Goal: Contribute content: Contribute content

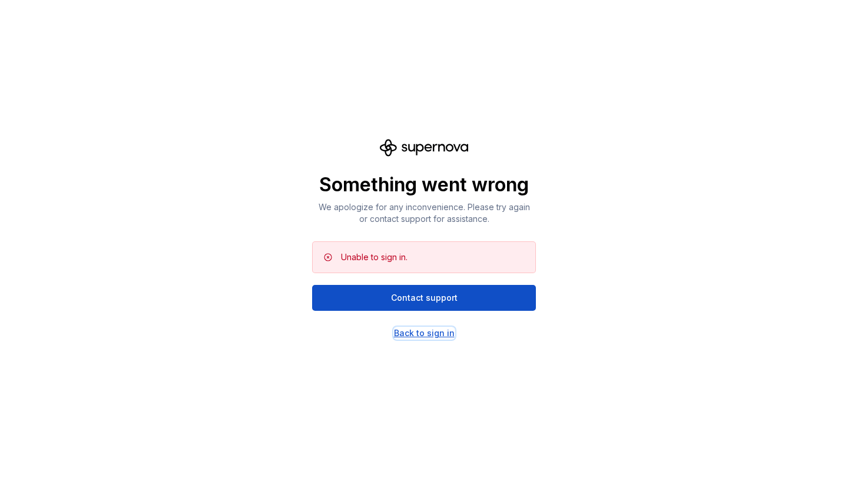
click at [422, 332] on div "Back to sign in" at bounding box center [424, 333] width 61 height 12
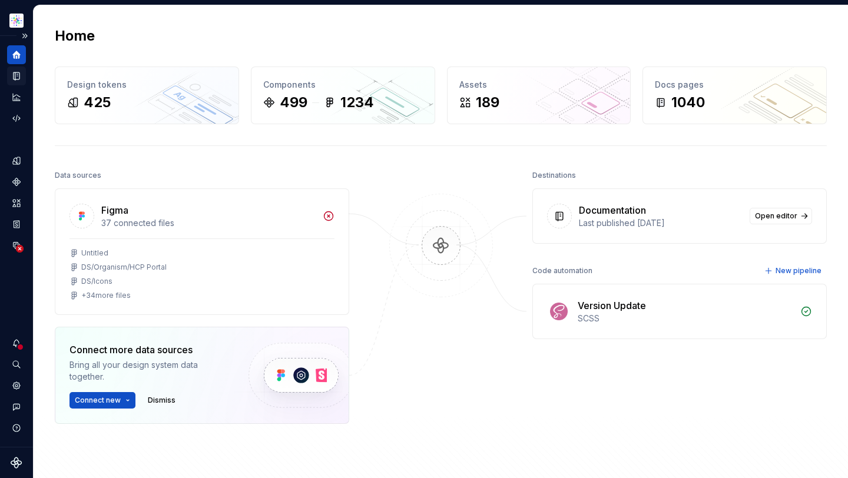
click at [17, 75] on icon "Documentation" at bounding box center [17, 76] width 5 height 6
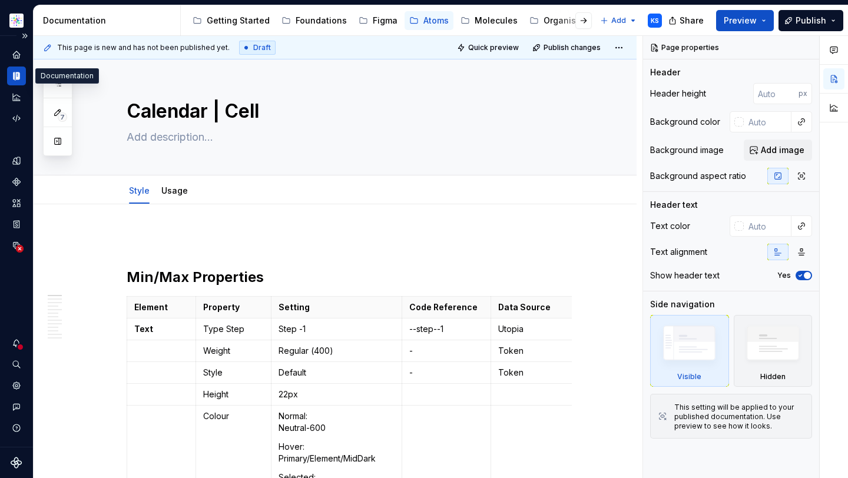
click at [128, 273] on h2 "Min/Max Properties" at bounding box center [349, 277] width 445 height 19
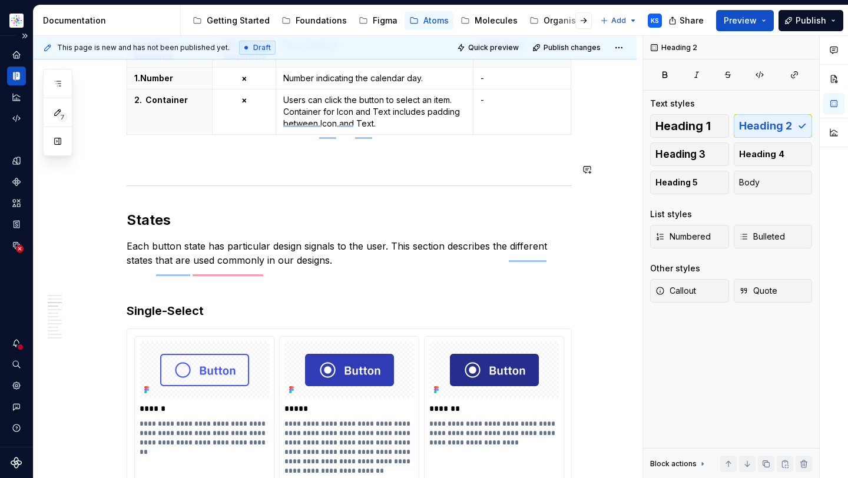
scroll to position [879, 0]
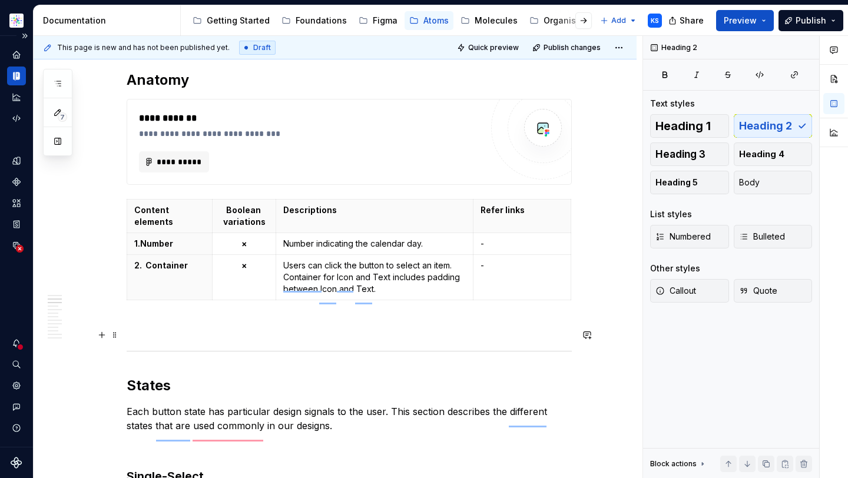
click at [253, 333] on p "To enrich screen reader interactions, please activate Accessibility in Grammarl…" at bounding box center [349, 326] width 445 height 14
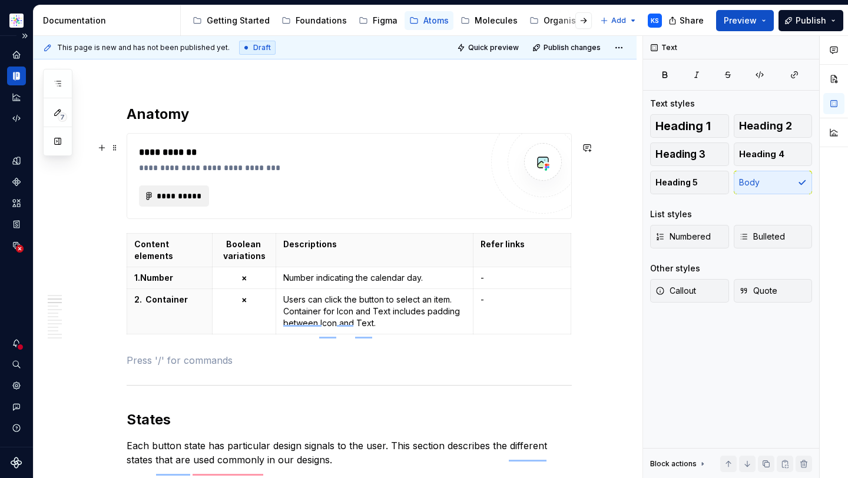
click at [189, 200] on span "**********" at bounding box center [178, 196] width 45 height 12
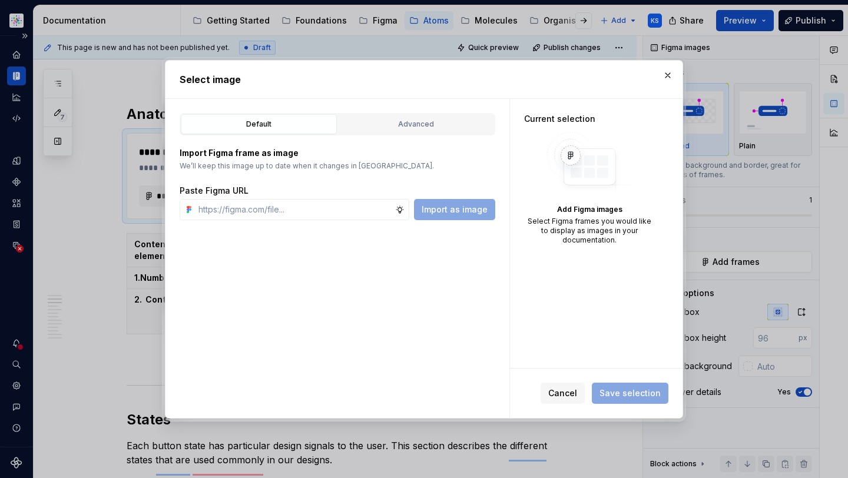
type textarea "*"
paste input "[URL][DOMAIN_NAME]"
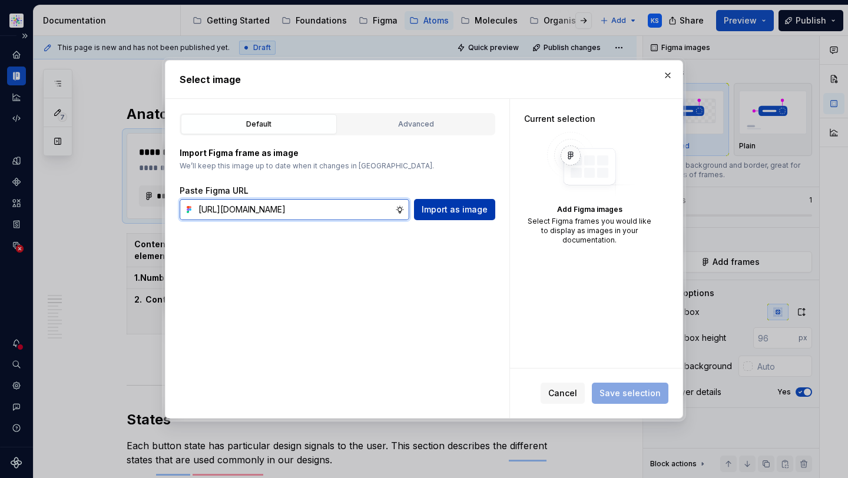
type input "[URL][DOMAIN_NAME]"
click at [461, 211] on span "Import as image" at bounding box center [455, 210] width 66 height 12
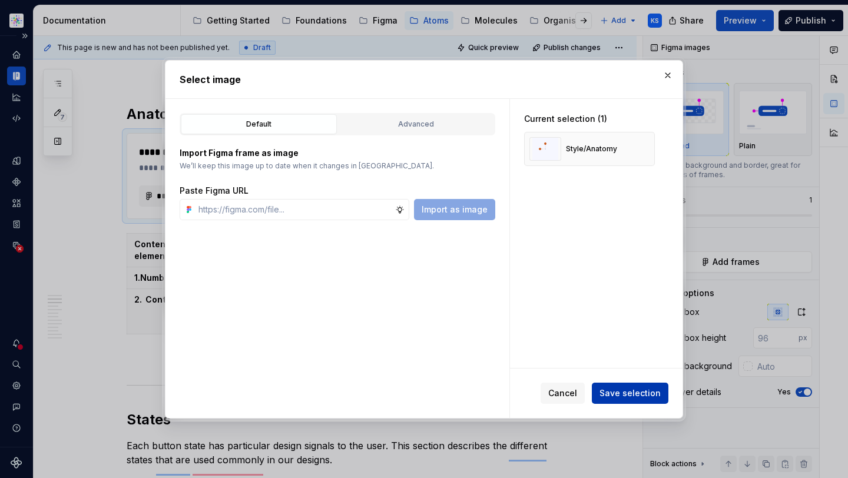
click at [628, 397] on span "Save selection" at bounding box center [630, 394] width 61 height 12
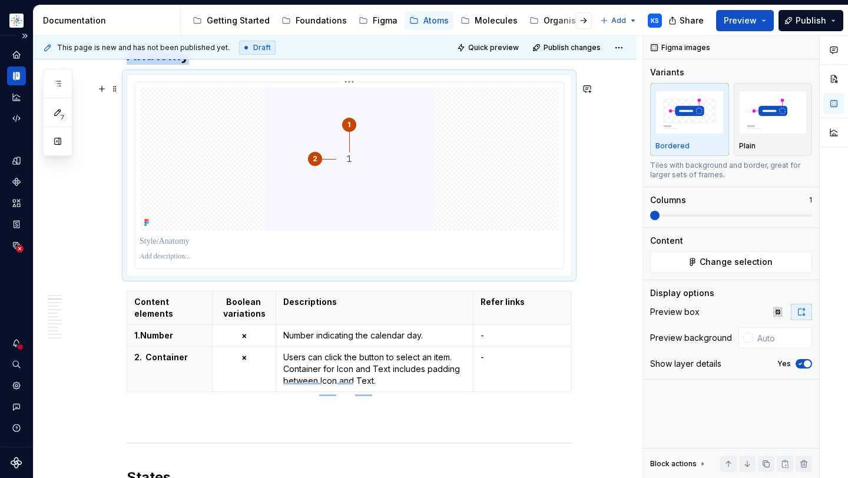
scroll to position [866, 0]
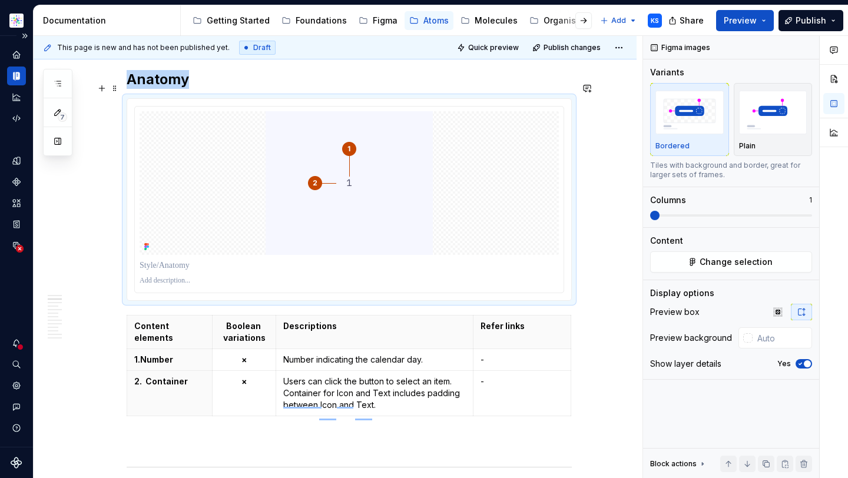
scroll to position [836, 0]
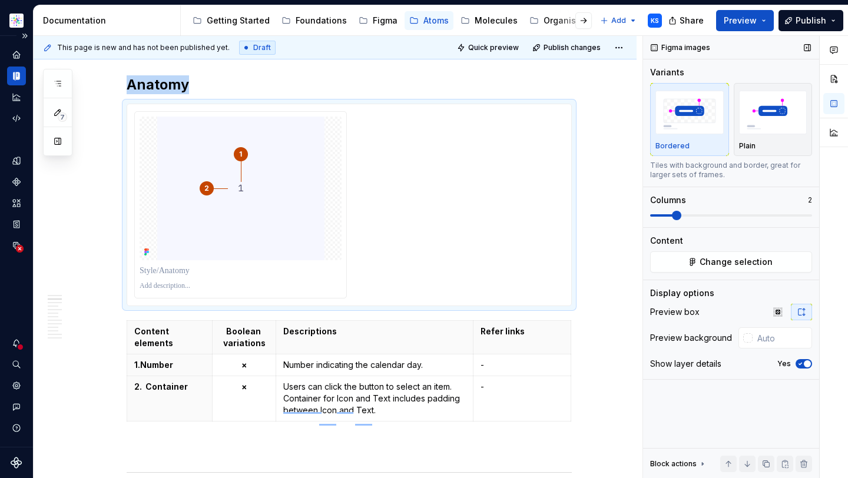
click at [673, 216] on span at bounding box center [676, 215] width 9 height 9
type textarea "*"
click at [162, 277] on p "To enrich screen reader interactions, please activate Accessibility in Grammarl…" at bounding box center [241, 271] width 202 height 12
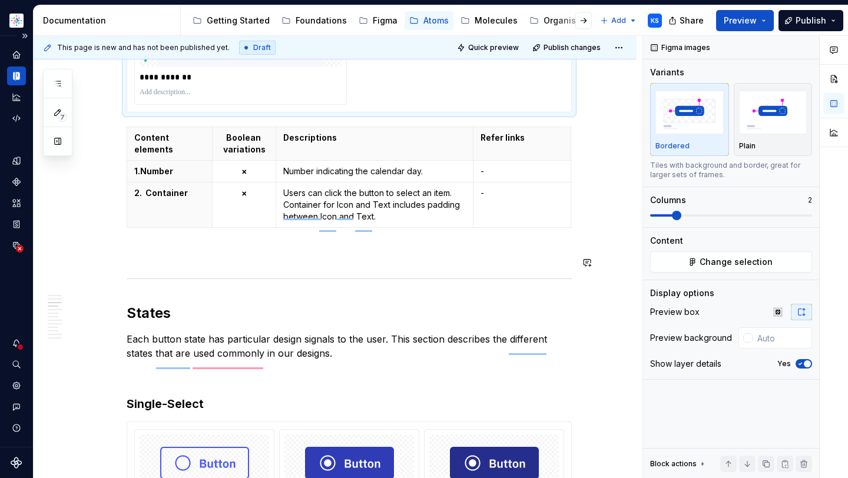
scroll to position [1068, 0]
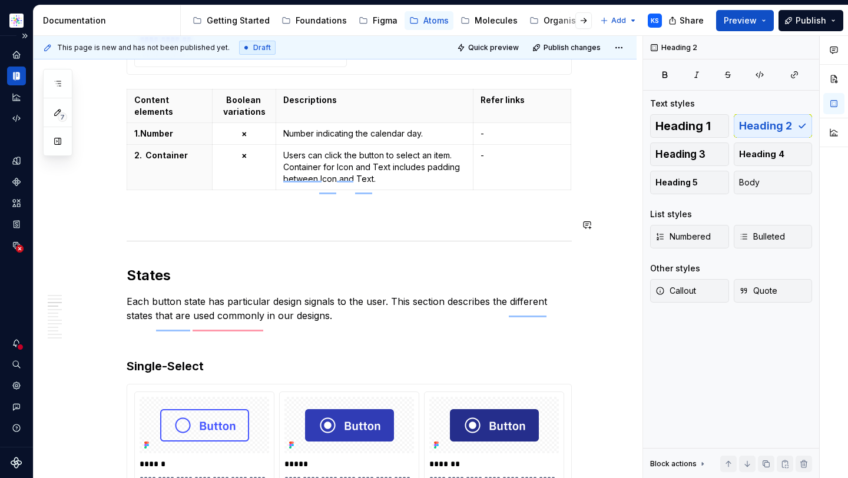
scroll to position [1237, 0]
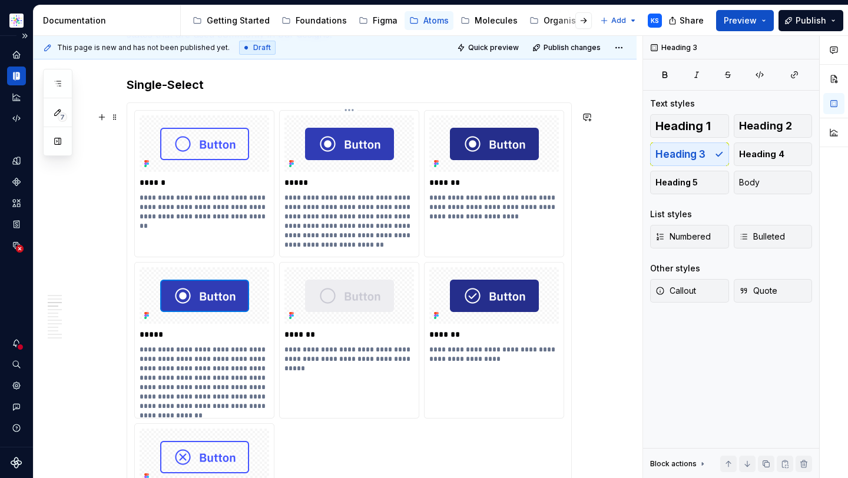
scroll to position [1282, 0]
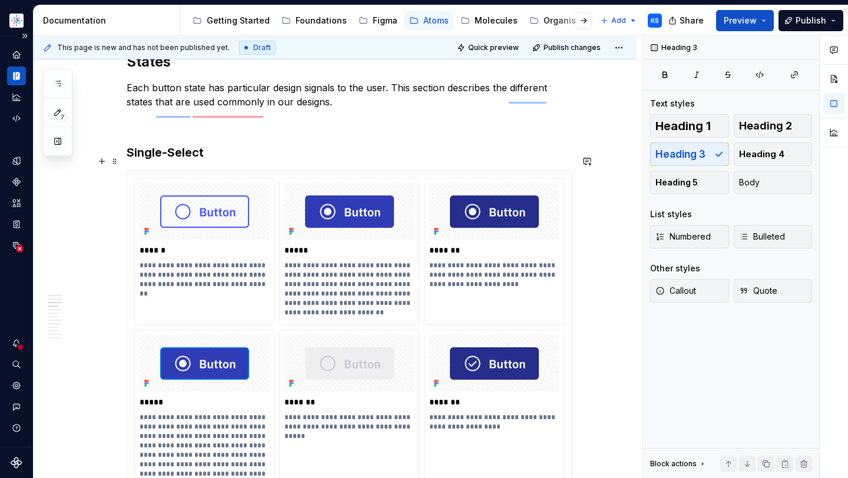
click at [225, 155] on h3 "Single-Select" at bounding box center [349, 152] width 445 height 16
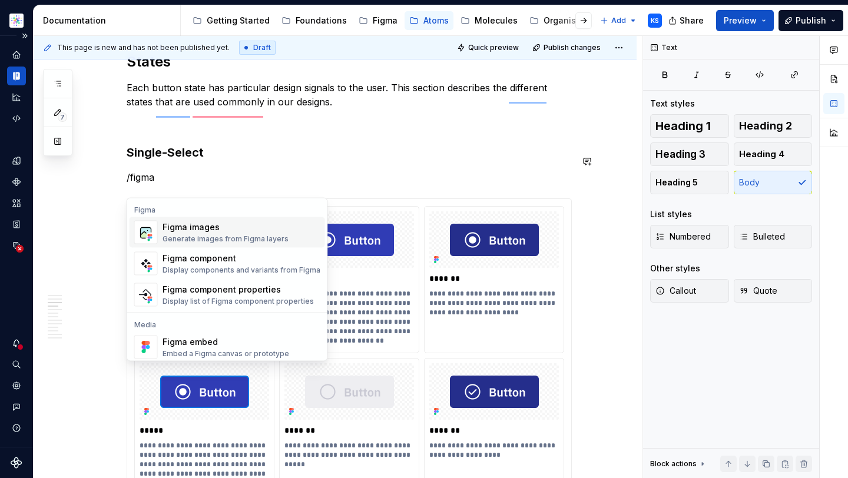
click at [240, 230] on div "Figma images" at bounding box center [226, 227] width 126 height 12
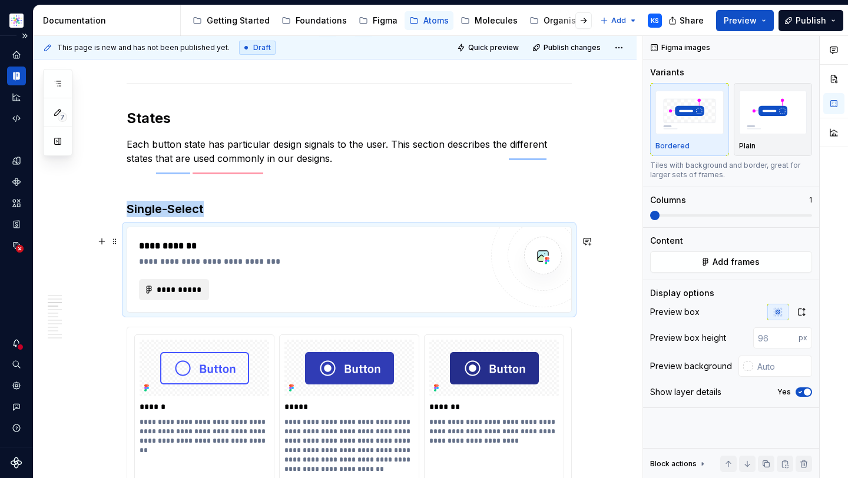
click at [178, 293] on span "**********" at bounding box center [178, 290] width 45 height 12
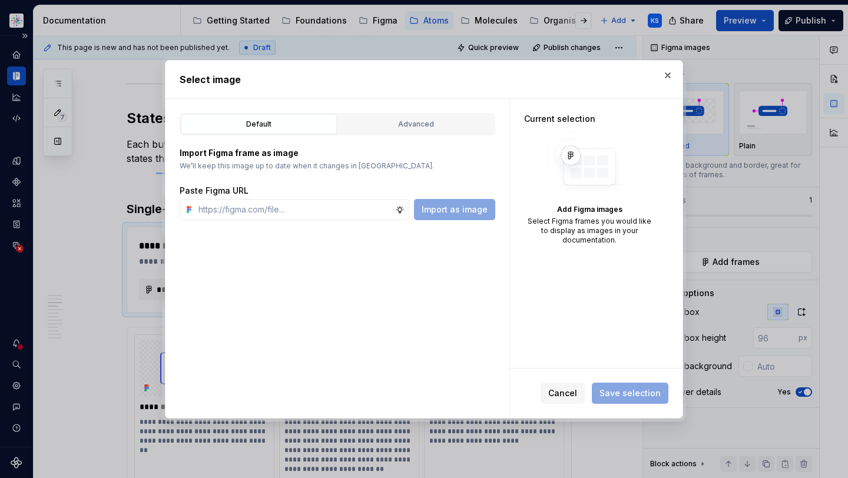
type textarea "*"
paste input "[URL][DOMAIN_NAME]"
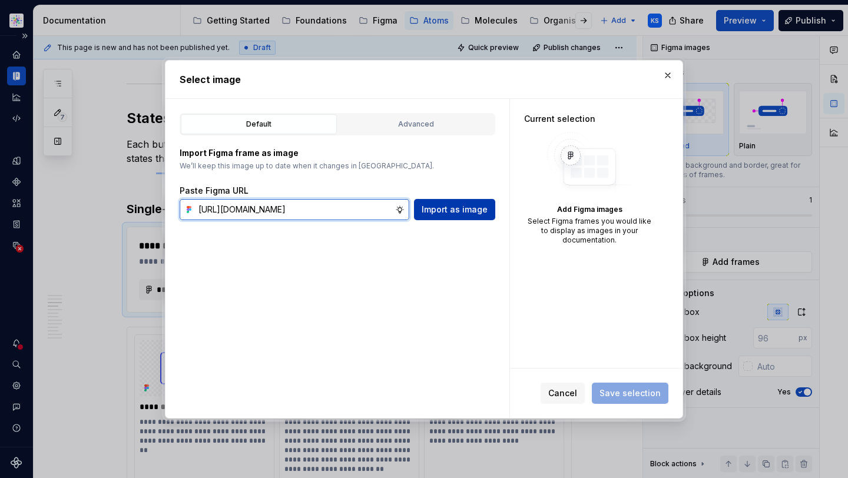
type input "[URL][DOMAIN_NAME]"
click at [471, 207] on span "Import as image" at bounding box center [455, 210] width 66 height 12
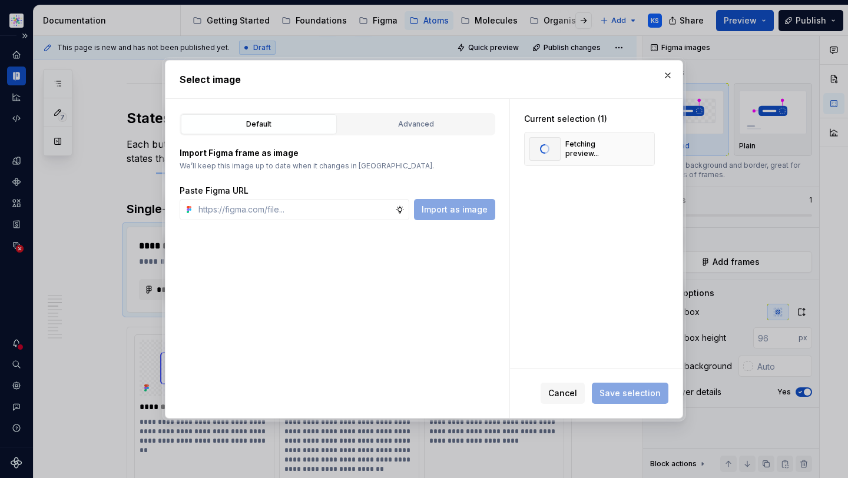
type textarea "*"
click at [297, 202] on input "text" at bounding box center [294, 209] width 201 height 21
paste input "[URL][DOMAIN_NAME]"
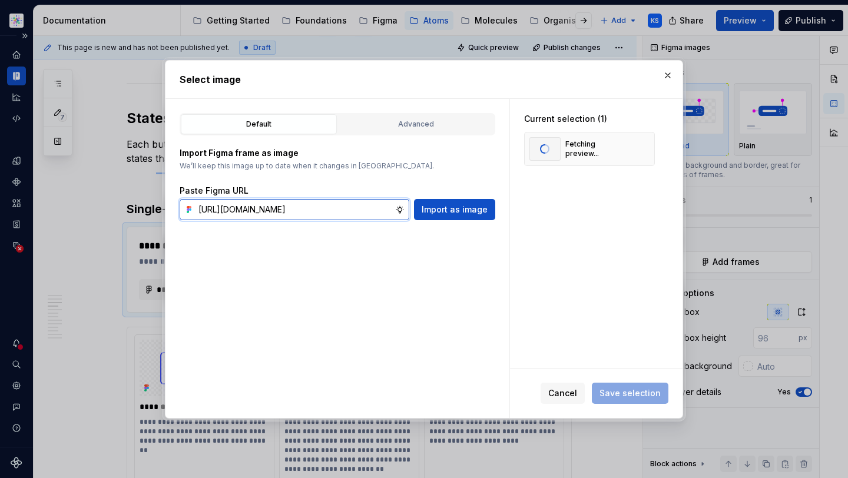
type input "[URL][DOMAIN_NAME]"
type textarea "*"
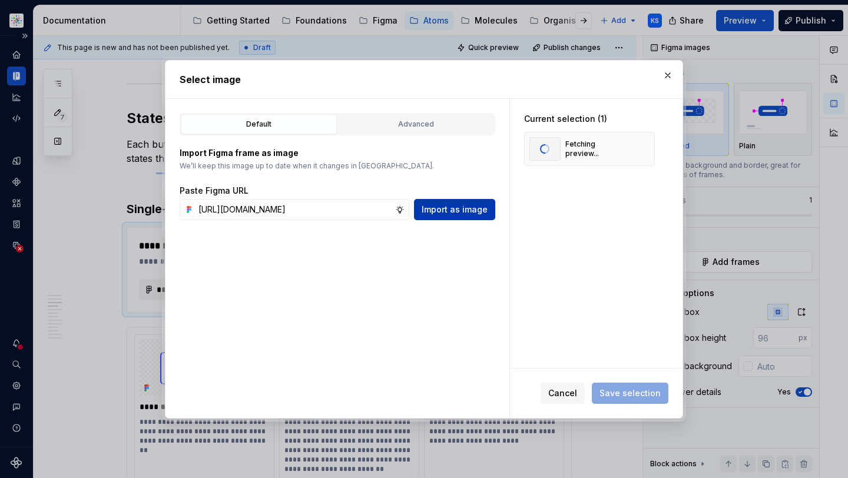
click at [458, 207] on span "Import as image" at bounding box center [455, 210] width 66 height 12
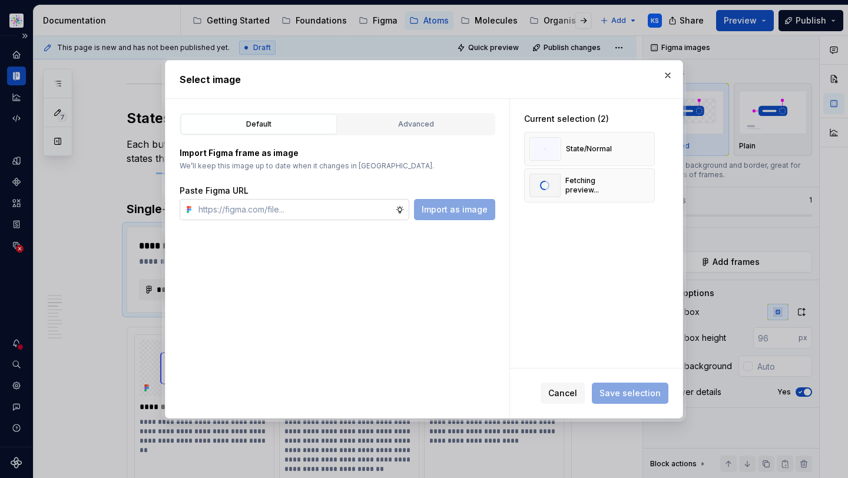
click at [313, 214] on input "text" at bounding box center [294, 209] width 201 height 21
paste input "[URL][DOMAIN_NAME]"
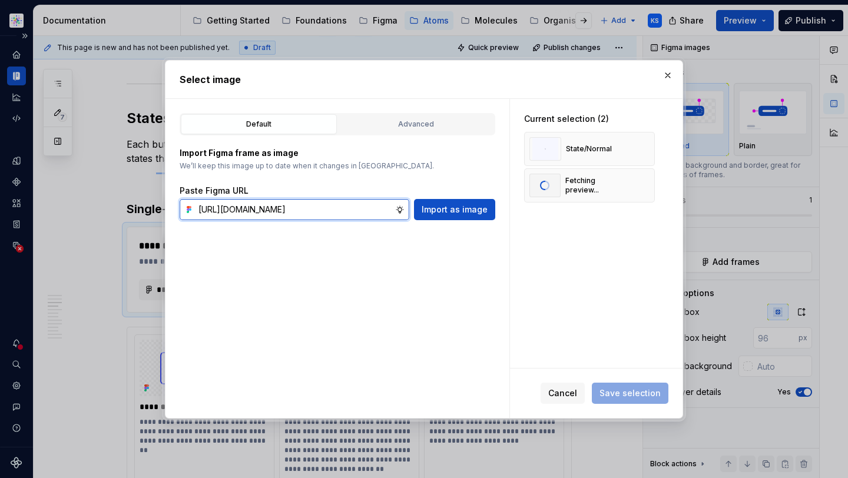
type input "[URL][DOMAIN_NAME]"
type textarea "*"
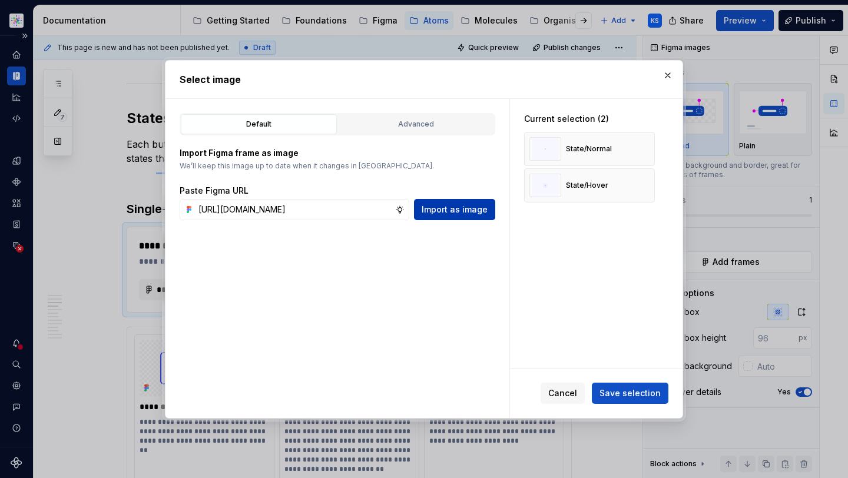
click at [459, 214] on span "Import as image" at bounding box center [455, 210] width 66 height 12
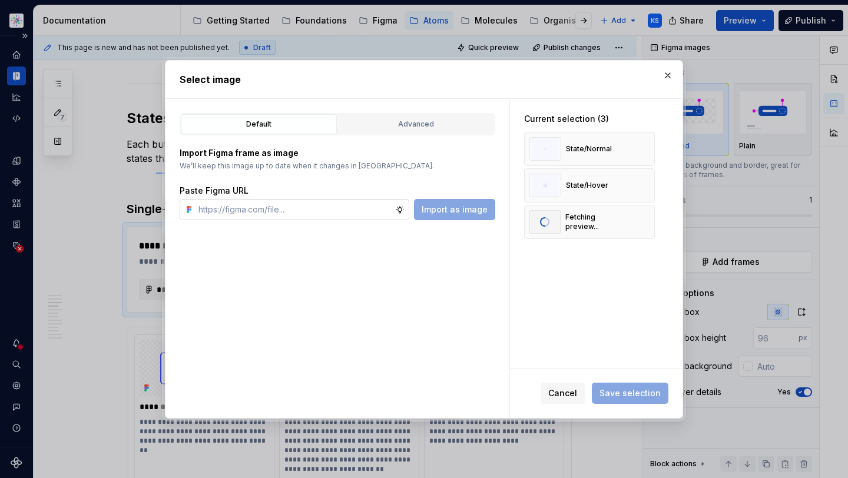
click at [277, 213] on input "text" at bounding box center [294, 209] width 201 height 21
paste input "[URL][DOMAIN_NAME]"
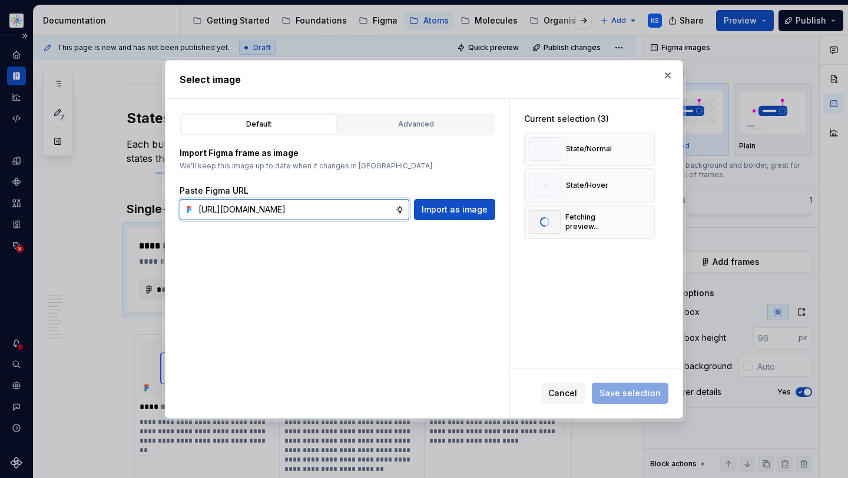
scroll to position [0, 286]
type input "[URL][DOMAIN_NAME]"
type textarea "*"
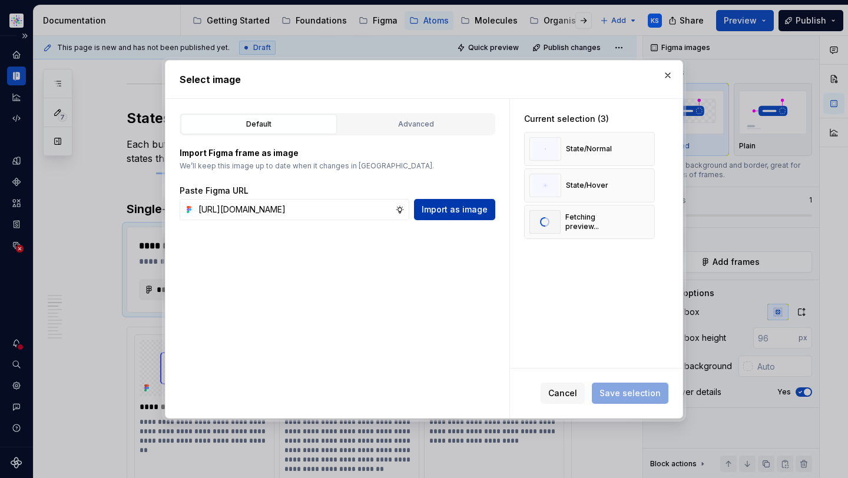
click at [468, 210] on span "Import as image" at bounding box center [455, 210] width 66 height 12
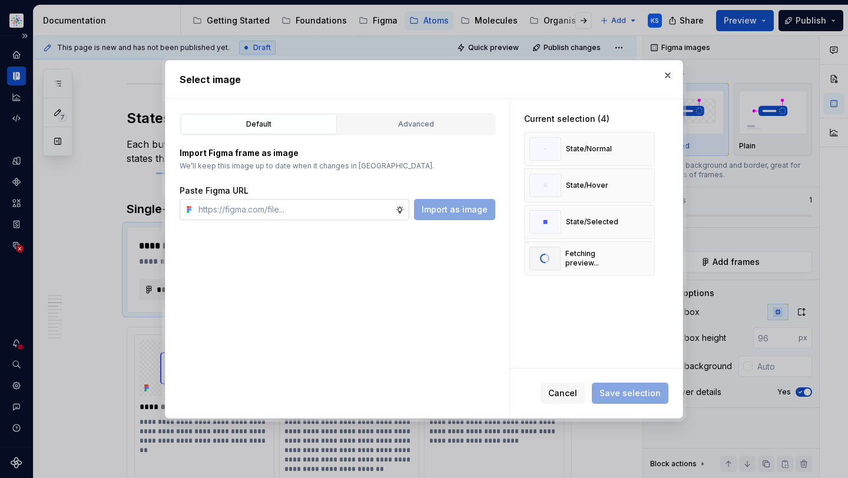
click at [289, 211] on input "text" at bounding box center [294, 209] width 201 height 21
paste input "[URL][DOMAIN_NAME]"
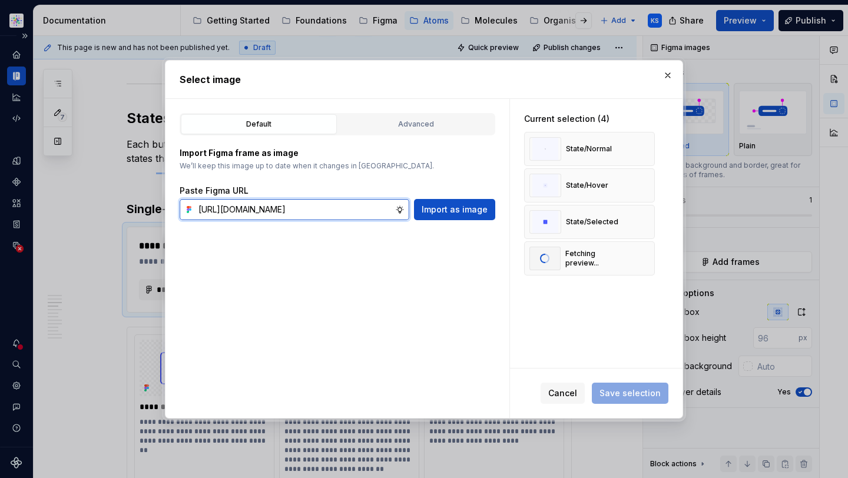
scroll to position [0, 286]
type input "[URL][DOMAIN_NAME]"
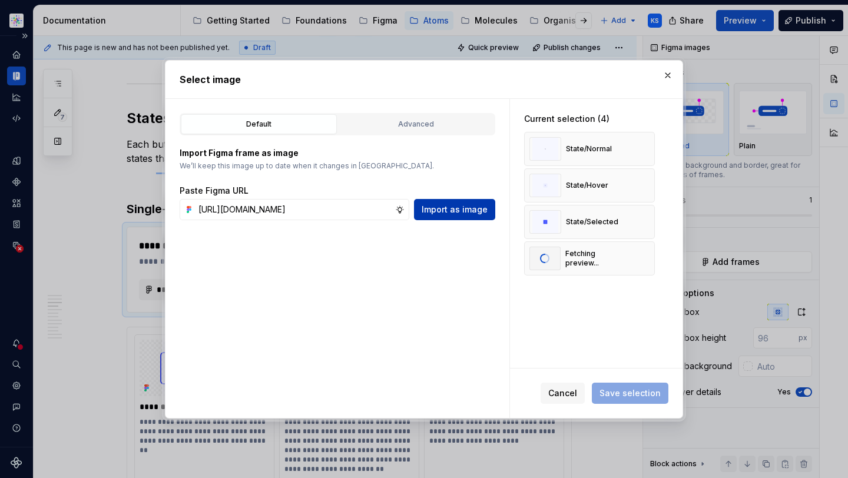
click at [452, 206] on span "Import as image" at bounding box center [455, 210] width 66 height 12
type textarea "*"
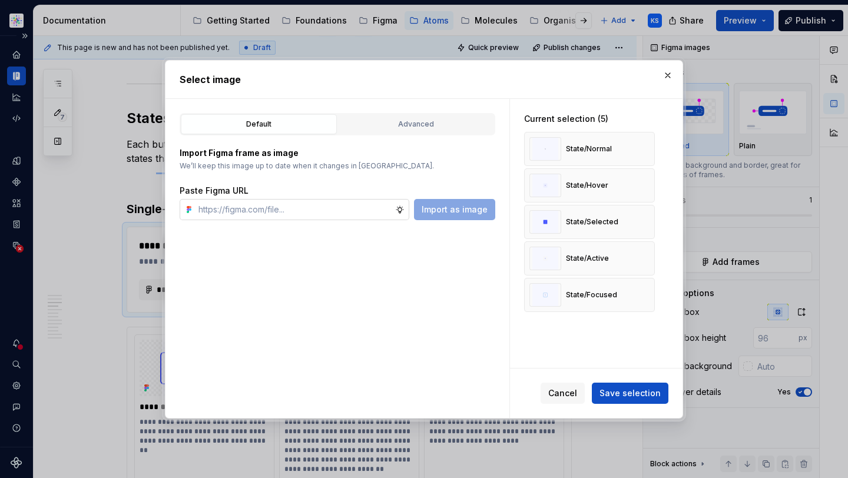
click at [322, 203] on input "text" at bounding box center [294, 209] width 201 height 21
paste input "[URL][DOMAIN_NAME]"
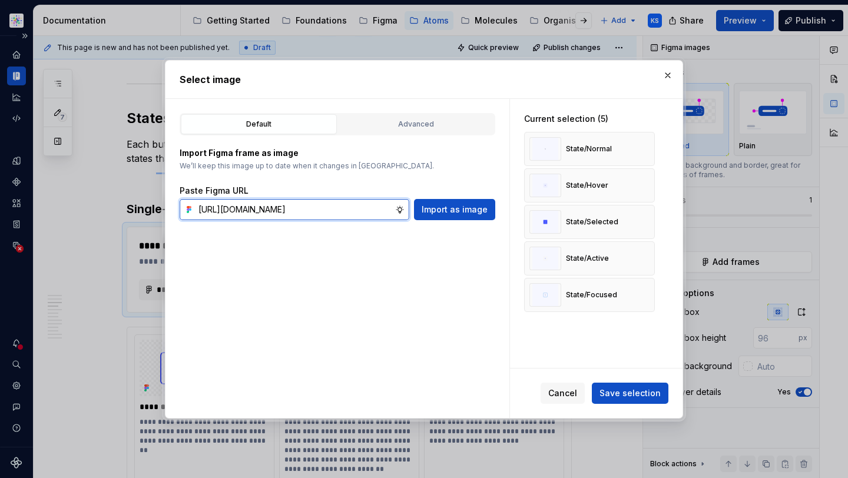
scroll to position [0, 287]
type input "[URL][DOMAIN_NAME]"
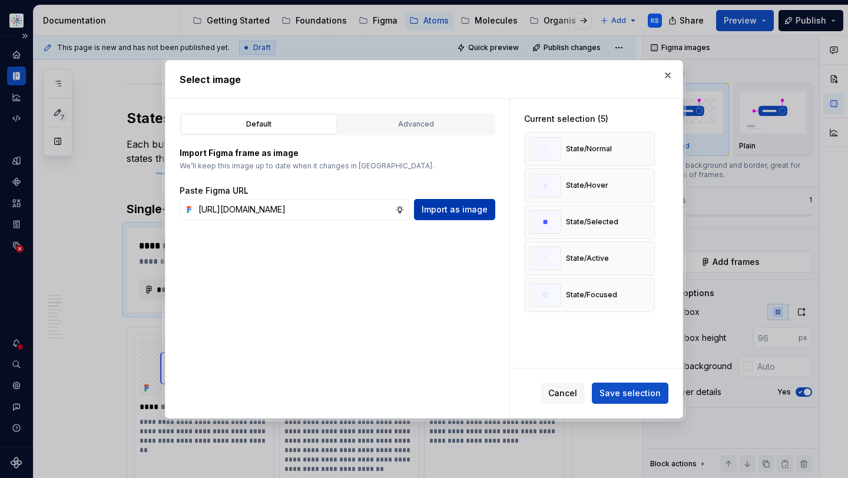
click at [446, 211] on span "Import as image" at bounding box center [455, 210] width 66 height 12
click at [623, 389] on span "Save selection" at bounding box center [630, 394] width 61 height 12
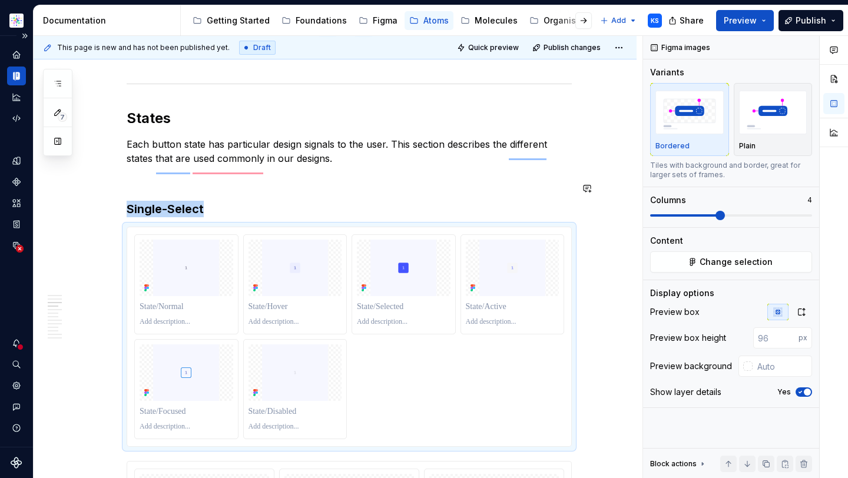
scroll to position [1326, 0]
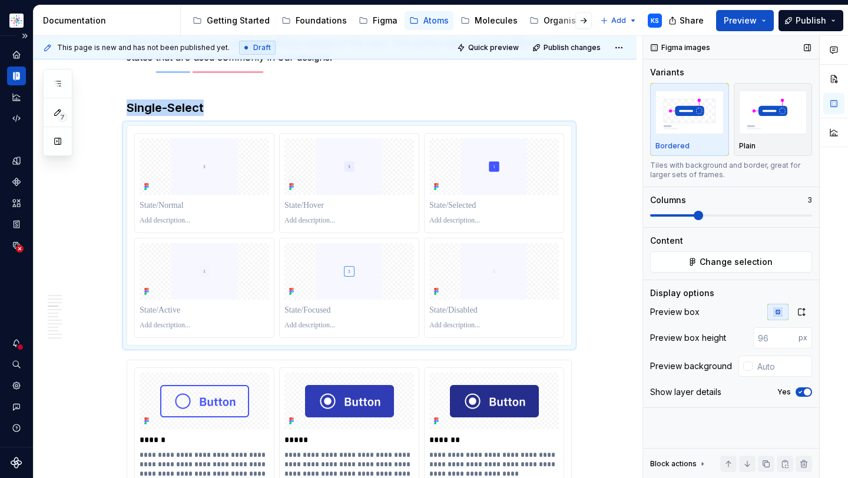
click at [694, 213] on span at bounding box center [698, 215] width 9 height 9
click at [203, 177] on img "To enrich screen reader interactions, please activate Accessibility in Grammarl…" at bounding box center [205, 166] width 130 height 57
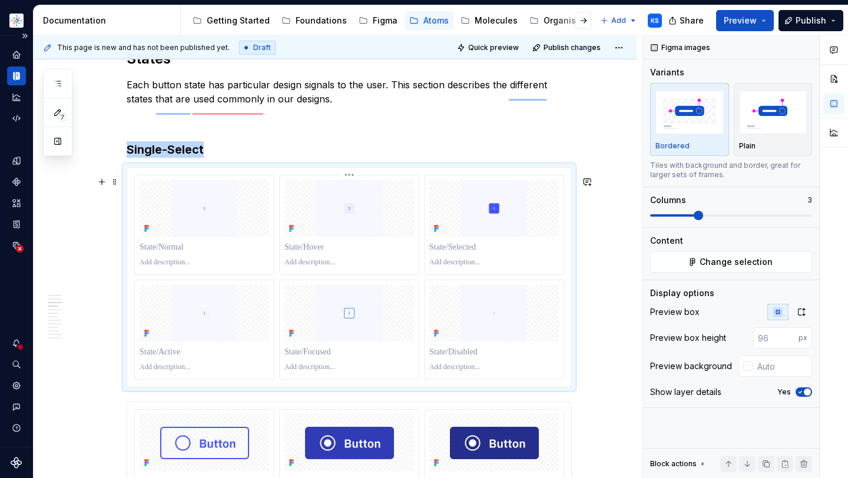
scroll to position [1353, 0]
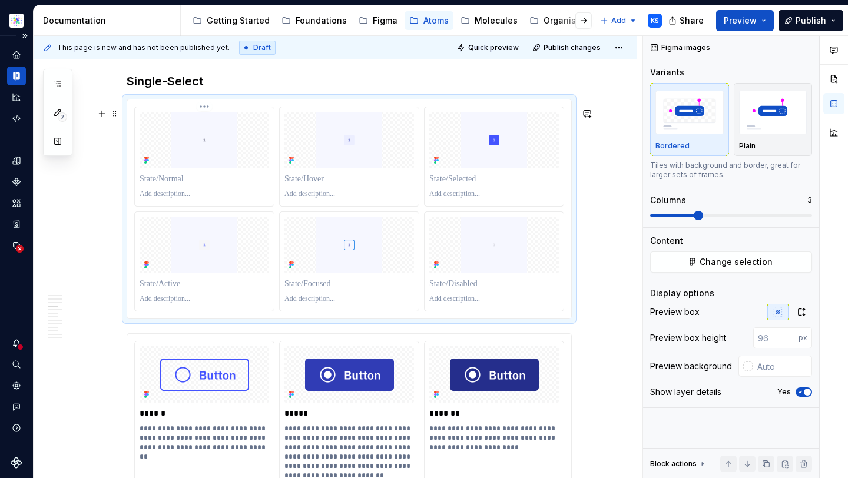
click at [181, 185] on p "To enrich screen reader interactions, please activate Accessibility in Grammarl…" at bounding box center [205, 179] width 130 height 12
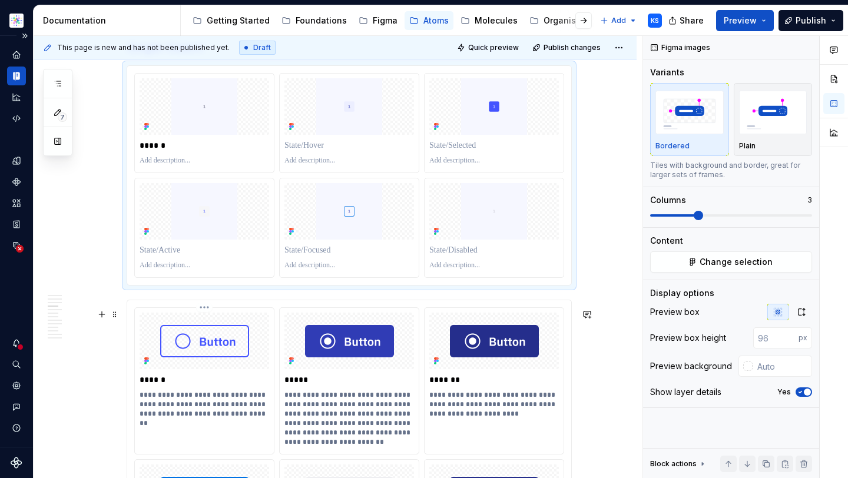
scroll to position [1387, 0]
click at [226, 412] on p "**********" at bounding box center [205, 404] width 130 height 28
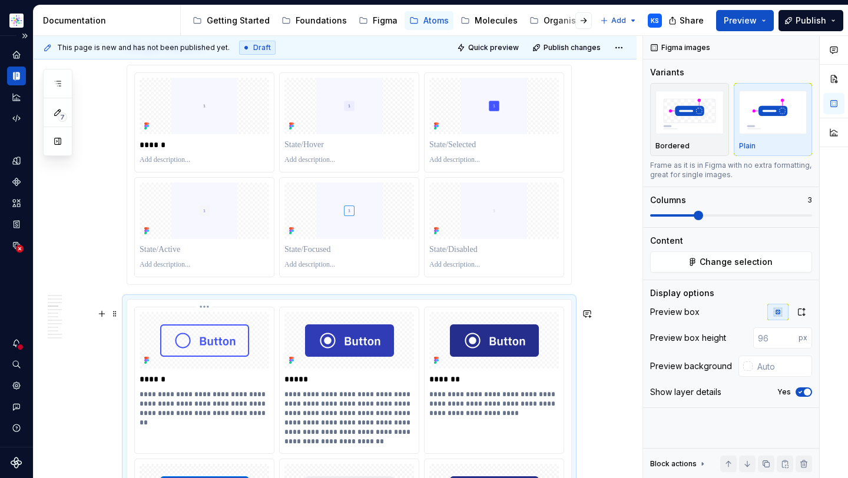
scroll to position [1402, 0]
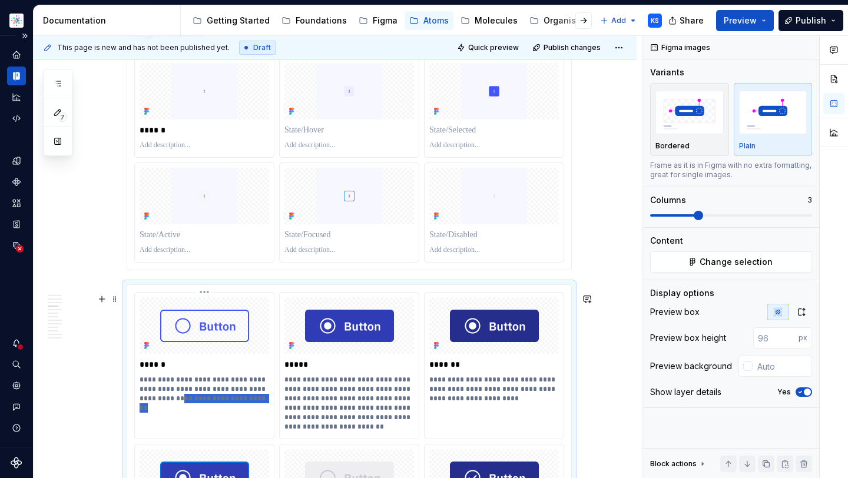
drag, startPoint x: 241, startPoint y: 424, endPoint x: 155, endPoint y: 407, distance: 88.1
click at [155, 403] on p "**********" at bounding box center [205, 389] width 130 height 28
click at [180, 403] on p "**********" at bounding box center [205, 389] width 130 height 28
drag, startPoint x: 236, startPoint y: 408, endPoint x: 137, endPoint y: 387, distance: 101.2
click at [137, 387] on div "**********" at bounding box center [204, 352] width 139 height 118
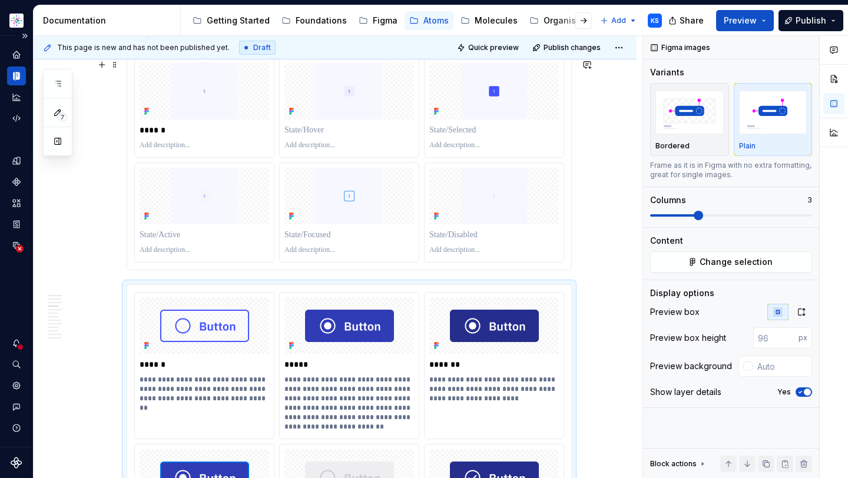
click at [176, 150] on p "To enrich screen reader interactions, please activate Accessibility in Grammarl…" at bounding box center [205, 145] width 130 height 9
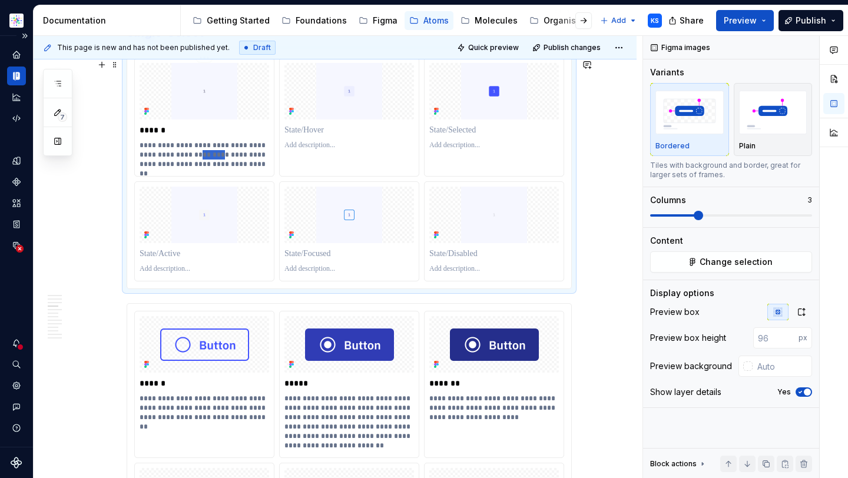
drag, startPoint x: 200, startPoint y: 163, endPoint x: 179, endPoint y: 163, distance: 21.2
click at [179, 163] on p "**********" at bounding box center [205, 155] width 130 height 28
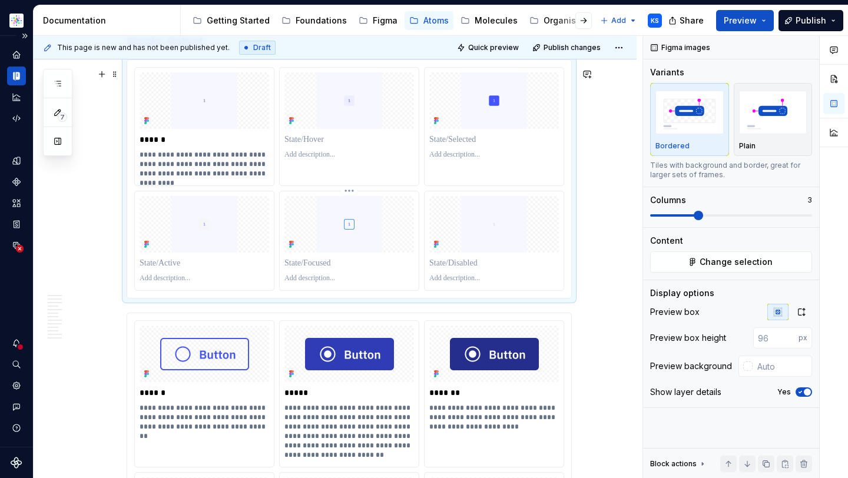
scroll to position [1392, 0]
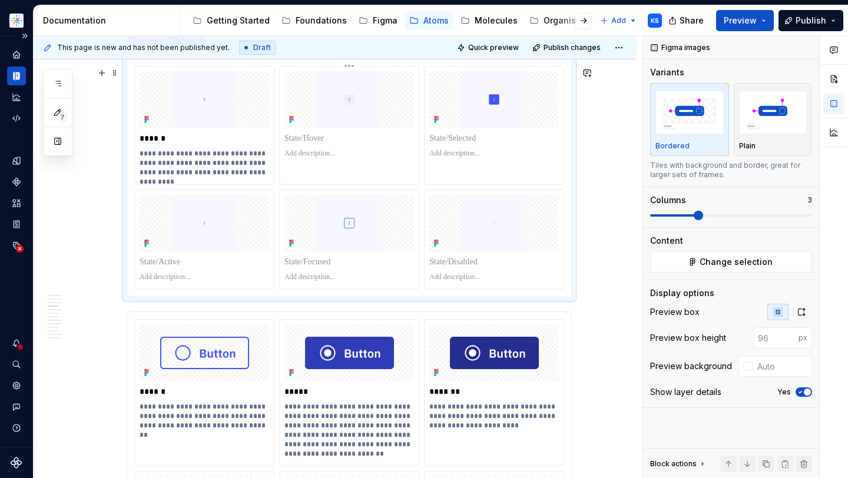
click at [319, 143] on p "To enrich screen reader interactions, please activate Accessibility in Grammarl…" at bounding box center [349, 139] width 130 height 12
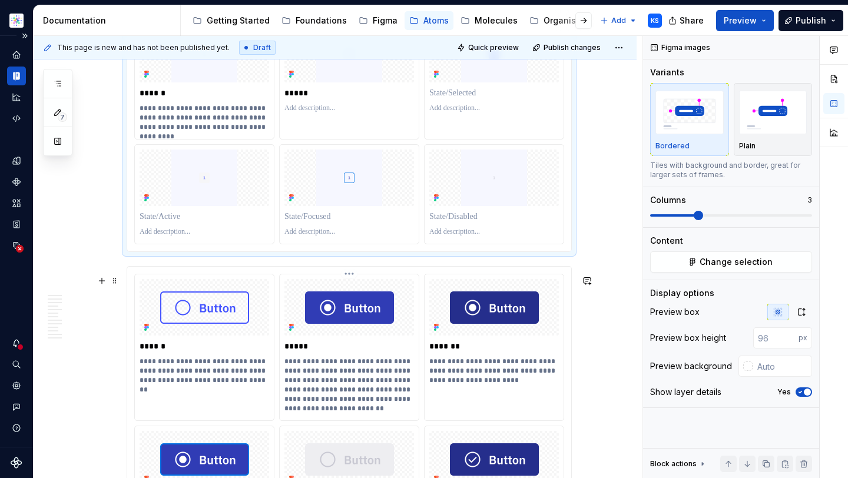
click at [329, 411] on p "**********" at bounding box center [349, 385] width 130 height 57
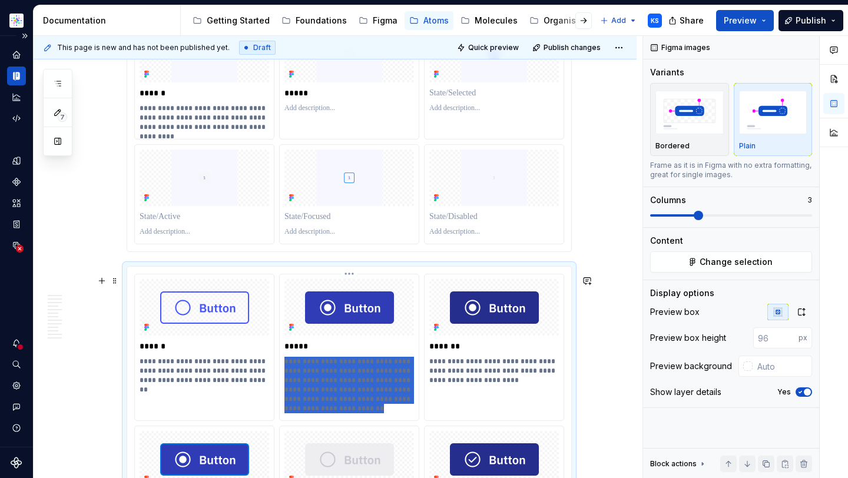
drag, startPoint x: 346, startPoint y: 419, endPoint x: 279, endPoint y: 372, distance: 82.0
click at [280, 372] on div "**********" at bounding box center [349, 347] width 139 height 146
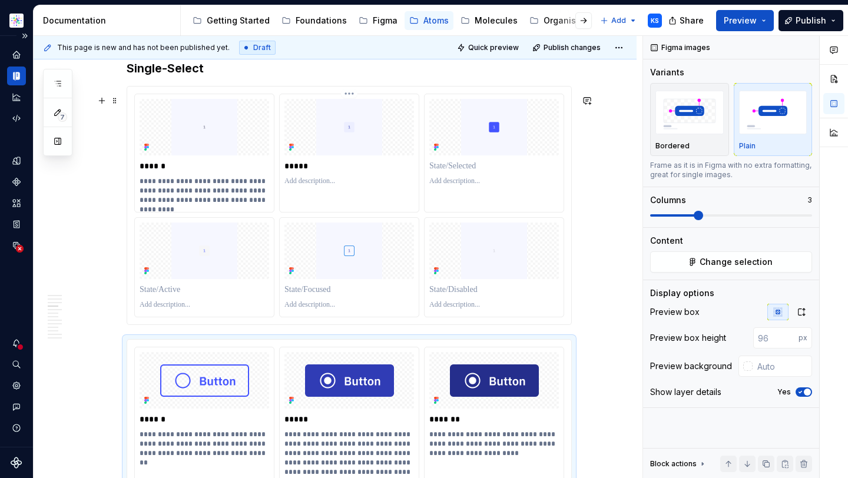
click at [303, 186] on p "To enrich screen reader interactions, please activate Accessibility in Grammarl…" at bounding box center [349, 181] width 130 height 9
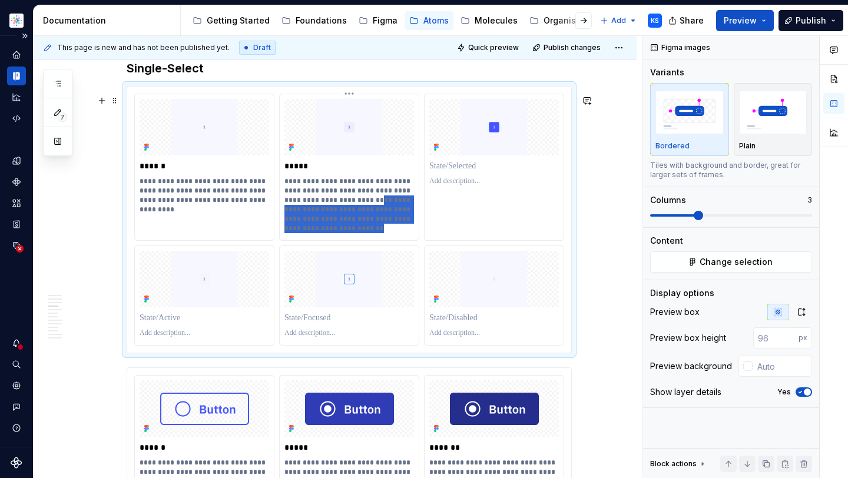
drag, startPoint x: 341, startPoint y: 238, endPoint x: 363, endPoint y: 203, distance: 41.0
click at [363, 204] on p "**********" at bounding box center [349, 205] width 130 height 57
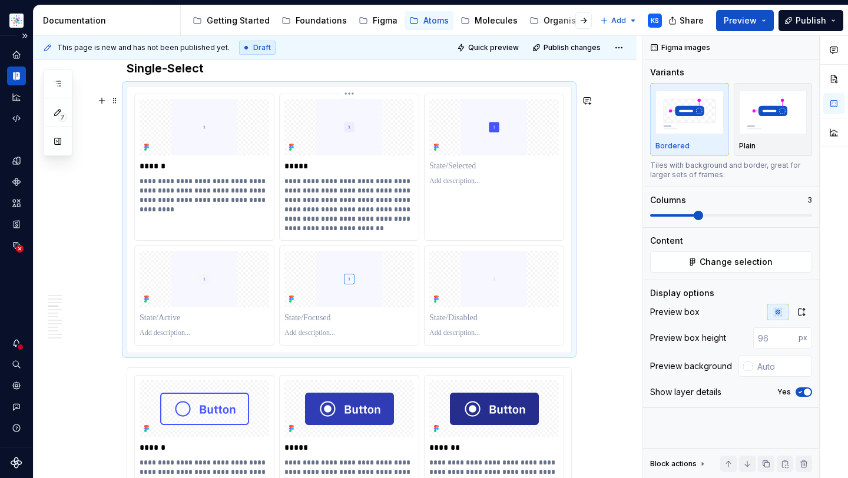
click at [363, 203] on p "**********" at bounding box center [349, 205] width 130 height 57
click at [313, 190] on p "**********" at bounding box center [349, 205] width 130 height 57
drag, startPoint x: 289, startPoint y: 202, endPoint x: 381, endPoint y: 201, distance: 92.5
click at [381, 201] on p "**********" at bounding box center [349, 205] width 130 height 57
click at [333, 198] on p "**********" at bounding box center [349, 205] width 130 height 57
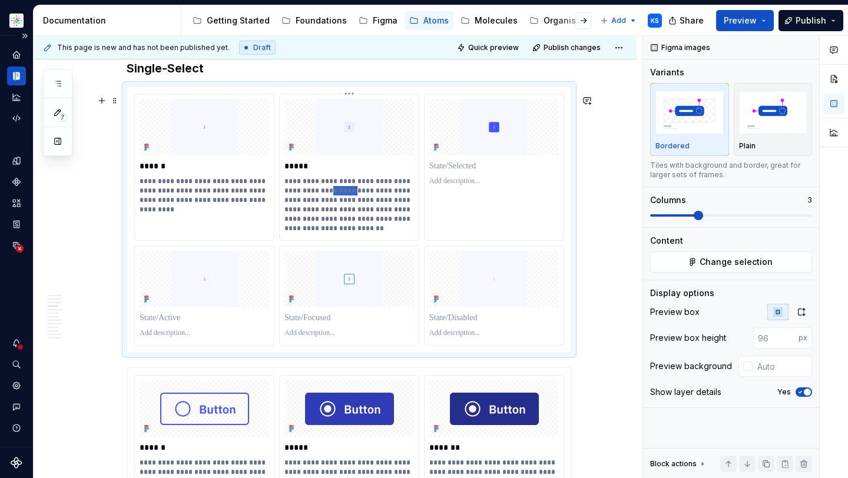
drag, startPoint x: 343, startPoint y: 198, endPoint x: 321, endPoint y: 199, distance: 22.4
click at [321, 199] on p "**********" at bounding box center [349, 205] width 130 height 57
click at [362, 231] on p "**********" at bounding box center [349, 205] width 130 height 57
click at [349, 231] on p "**********" at bounding box center [349, 205] width 130 height 57
click at [344, 233] on p "**********" at bounding box center [349, 205] width 130 height 57
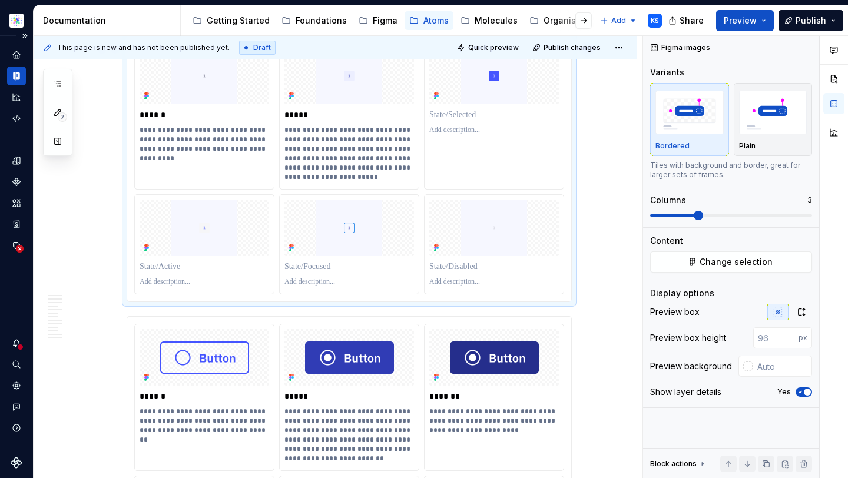
click at [450, 117] on p "To enrich screen reader interactions, please activate Accessibility in Grammarl…" at bounding box center [494, 115] width 130 height 12
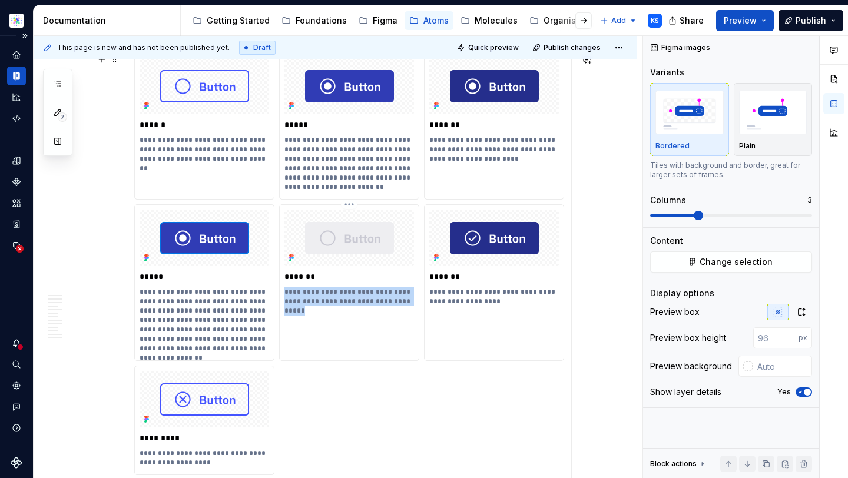
drag, startPoint x: 396, startPoint y: 310, endPoint x: 282, endPoint y: 293, distance: 115.5
click at [282, 293] on div "**********" at bounding box center [349, 259] width 139 height 108
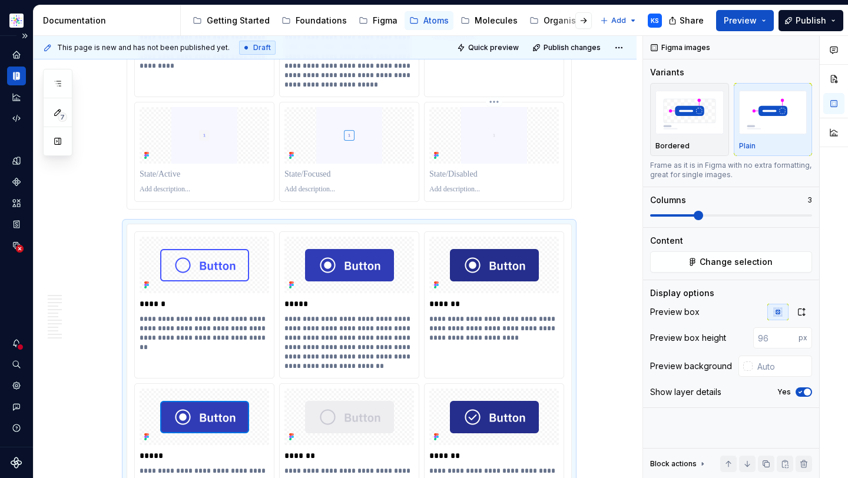
click at [456, 194] on p "To enrich screen reader interactions, please activate Accessibility in Grammarl…" at bounding box center [494, 189] width 130 height 9
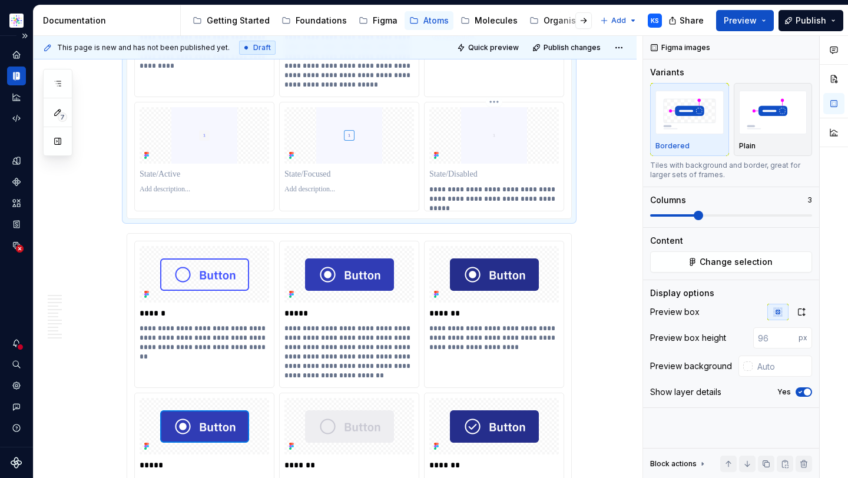
click at [451, 180] on p "To enrich screen reader interactions, please activate Accessibility in Grammarl…" at bounding box center [494, 174] width 130 height 12
click at [525, 202] on p "**********" at bounding box center [494, 194] width 130 height 19
click at [544, 204] on p "**********" at bounding box center [494, 194] width 130 height 19
drag, startPoint x: 534, startPoint y: 209, endPoint x: 511, endPoint y: 209, distance: 23.0
click at [511, 204] on p "**********" at bounding box center [494, 194] width 130 height 19
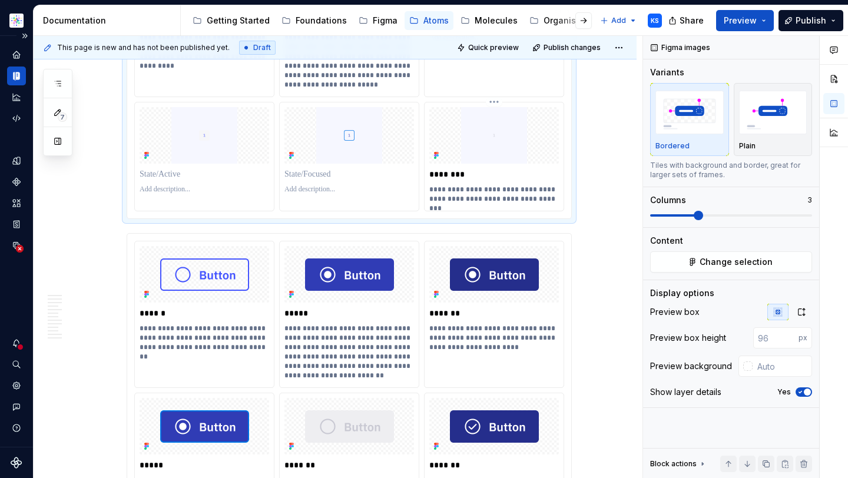
click at [511, 204] on p "**********" at bounding box center [494, 194] width 130 height 19
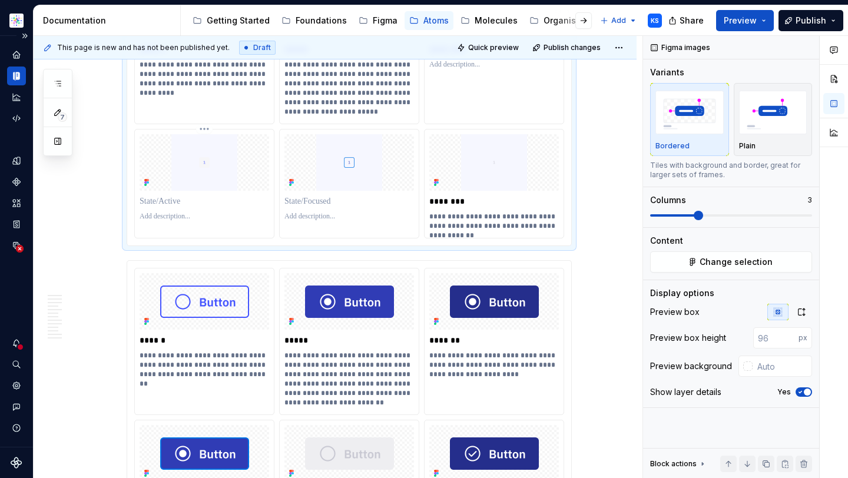
click at [219, 207] on p "To enrich screen reader interactions, please activate Accessibility in Grammarl…" at bounding box center [205, 202] width 130 height 12
click at [351, 207] on p "To enrich screen reader interactions, please activate Accessibility in Grammarl…" at bounding box center [349, 202] width 130 height 12
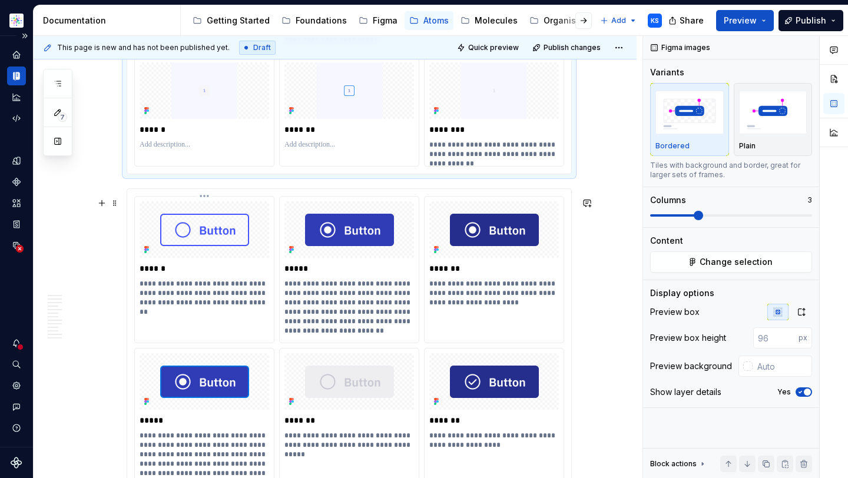
drag, startPoint x: 61, startPoint y: 294, endPoint x: 154, endPoint y: 334, distance: 101.9
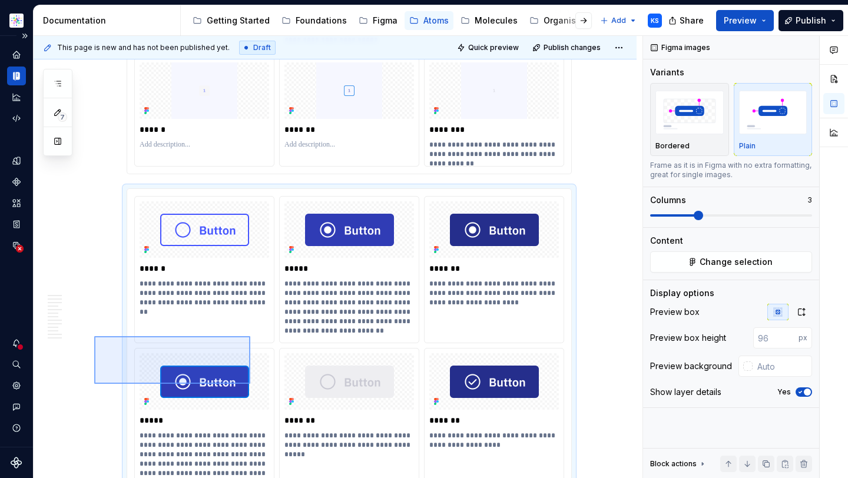
drag, startPoint x: 94, startPoint y: 384, endPoint x: 246, endPoint y: 336, distance: 159.3
click at [250, 336] on div "**********" at bounding box center [338, 257] width 609 height 443
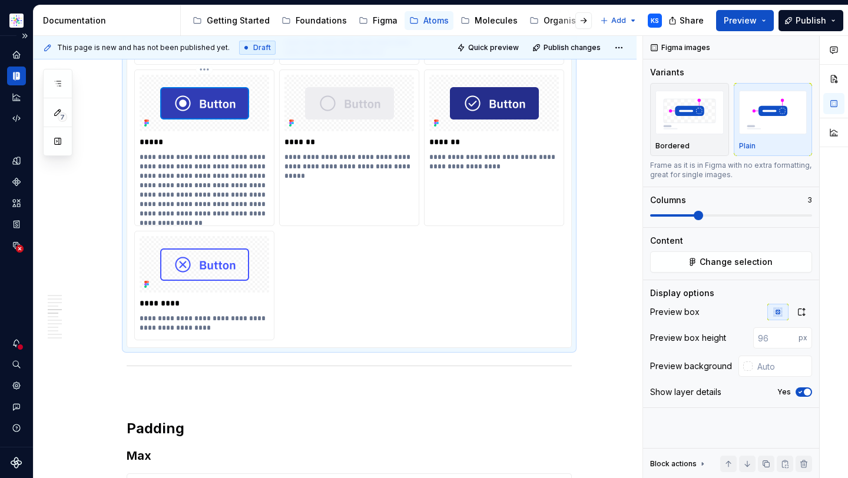
click at [203, 203] on p "**********" at bounding box center [205, 186] width 130 height 66
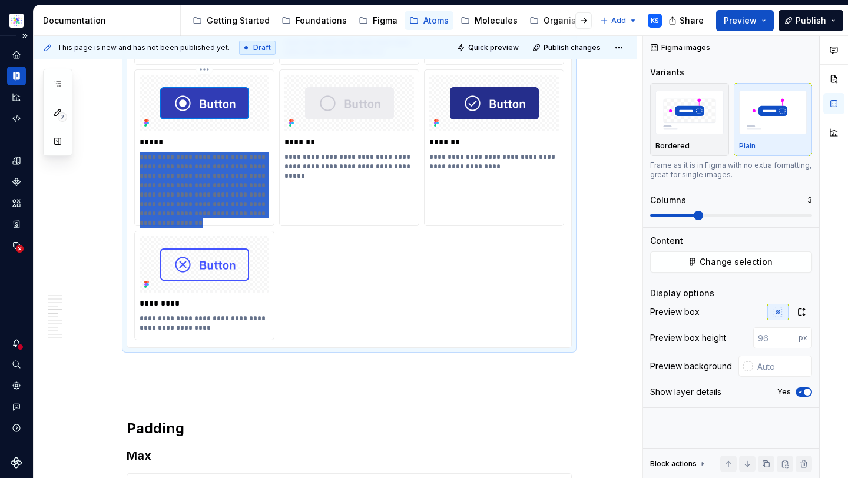
drag, startPoint x: 265, startPoint y: 223, endPoint x: 140, endPoint y: 161, distance: 139.6
click at [140, 161] on p "**********" at bounding box center [205, 186] width 130 height 66
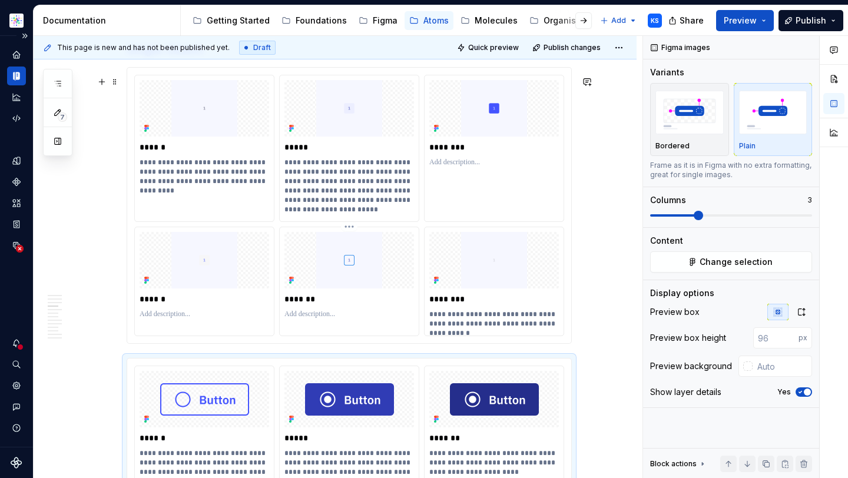
click at [306, 322] on div "To enrich screen reader interactions, please activate Accessibility in Grammarl…" at bounding box center [349, 314] width 130 height 14
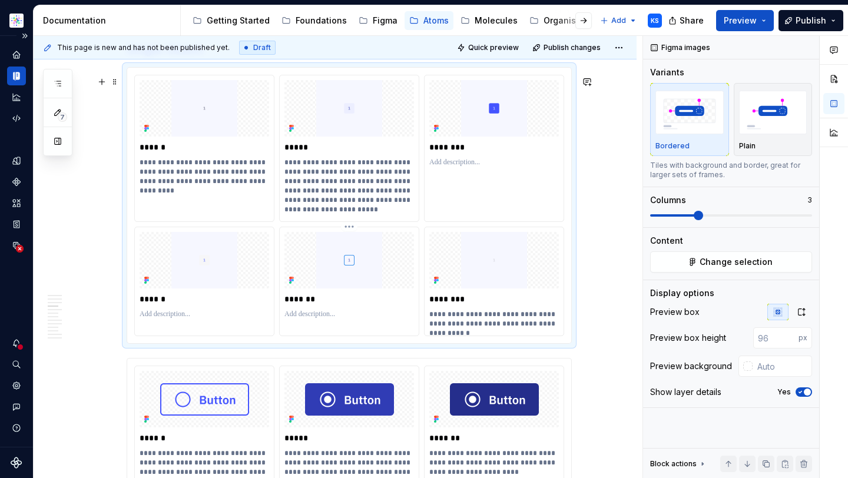
click at [307, 319] on p "To enrich screen reader interactions, please activate Accessibility in Grammarl…" at bounding box center [349, 314] width 130 height 9
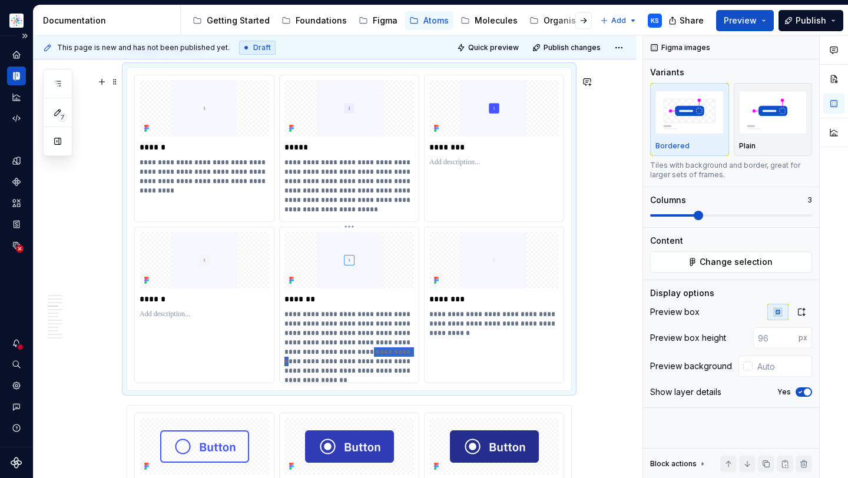
drag, startPoint x: 325, startPoint y: 363, endPoint x: 362, endPoint y: 363, distance: 37.1
click at [362, 363] on p "**********" at bounding box center [349, 343] width 130 height 66
click at [395, 362] on p "**********" at bounding box center [349, 343] width 130 height 66
click at [414, 361] on p "**********" at bounding box center [349, 343] width 130 height 66
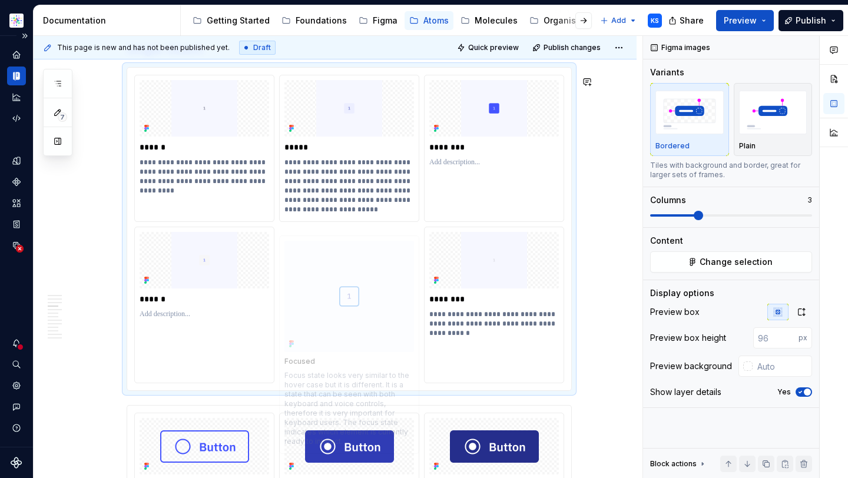
drag, startPoint x: 415, startPoint y: 361, endPoint x: 386, endPoint y: 357, distance: 29.7
click at [386, 357] on body "Astellas Elements KS Dataset Core Documentation Accessibility guide for tree Pa…" at bounding box center [424, 239] width 848 height 478
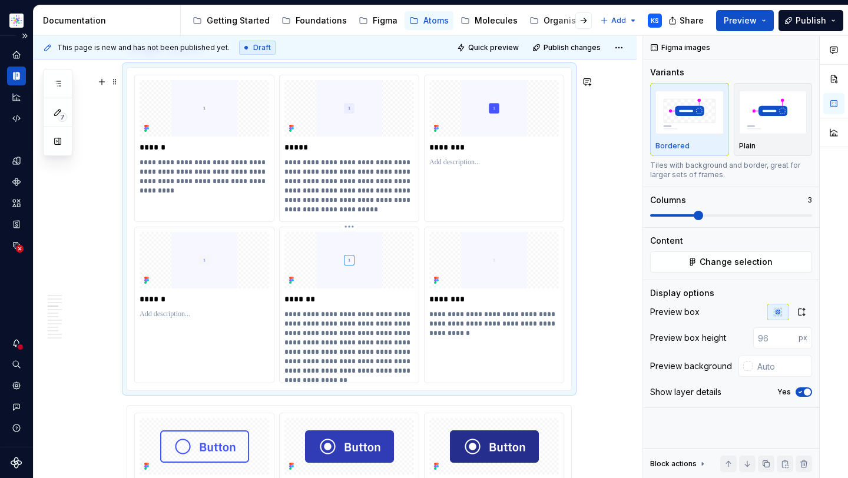
click at [398, 359] on p "**********" at bounding box center [349, 343] width 130 height 66
drag, startPoint x: 379, startPoint y: 351, endPoint x: 411, endPoint y: 363, distance: 34.1
click at [411, 363] on p "**********" at bounding box center [349, 343] width 130 height 66
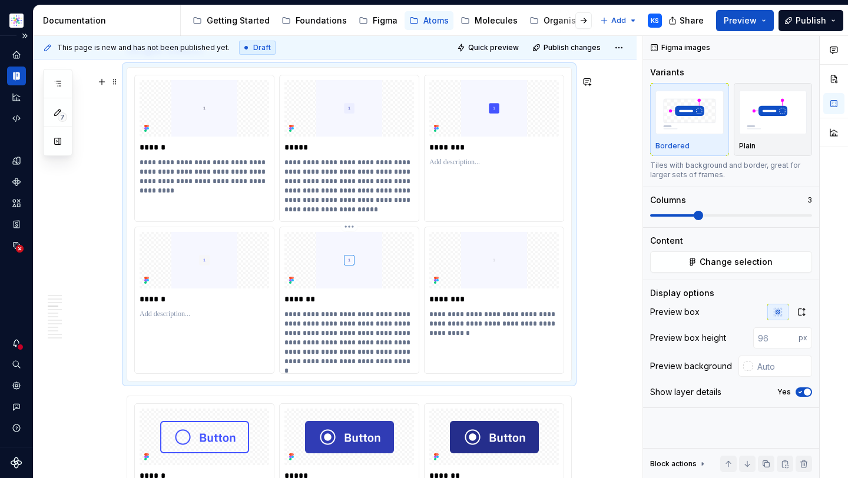
click at [376, 366] on p "**********" at bounding box center [349, 338] width 130 height 57
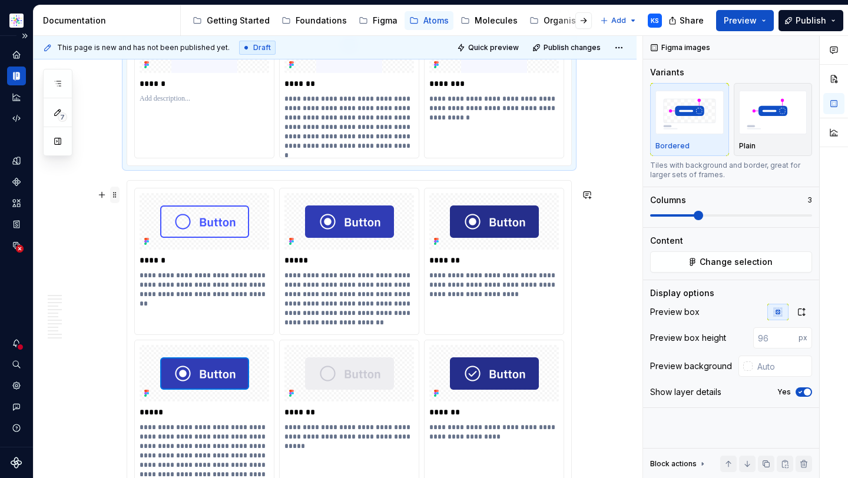
click at [114, 195] on span at bounding box center [114, 195] width 9 height 16
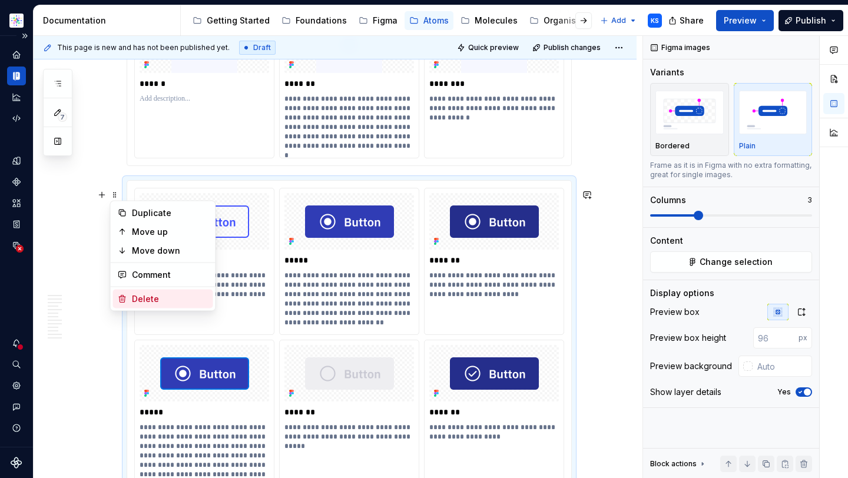
click at [150, 304] on div "Delete" at bounding box center [170, 299] width 77 height 12
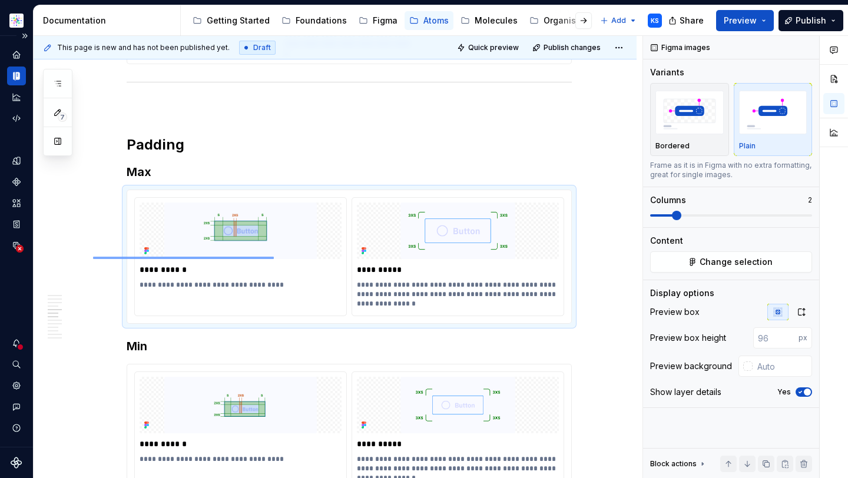
drag, startPoint x: 93, startPoint y: 257, endPoint x: 274, endPoint y: 259, distance: 180.8
click at [274, 259] on div "**********" at bounding box center [338, 257] width 609 height 443
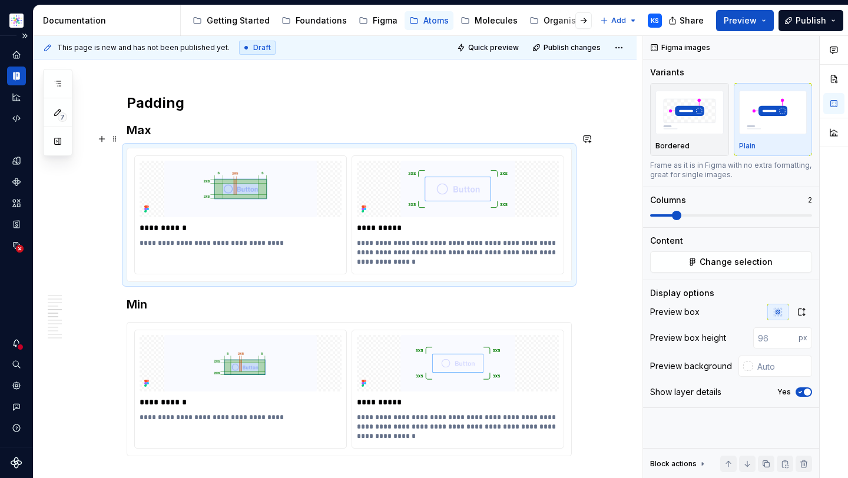
click at [176, 138] on h3 "Max" at bounding box center [349, 130] width 445 height 16
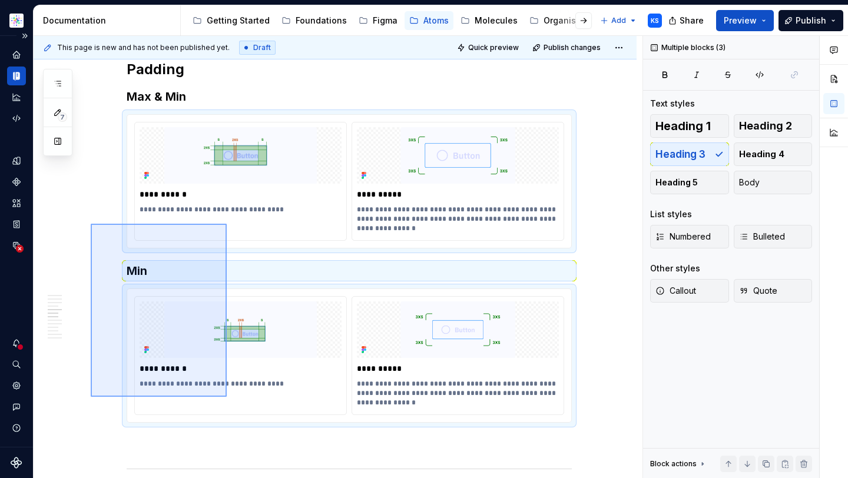
drag, startPoint x: 91, startPoint y: 397, endPoint x: 242, endPoint y: 221, distance: 232.2
click at [242, 221] on div "**********" at bounding box center [338, 257] width 609 height 443
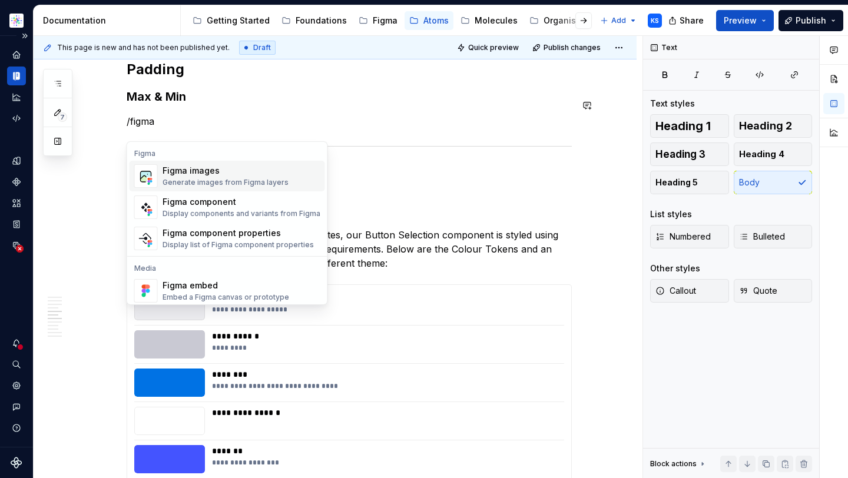
click at [243, 168] on div "Figma images" at bounding box center [226, 171] width 126 height 12
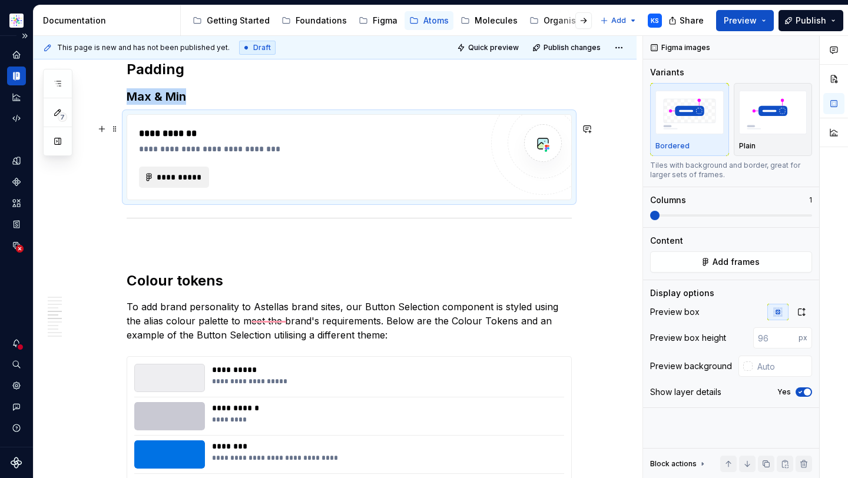
click at [190, 183] on span "**********" at bounding box center [178, 177] width 45 height 12
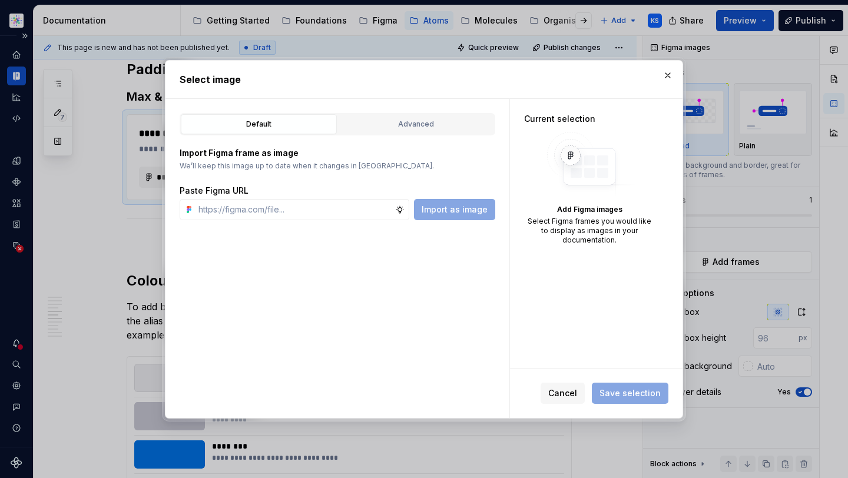
type textarea "*"
type input "[URL][DOMAIN_NAME]"
click at [442, 213] on span "Import as image" at bounding box center [455, 210] width 66 height 12
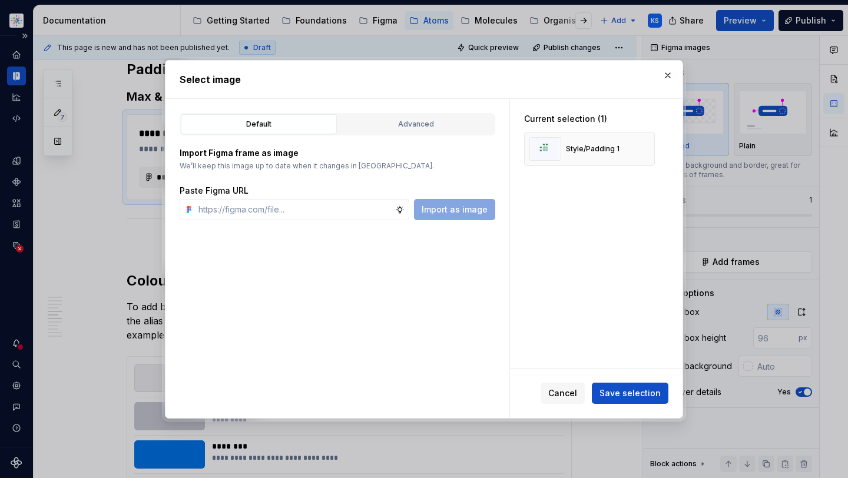
click at [644, 397] on span "Save selection" at bounding box center [630, 394] width 61 height 12
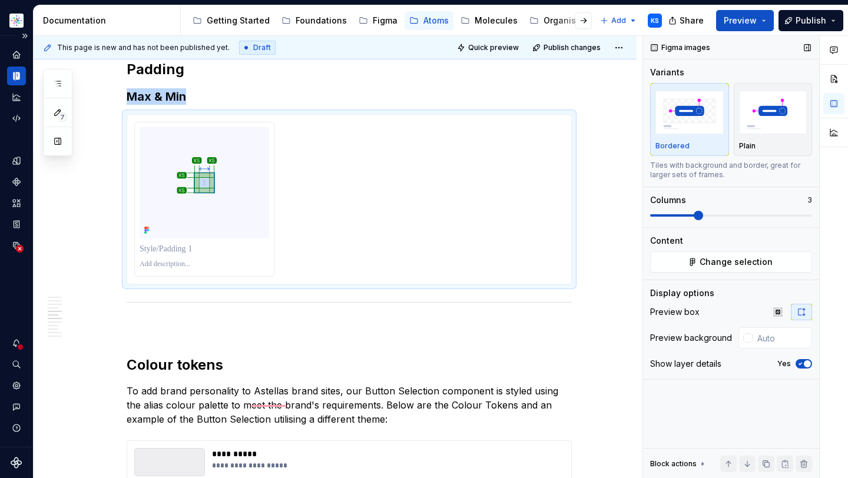
click at [693, 213] on span at bounding box center [731, 215] width 162 height 9
click at [396, 245] on div "To enrich screen reader interactions, please activate Accessibility in Grammarl…" at bounding box center [349, 199] width 430 height 155
click at [695, 213] on span at bounding box center [698, 215] width 9 height 9
click at [727, 262] on span "Change selection" at bounding box center [736, 262] width 73 height 12
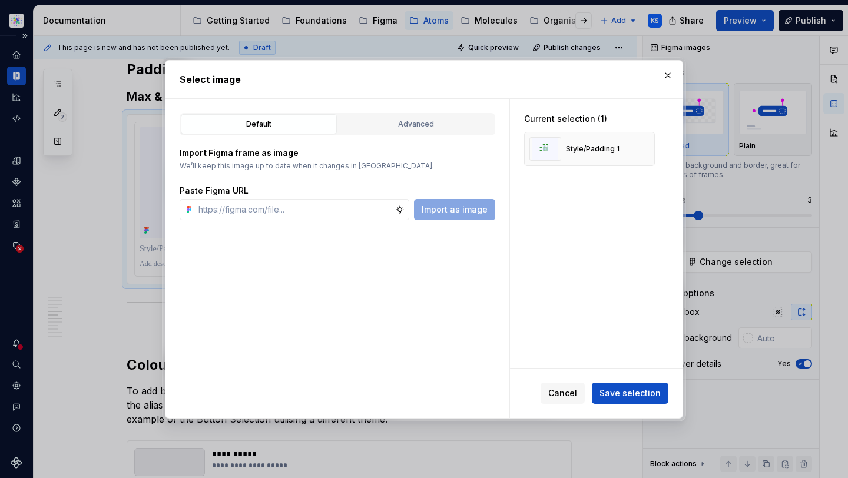
type textarea "*"
paste input "[URL][DOMAIN_NAME]"
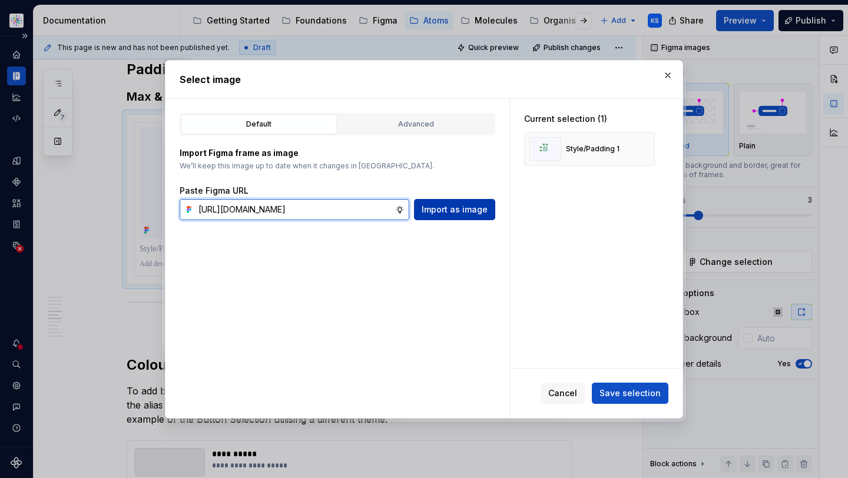
type input "[URL][DOMAIN_NAME]"
click at [449, 213] on span "Import as image" at bounding box center [455, 210] width 66 height 12
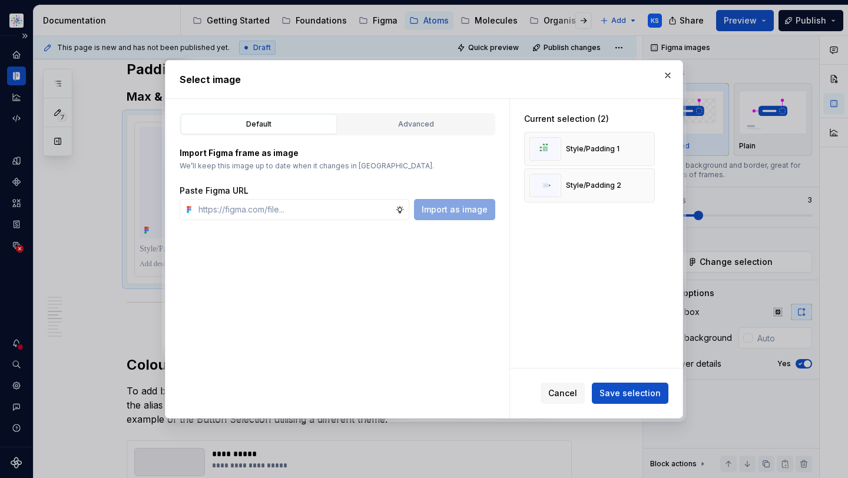
click at [617, 395] on span "Save selection" at bounding box center [630, 394] width 61 height 12
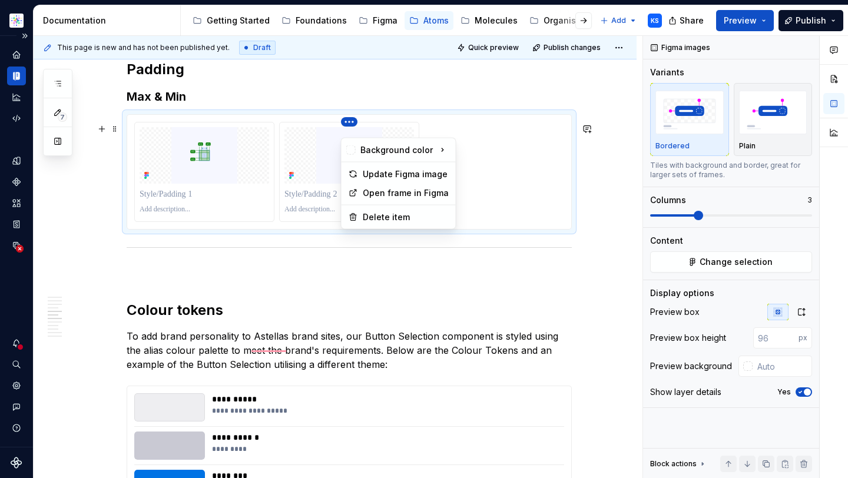
click at [349, 130] on html "Astellas Elements KS Dataset Core Documentation Accessibility guide for tree Pa…" at bounding box center [424, 239] width 848 height 478
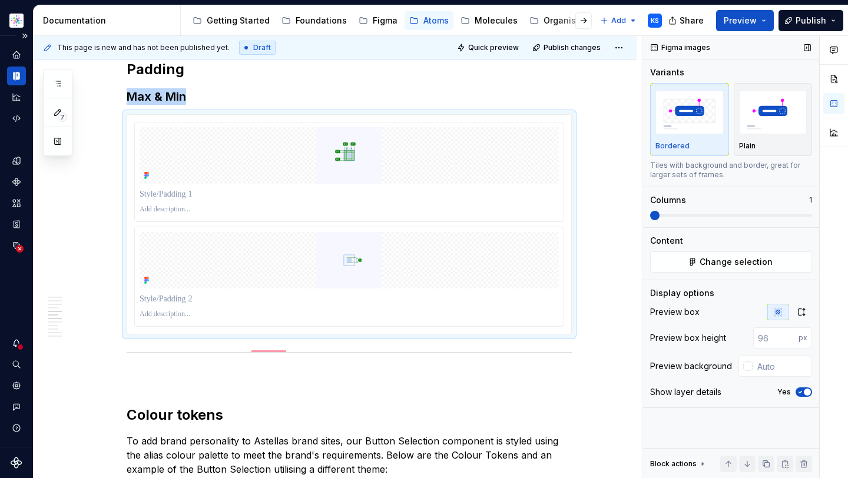
click at [654, 214] on span at bounding box center [654, 215] width 9 height 9
click at [654, 216] on span at bounding box center [654, 215] width 9 height 9
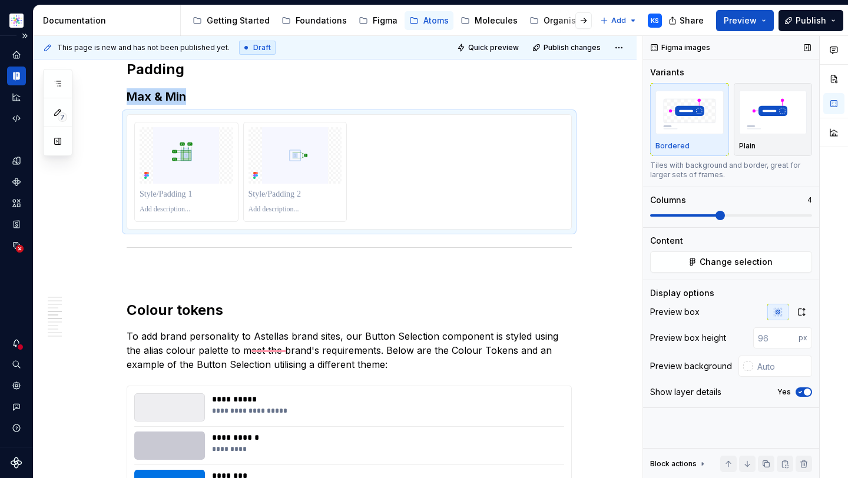
click at [716, 213] on span at bounding box center [720, 215] width 9 height 9
drag, startPoint x: 93, startPoint y: 178, endPoint x: 206, endPoint y: 168, distance: 112.9
click at [206, 170] on div "**********" at bounding box center [338, 257] width 609 height 443
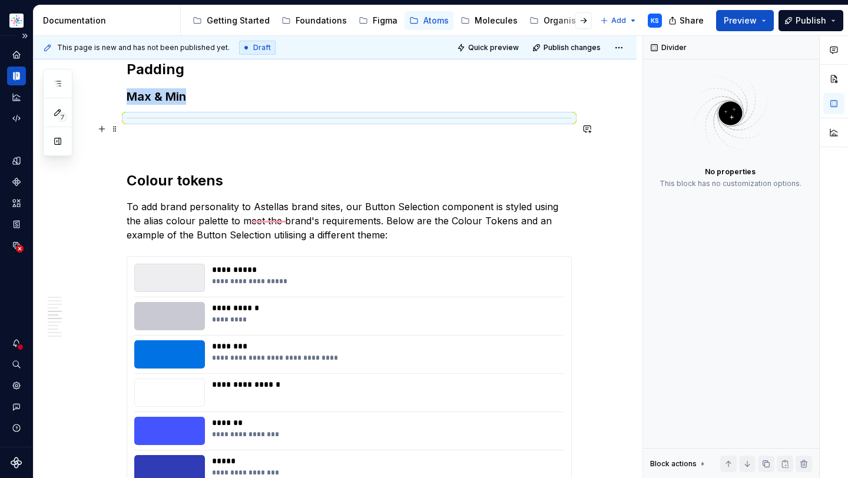
click at [211, 105] on h3 "Max & Min" at bounding box center [349, 96] width 445 height 16
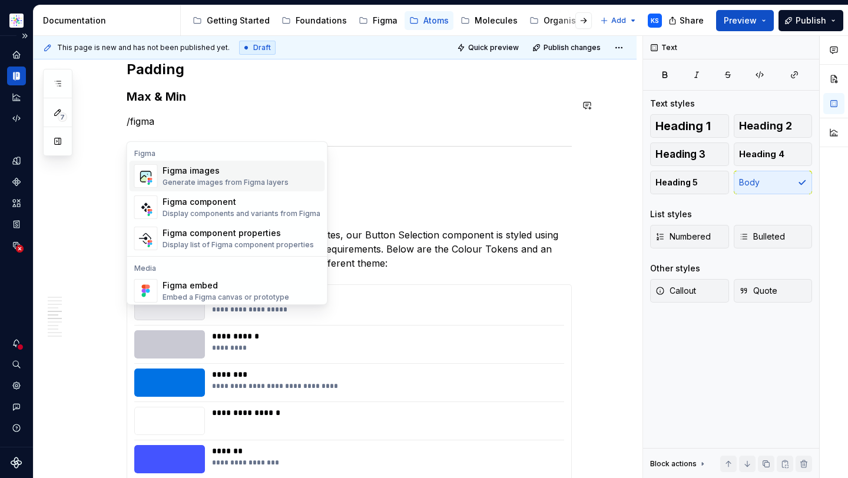
click at [233, 176] on div "Figma images" at bounding box center [226, 171] width 126 height 12
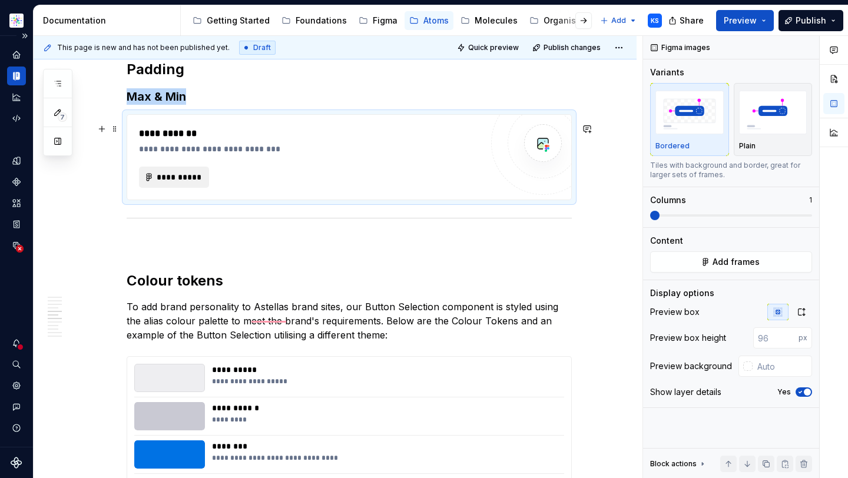
click at [184, 183] on span "**********" at bounding box center [178, 177] width 45 height 12
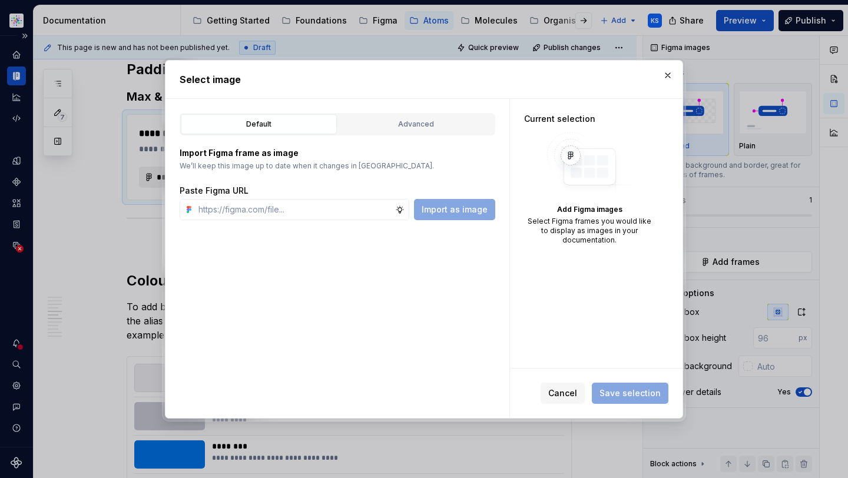
type textarea "*"
paste input "[URL][DOMAIN_NAME]"
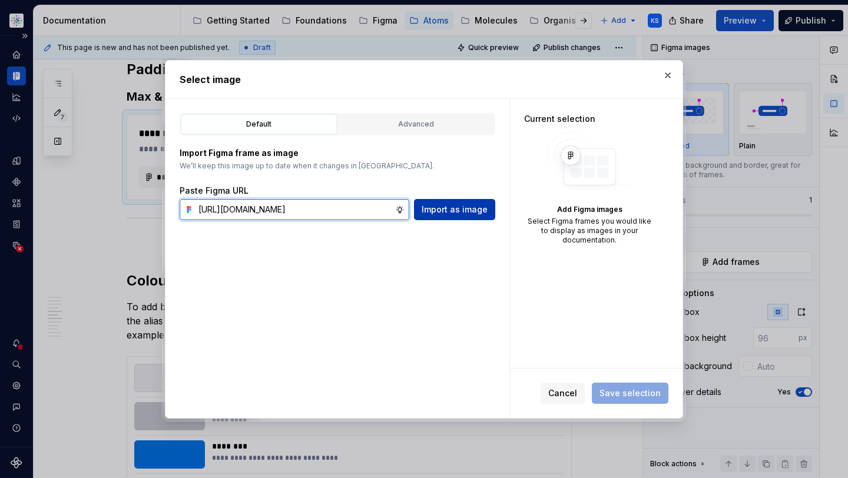
type input "[URL][DOMAIN_NAME]"
click at [439, 208] on span "Import as image" at bounding box center [455, 210] width 66 height 12
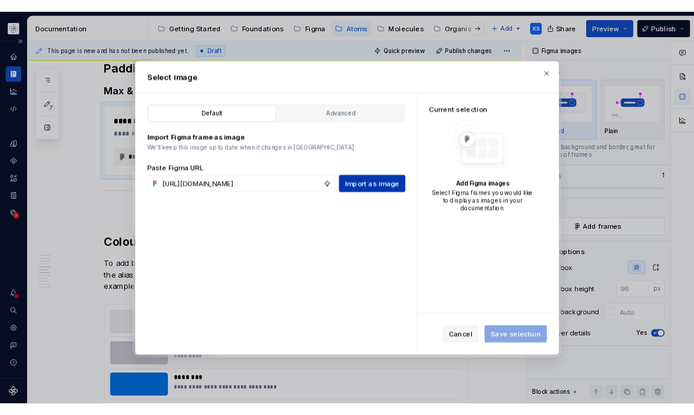
scroll to position [0, 0]
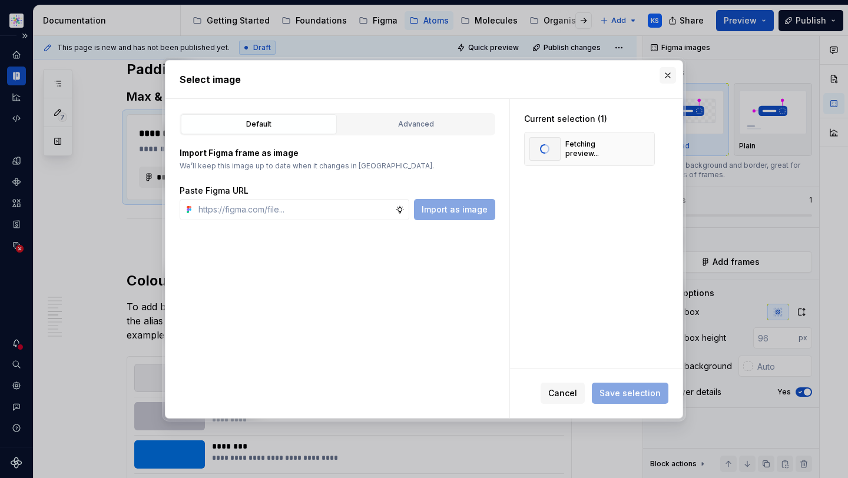
click at [669, 72] on button "button" at bounding box center [668, 75] width 16 height 16
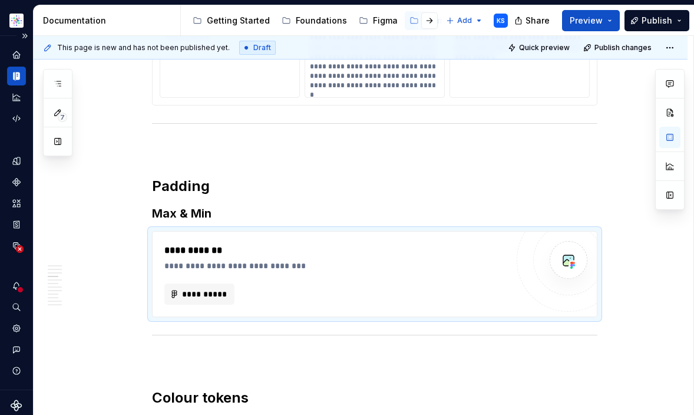
scroll to position [1661, 0]
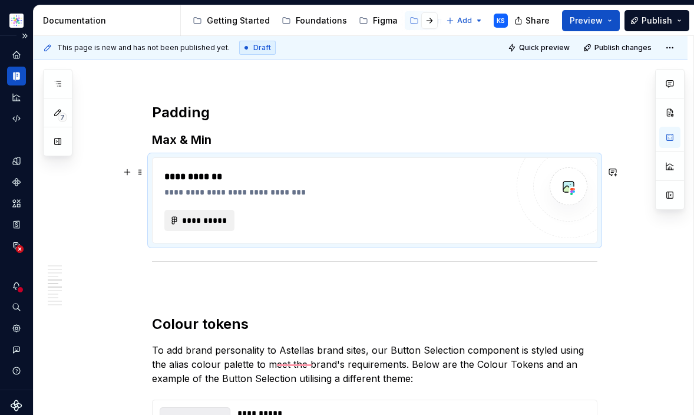
click at [209, 226] on span "**********" at bounding box center [203, 220] width 45 height 12
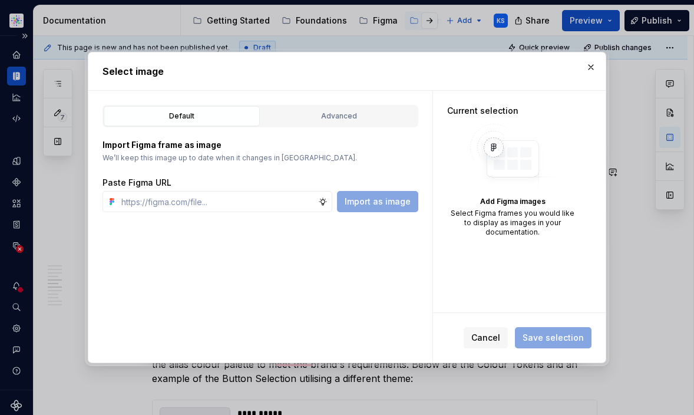
type textarea "*"
type input "[URL][DOMAIN_NAME]"
click at [378, 204] on span "Import as image" at bounding box center [378, 202] width 66 height 12
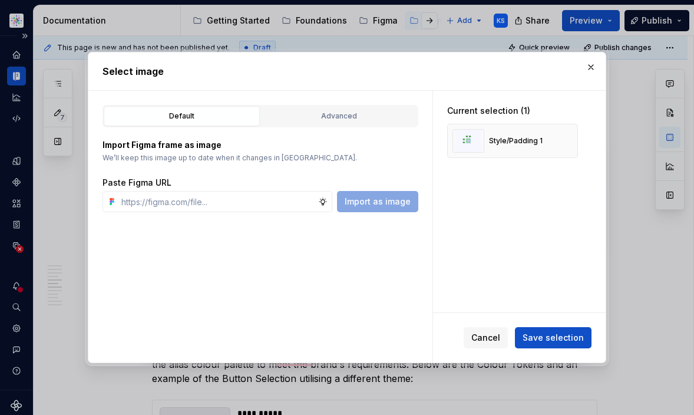
click at [575, 333] on span "Save selection" at bounding box center [552, 338] width 61 height 12
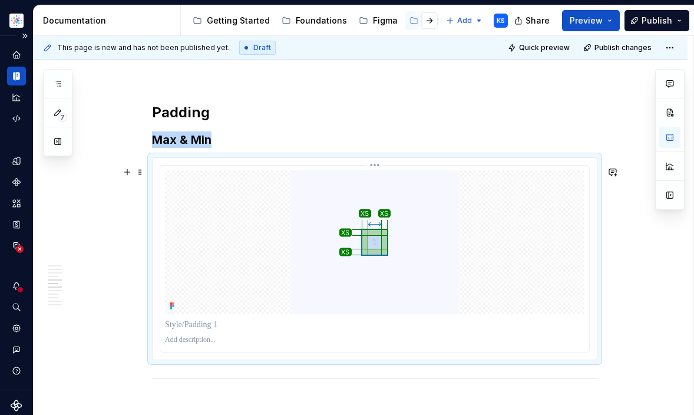
scroll to position [1817, 0]
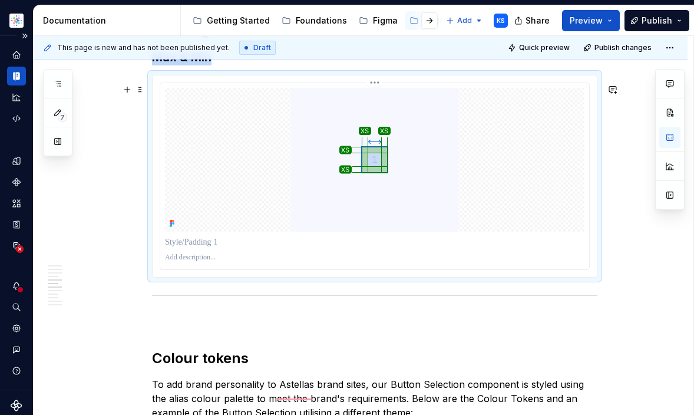
click at [409, 250] on div "To enrich screen reader interactions, please activate Accessibility in Grammarl…" at bounding box center [374, 242] width 419 height 16
click at [538, 244] on div "To enrich screen reader interactions, please activate Accessibility in Grammarl…" at bounding box center [374, 242] width 419 height 16
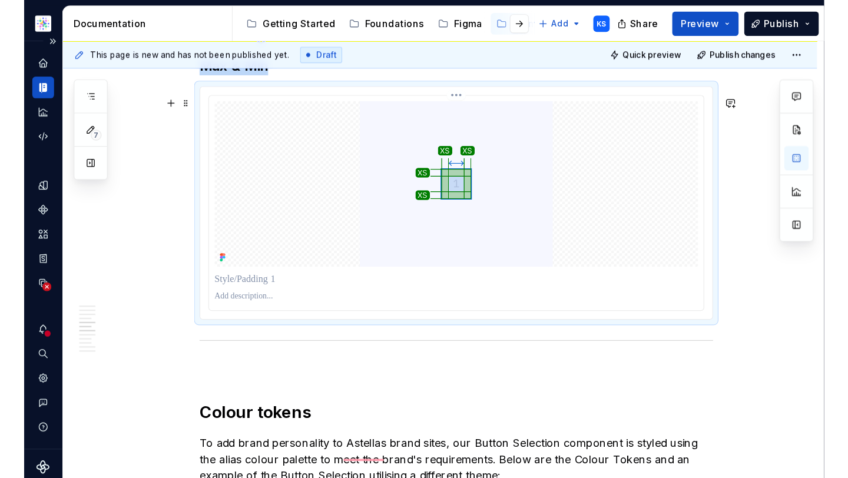
scroll to position [1772, 0]
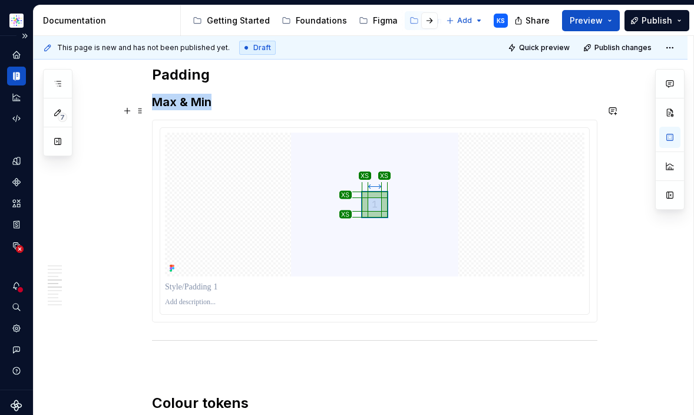
click at [216, 110] on h3 "Max & Min" at bounding box center [374, 102] width 445 height 16
click at [555, 140] on div "To enrich screen reader interactions, please activate Accessibility in Grammarl…" at bounding box center [374, 221] width 429 height 186
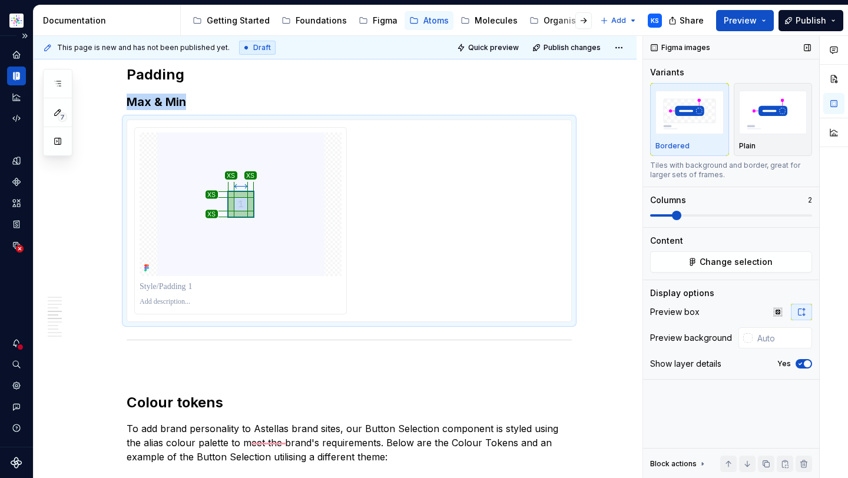
click at [681, 216] on span at bounding box center [676, 215] width 9 height 9
click at [114, 136] on span at bounding box center [114, 134] width 9 height 16
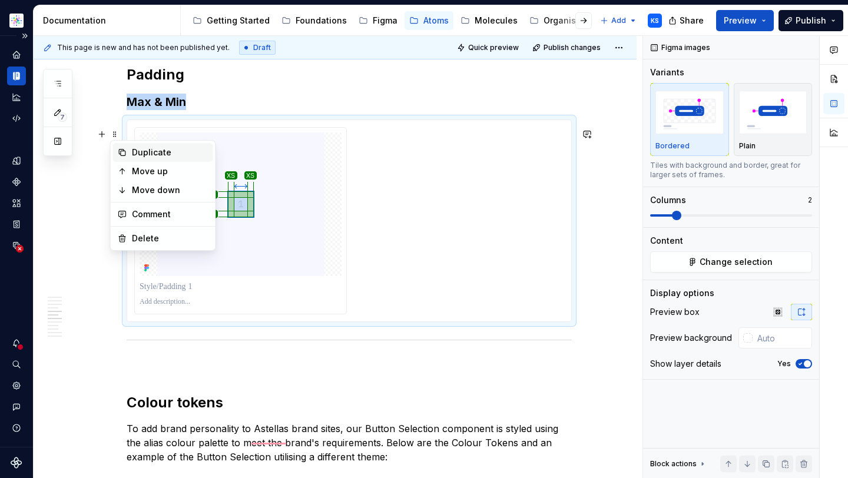
click at [138, 153] on div "Duplicate" at bounding box center [170, 153] width 77 height 12
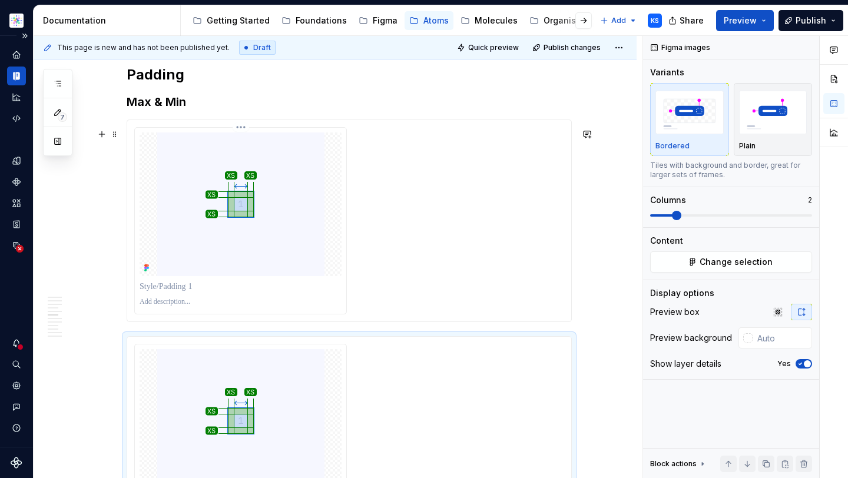
scroll to position [1841, 0]
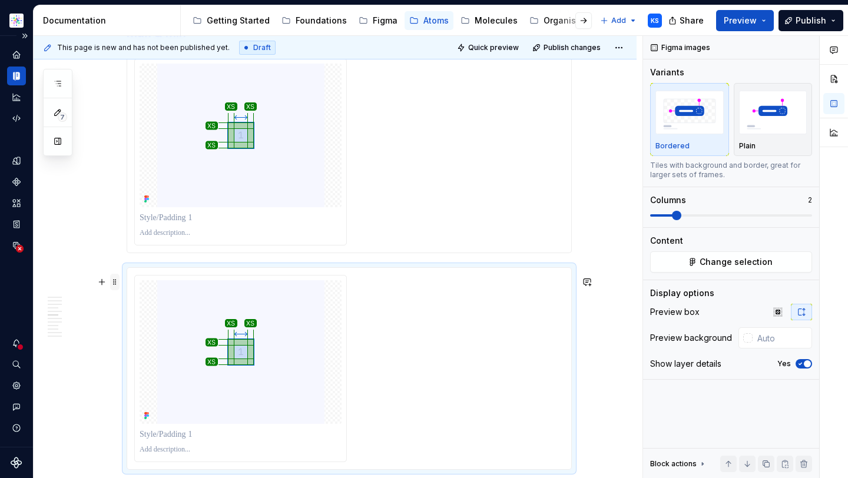
click at [114, 283] on span at bounding box center [114, 282] width 9 height 16
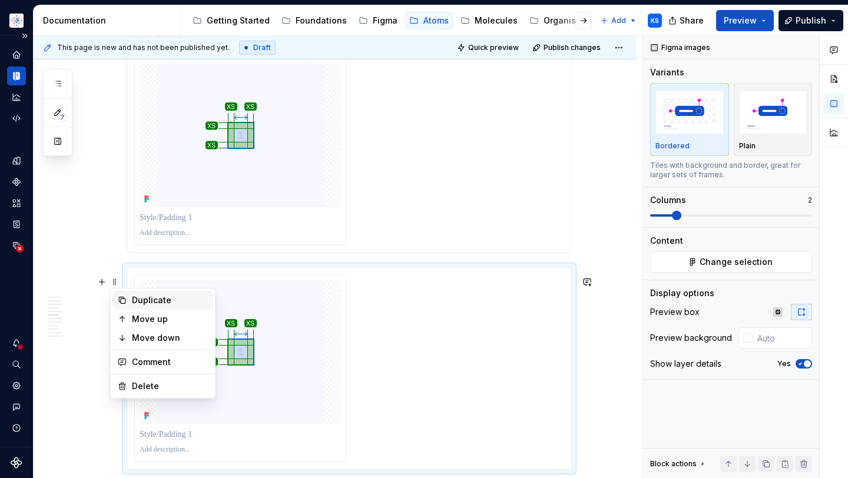
click at [139, 305] on div "Duplicate" at bounding box center [170, 301] width 77 height 12
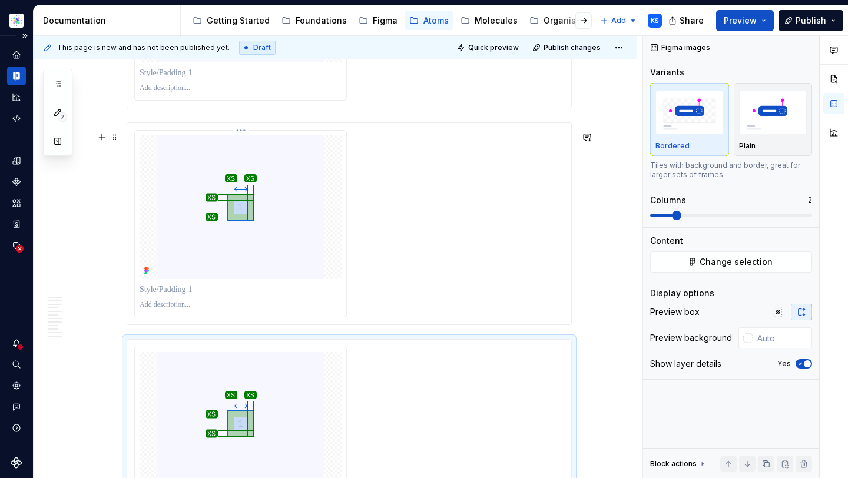
scroll to position [1810, 0]
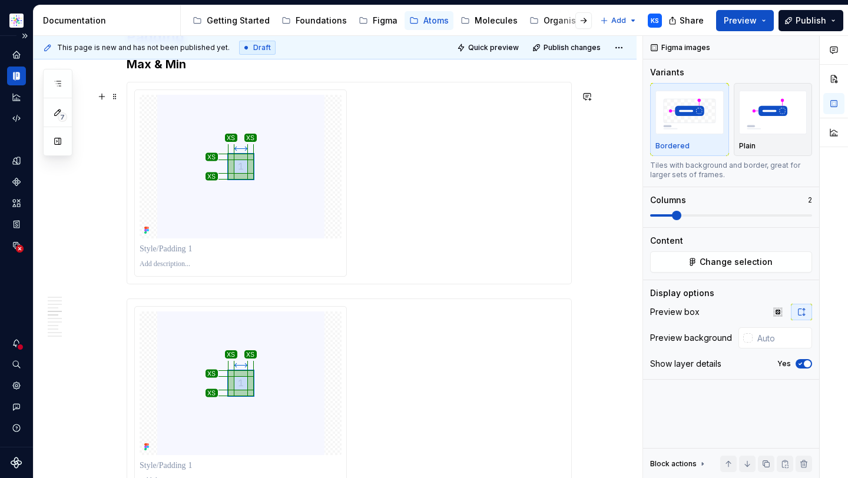
click at [399, 186] on div "To enrich screen reader interactions, please activate Accessibility in Grammarl…" at bounding box center [349, 183] width 430 height 187
click at [413, 349] on div "To enrich screen reader interactions, please activate Accessibility in Grammarl…" at bounding box center [349, 399] width 430 height 187
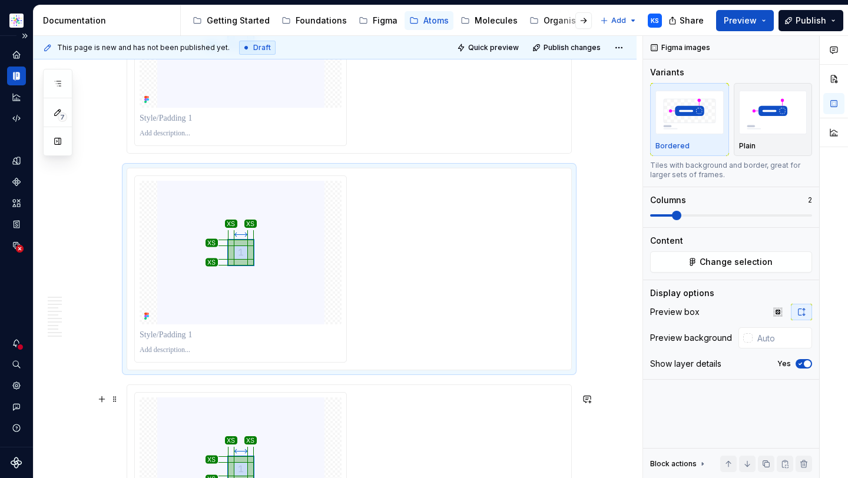
scroll to position [2026, 0]
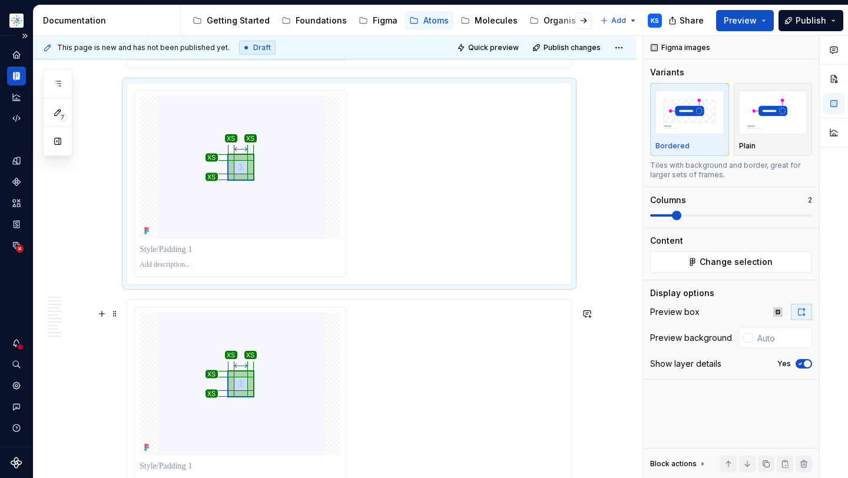
click at [434, 374] on div "To enrich screen reader interactions, please activate Accessibility in Grammarl…" at bounding box center [349, 400] width 430 height 187
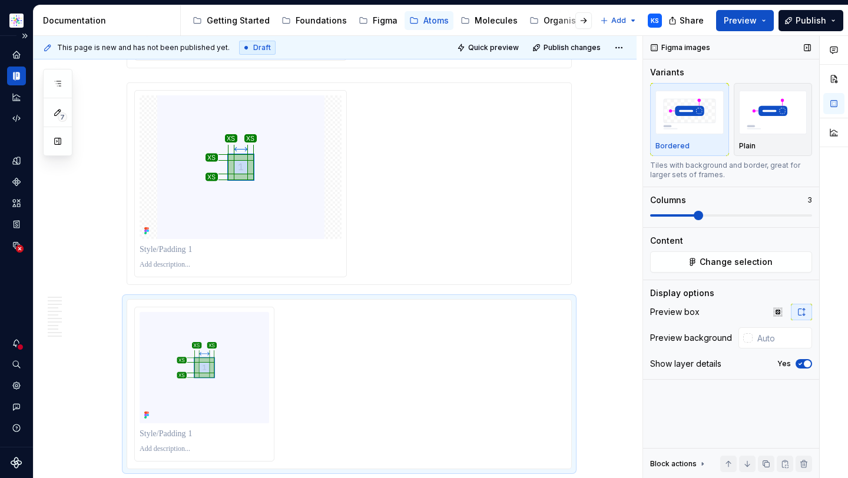
click at [696, 216] on span at bounding box center [698, 215] width 9 height 9
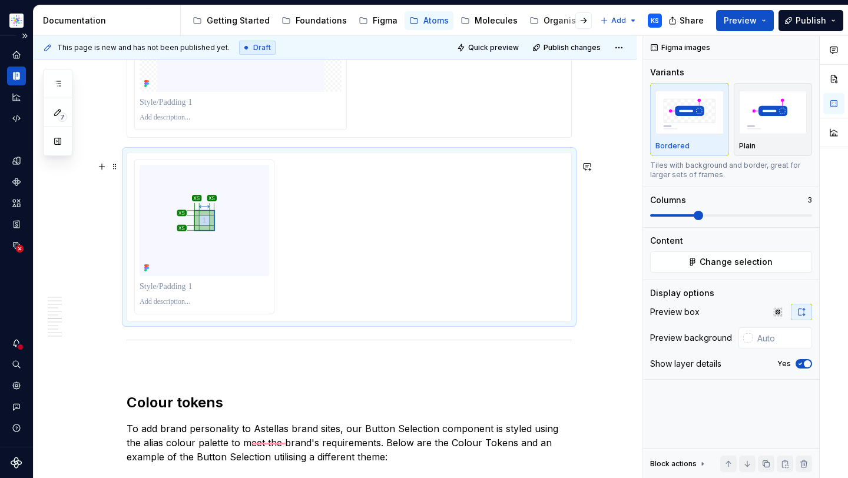
scroll to position [2057, 0]
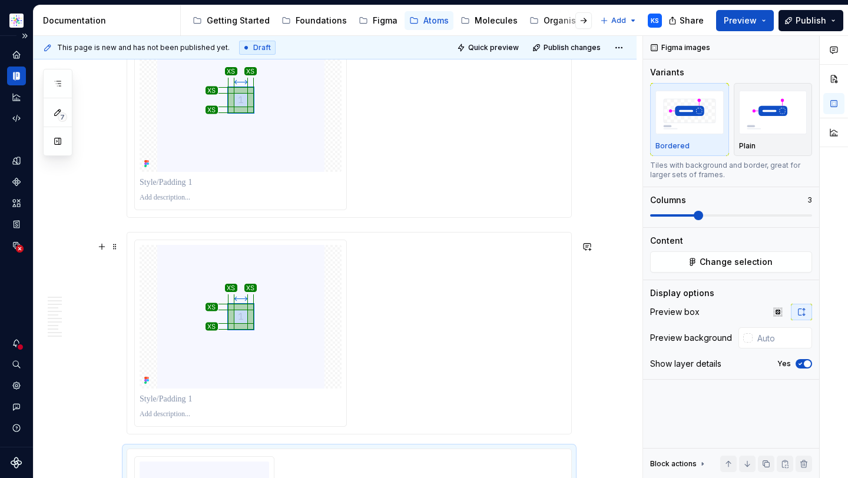
click at [419, 305] on div "To enrich screen reader interactions, please activate Accessibility in Grammarl…" at bounding box center [349, 333] width 430 height 187
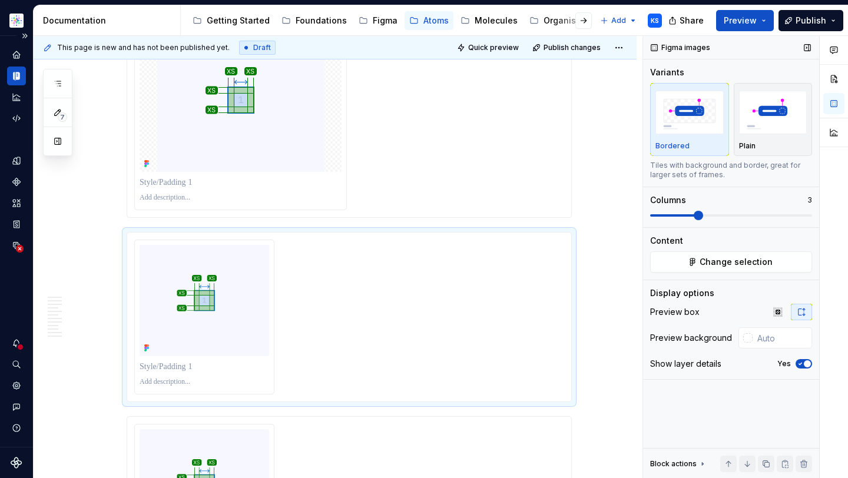
click at [701, 217] on span at bounding box center [698, 215] width 9 height 9
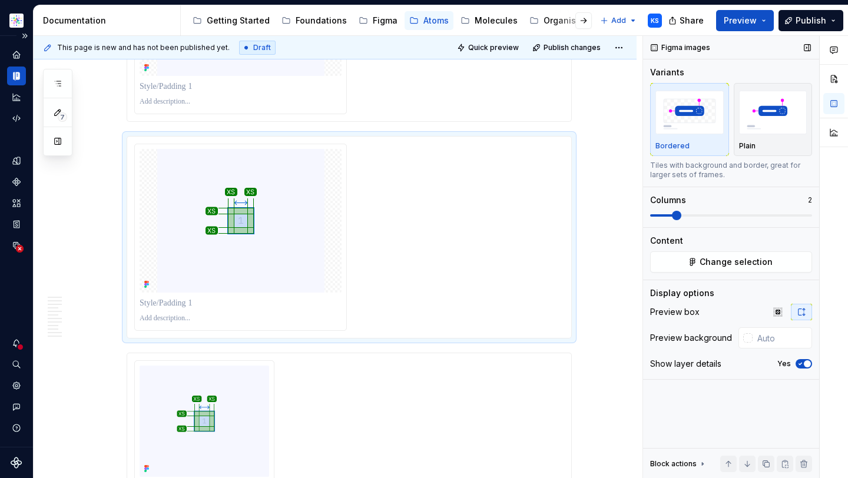
click at [678, 220] on span at bounding box center [676, 215] width 9 height 9
click at [464, 284] on div "To enrich screen reader interactions, please activate Accessibility in Grammarl…" at bounding box center [349, 237] width 430 height 187
click at [709, 264] on span "Change selection" at bounding box center [736, 262] width 73 height 12
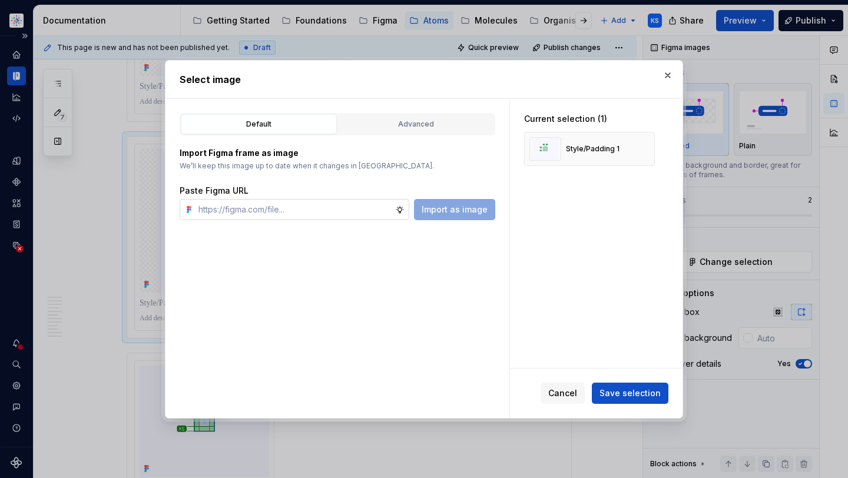
type textarea "*"
paste input "[URL][DOMAIN_NAME]"
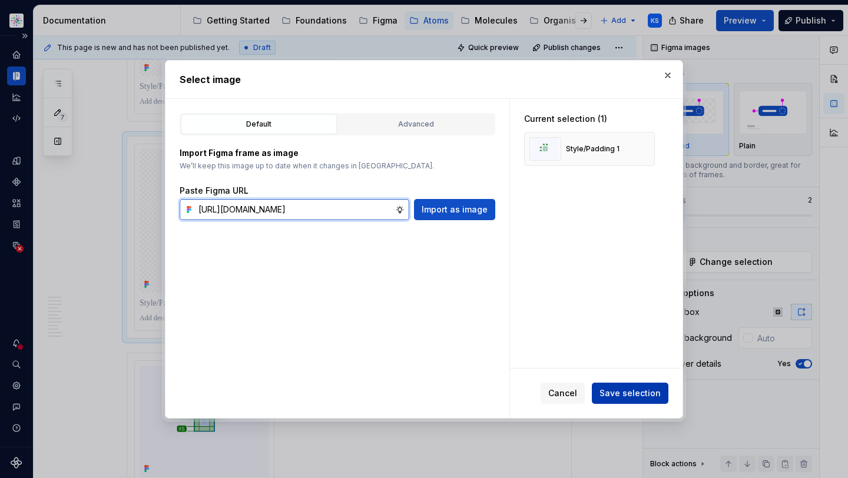
type input "[URL][DOMAIN_NAME]"
click at [631, 391] on span "Save selection" at bounding box center [630, 394] width 61 height 12
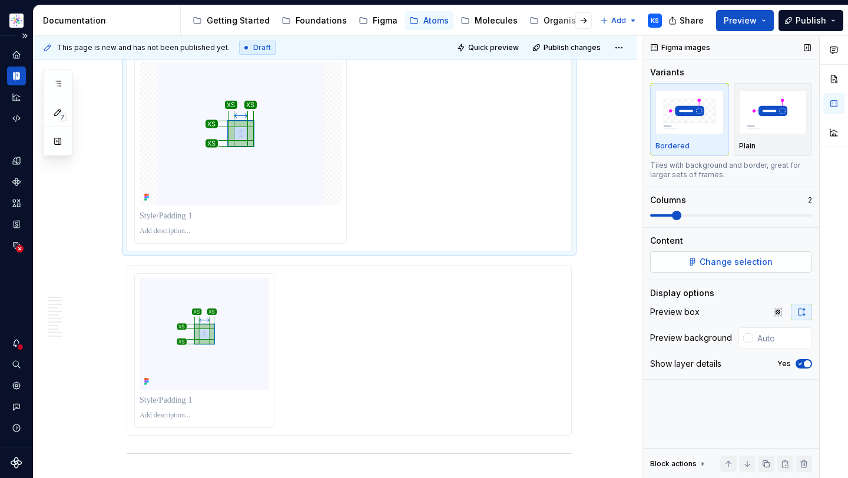
click at [737, 263] on span "Change selection" at bounding box center [736, 262] width 73 height 12
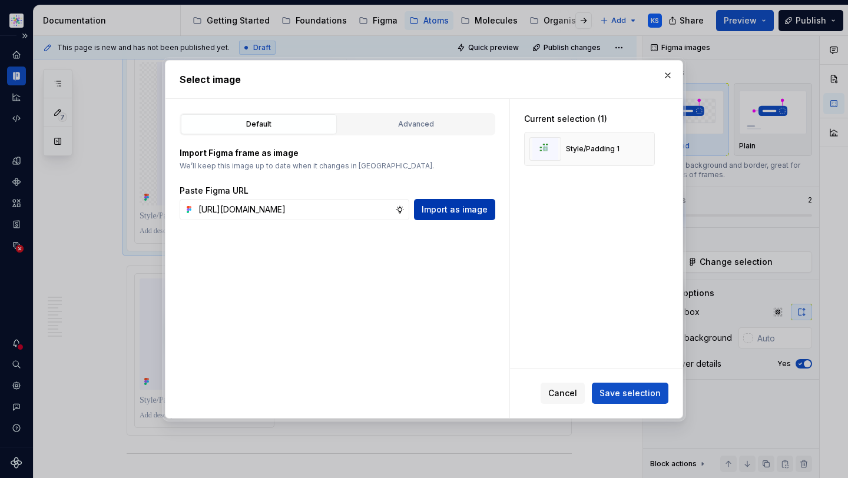
type input "[URL][DOMAIN_NAME]"
click at [465, 210] on span "Import as image" at bounding box center [455, 210] width 66 height 12
type textarea "*"
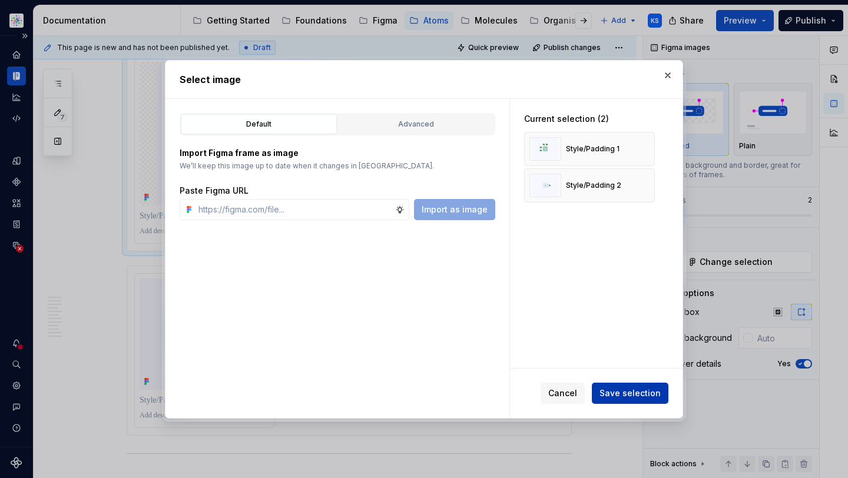
click at [633, 391] on span "Save selection" at bounding box center [630, 394] width 61 height 12
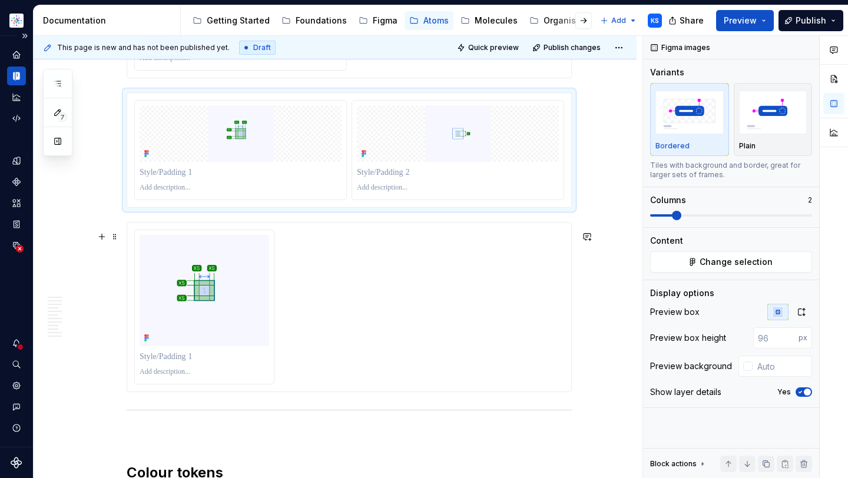
scroll to position [1933, 0]
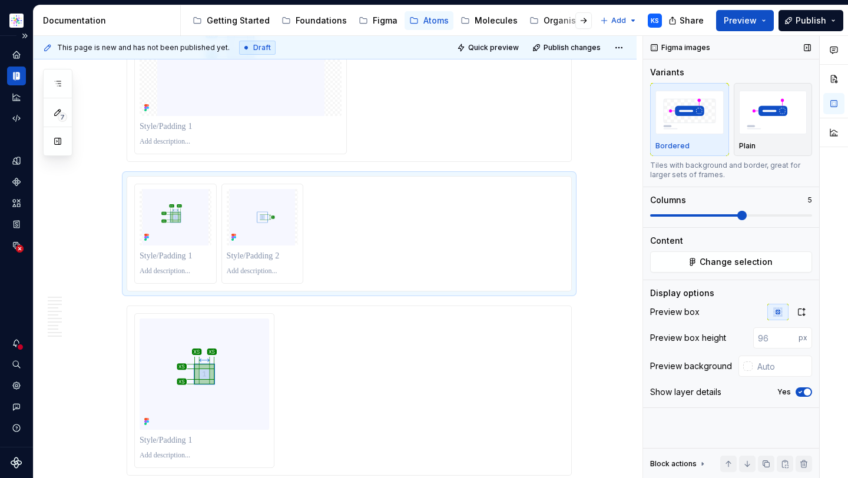
click at [739, 211] on span at bounding box center [741, 215] width 9 height 9
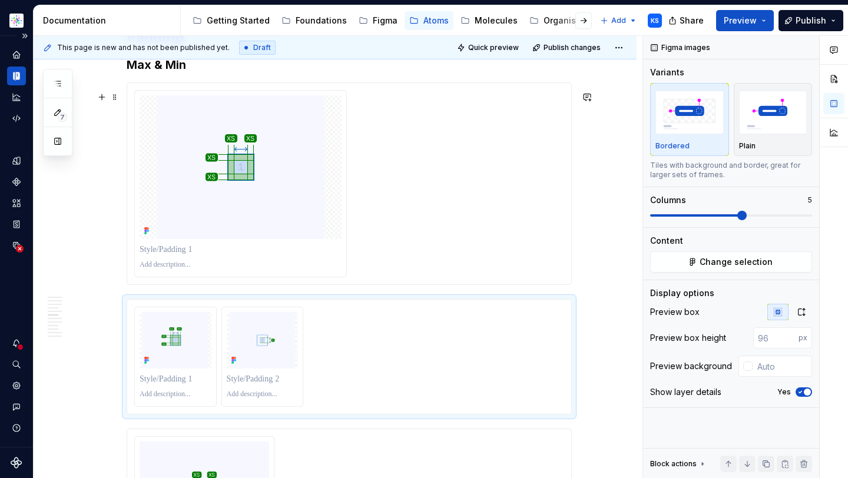
scroll to position [1875, 0]
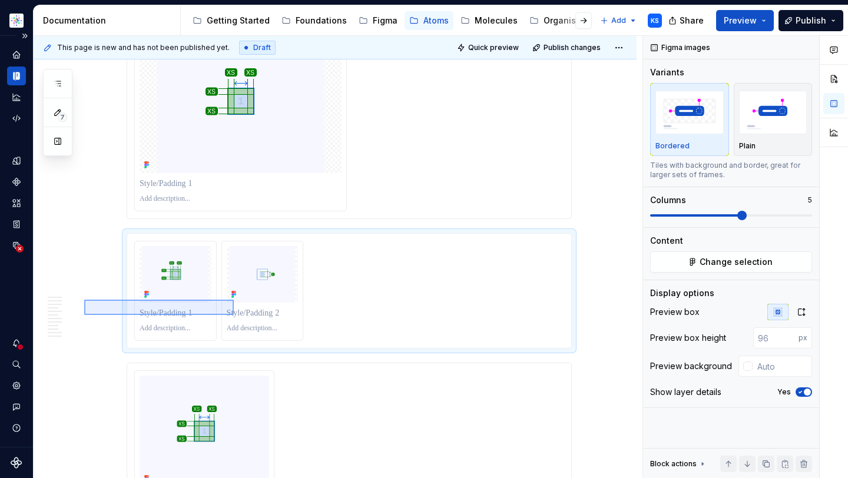
drag, startPoint x: 84, startPoint y: 315, endPoint x: 302, endPoint y: 300, distance: 218.4
click at [302, 300] on div "**********" at bounding box center [338, 257] width 609 height 443
click at [112, 247] on span at bounding box center [114, 248] width 9 height 16
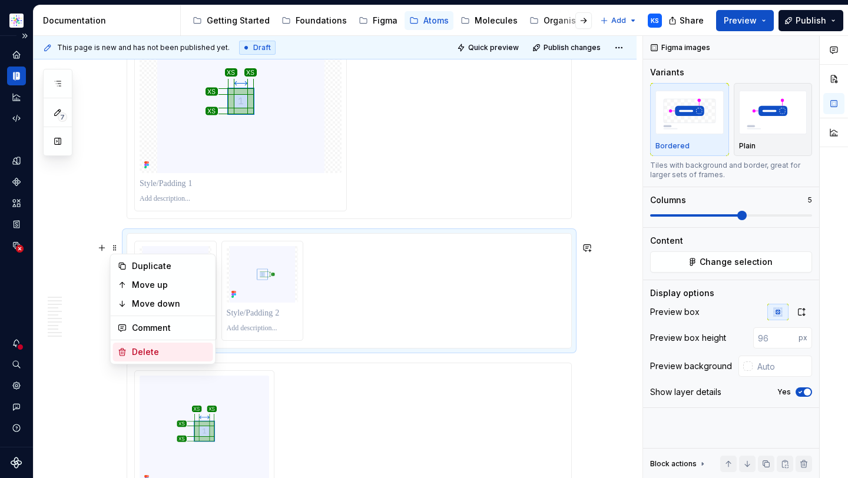
click at [146, 353] on div "Delete" at bounding box center [170, 352] width 77 height 12
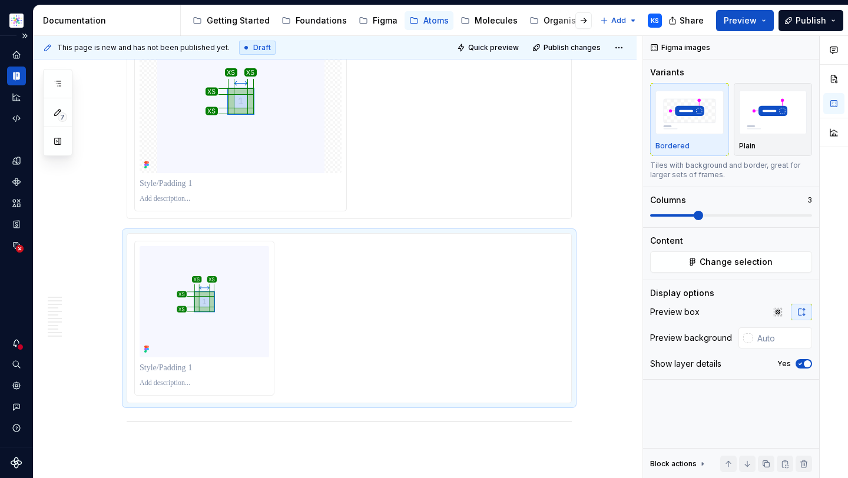
scroll to position [1808, 0]
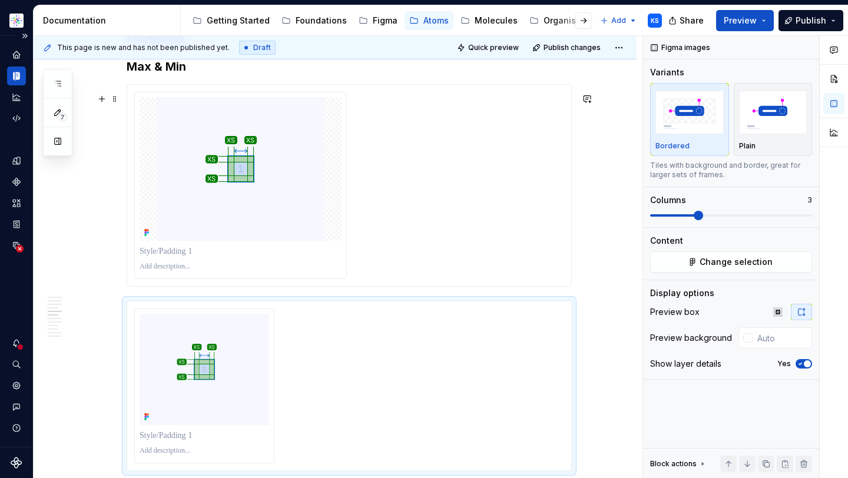
click at [413, 171] on div "To enrich screen reader interactions, please activate Accessibility in Grammarl…" at bounding box center [349, 185] width 430 height 187
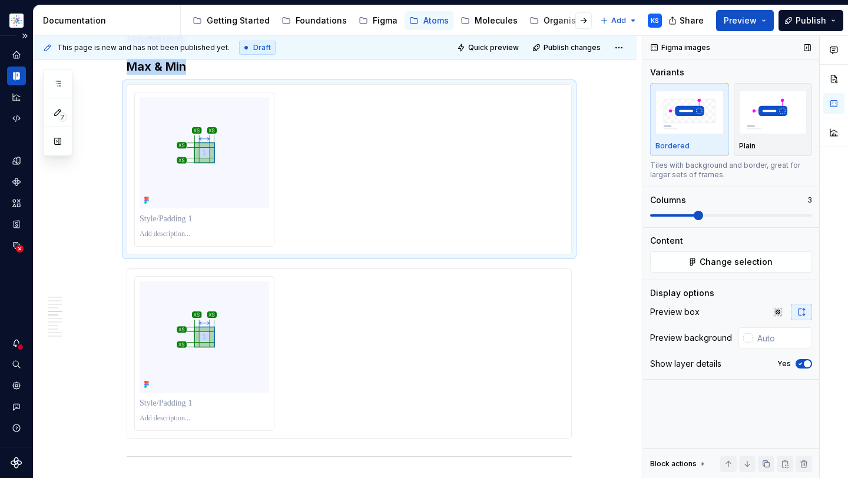
click at [699, 215] on span at bounding box center [698, 215] width 9 height 9
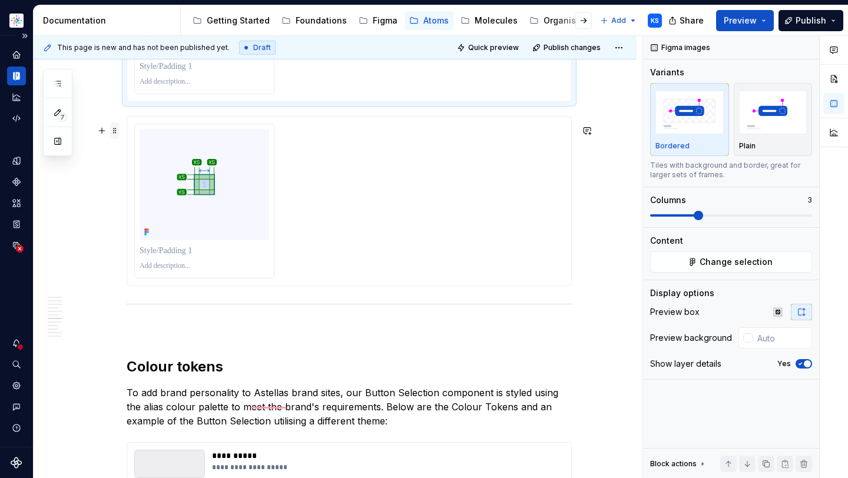
click at [111, 130] on span at bounding box center [114, 131] width 9 height 16
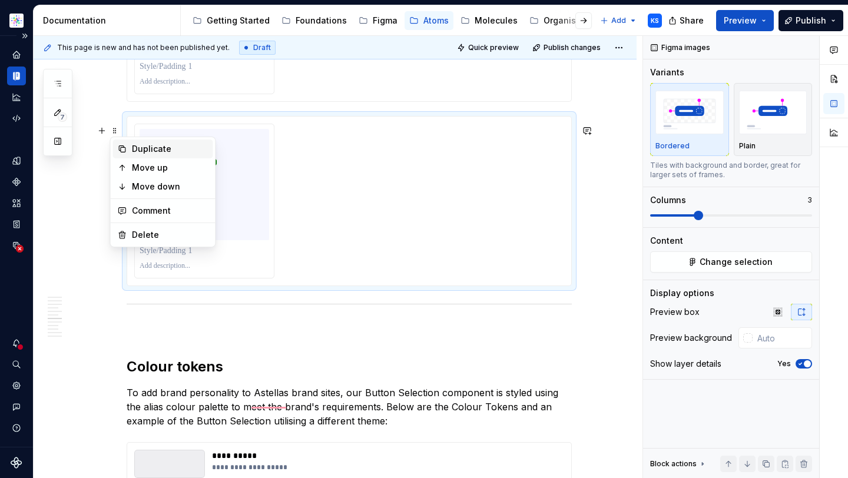
click at [158, 143] on div "Duplicate" at bounding box center [170, 149] width 77 height 12
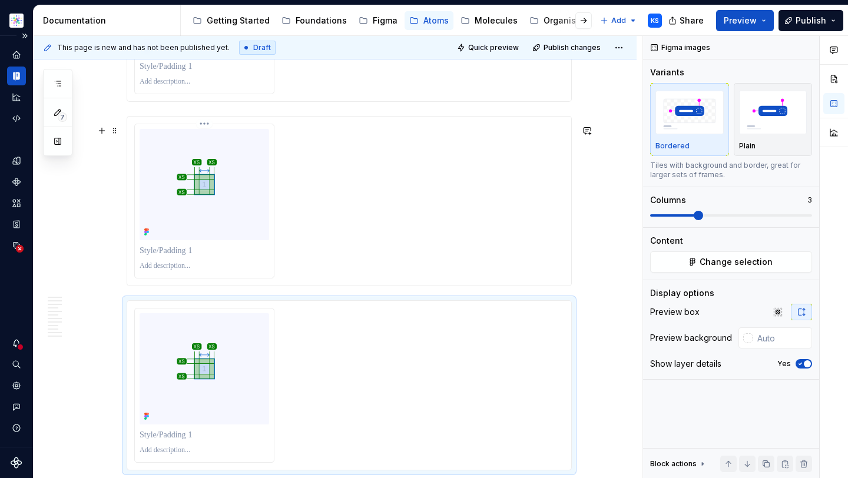
scroll to position [1961, 0]
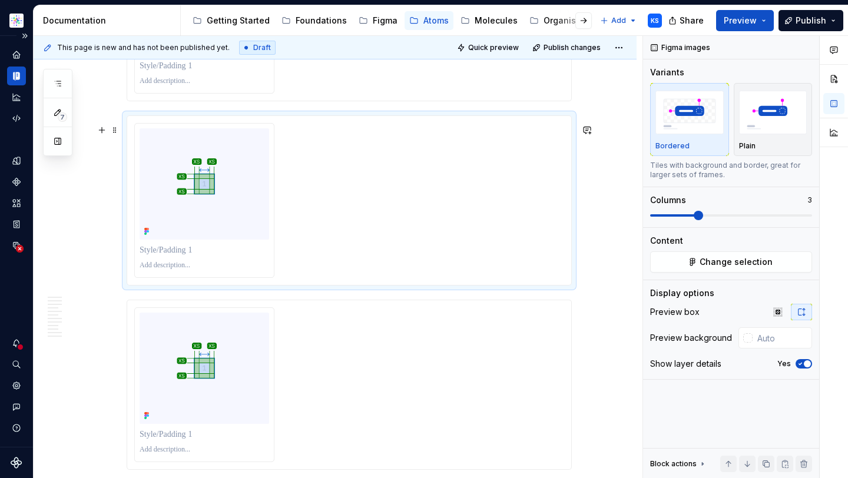
click at [313, 208] on div "To enrich screen reader interactions, please activate Accessibility in Grammarl…" at bounding box center [349, 200] width 430 height 155
click at [221, 256] on p "To enrich screen reader interactions, please activate Accessibility in Grammarl…" at bounding box center [205, 250] width 130 height 12
click at [714, 259] on span "Change selection" at bounding box center [736, 262] width 73 height 12
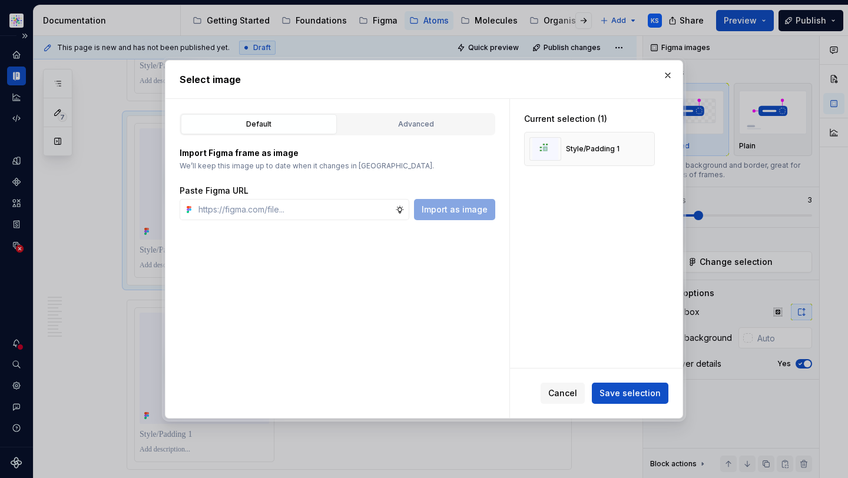
type textarea "*"
click at [640, 147] on button "button" at bounding box center [641, 149] width 16 height 16
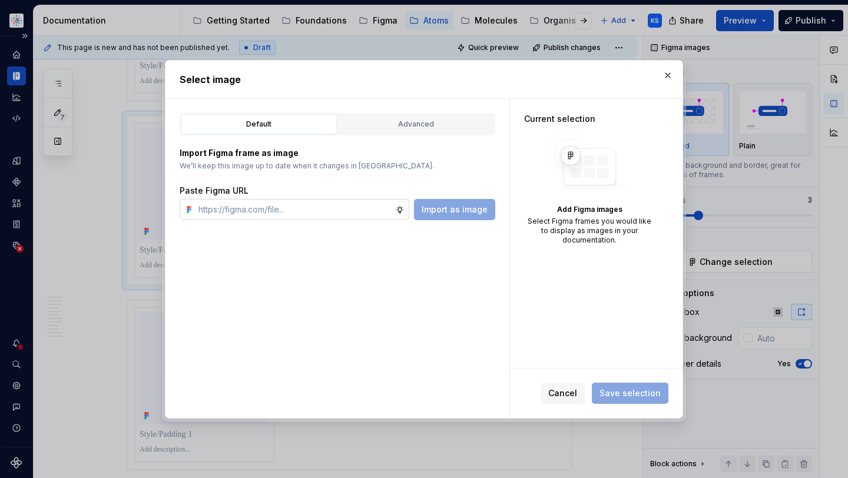
click at [292, 207] on input "text" at bounding box center [294, 209] width 201 height 21
paste input "[URL][DOMAIN_NAME]"
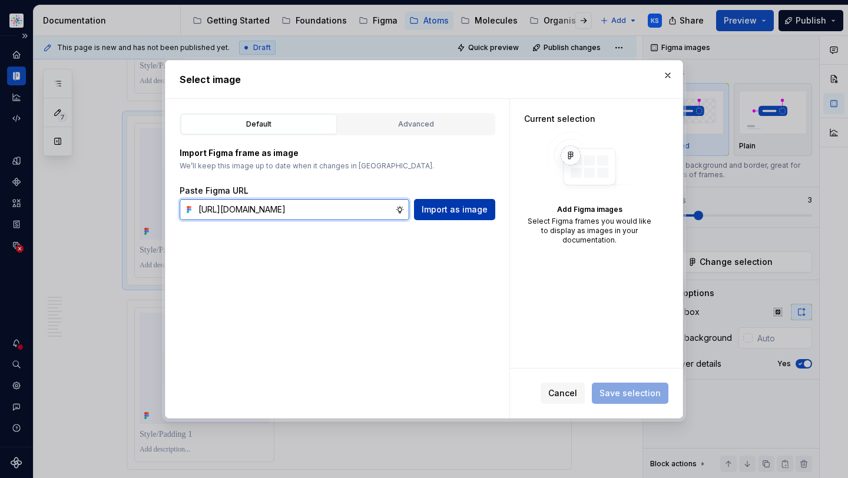
type input "[URL][DOMAIN_NAME]"
click at [464, 205] on span "Import as image" at bounding box center [455, 210] width 66 height 12
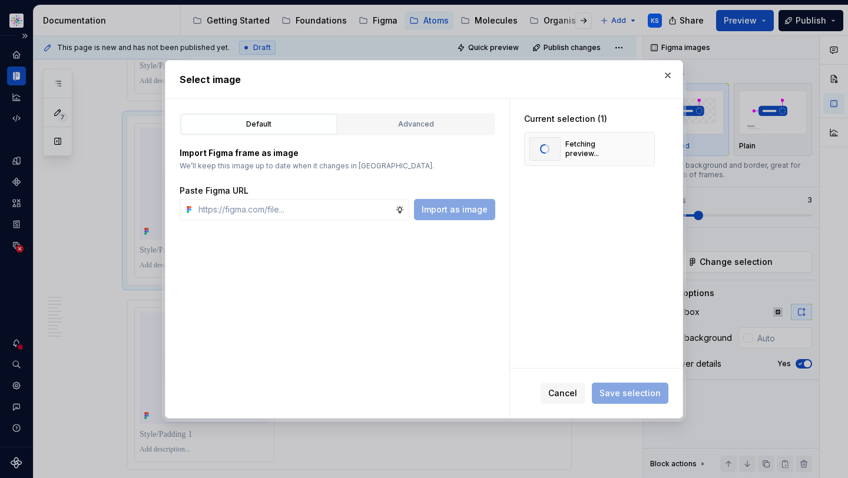
type textarea "*"
click at [621, 389] on span "Save selection" at bounding box center [630, 394] width 61 height 12
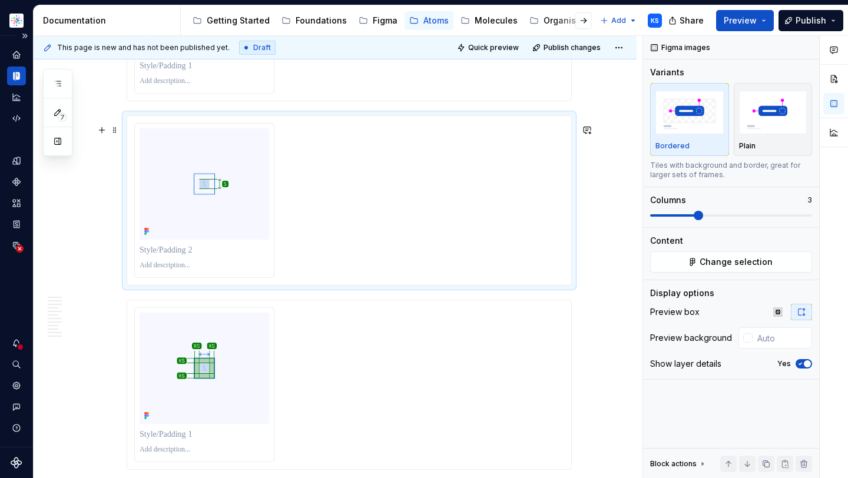
scroll to position [2085, 0]
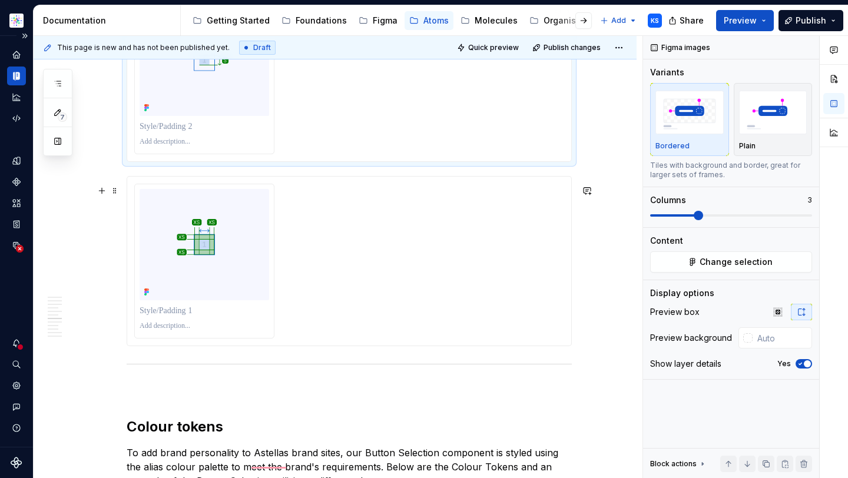
click at [280, 326] on div "To enrich screen reader interactions, please activate Accessibility in Grammarl…" at bounding box center [349, 261] width 430 height 155
click at [696, 260] on button "Change selection" at bounding box center [731, 262] width 162 height 21
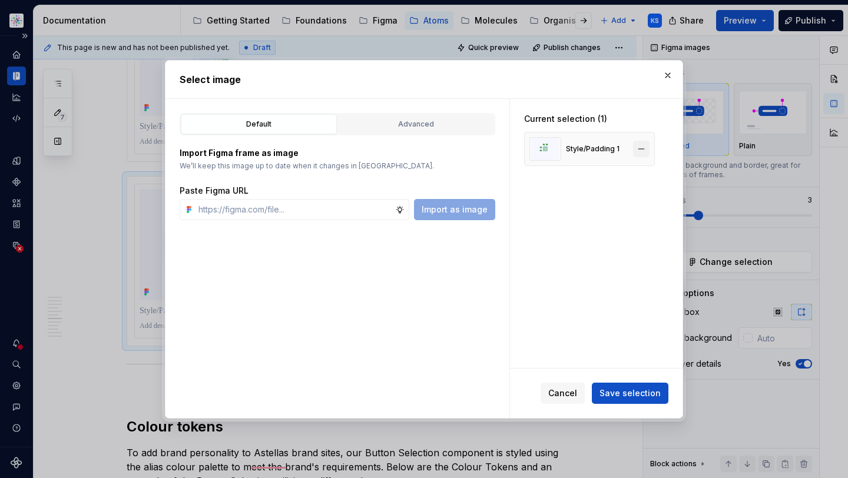
click at [642, 145] on button "button" at bounding box center [641, 149] width 16 height 16
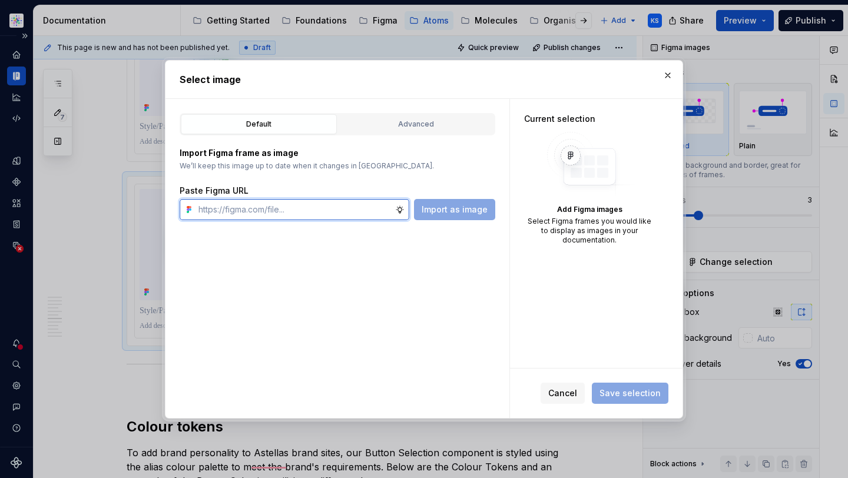
click at [301, 200] on input "text" at bounding box center [294, 209] width 201 height 21
paste input "[URL][DOMAIN_NAME]"
type input "[URL][DOMAIN_NAME]"
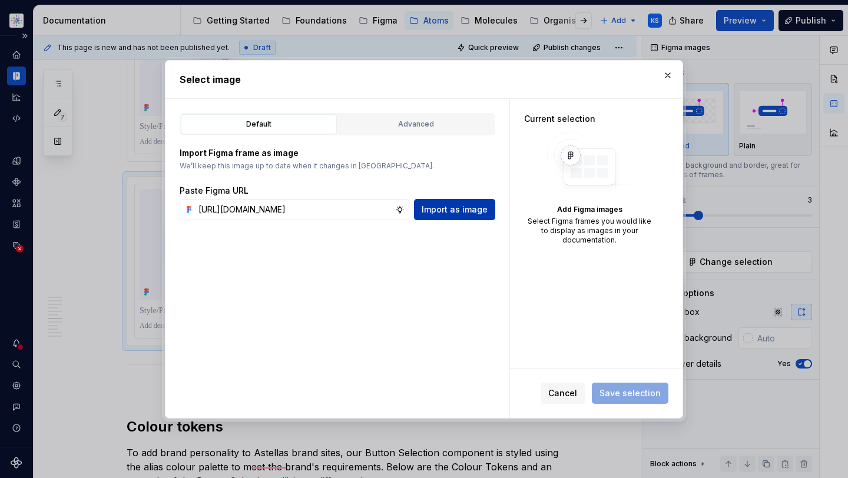
click at [458, 212] on span "Import as image" at bounding box center [455, 210] width 66 height 12
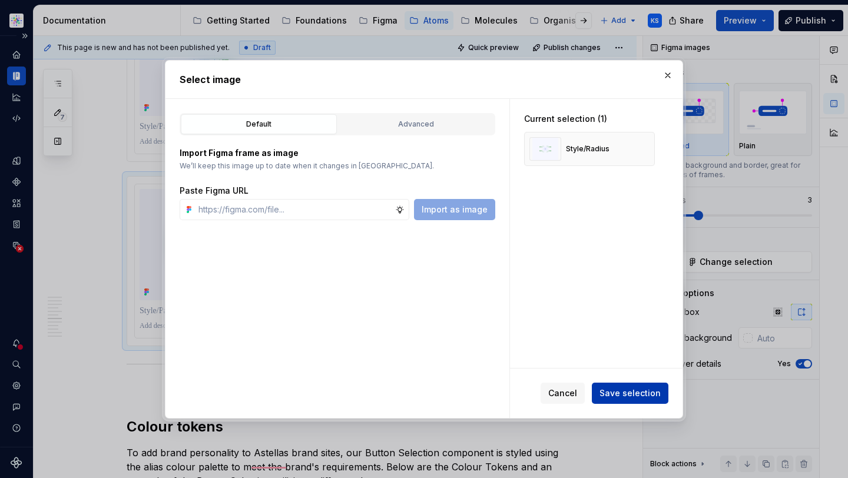
click at [608, 388] on span "Save selection" at bounding box center [630, 394] width 61 height 12
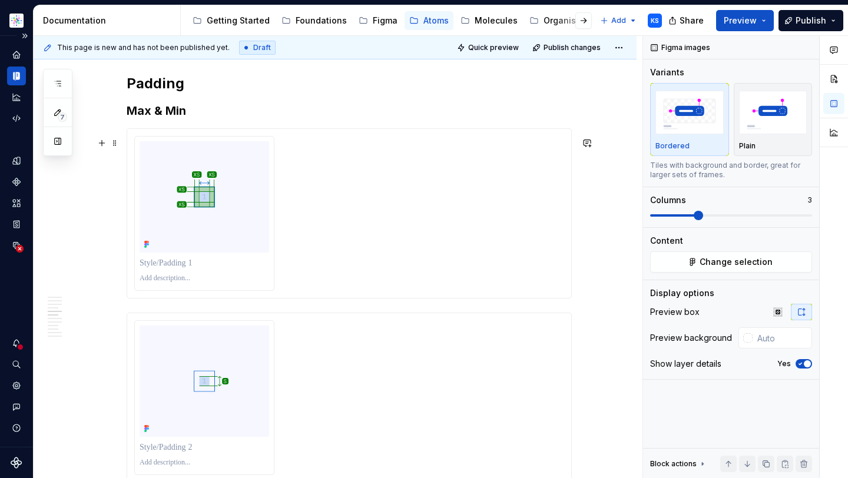
scroll to position [1815, 0]
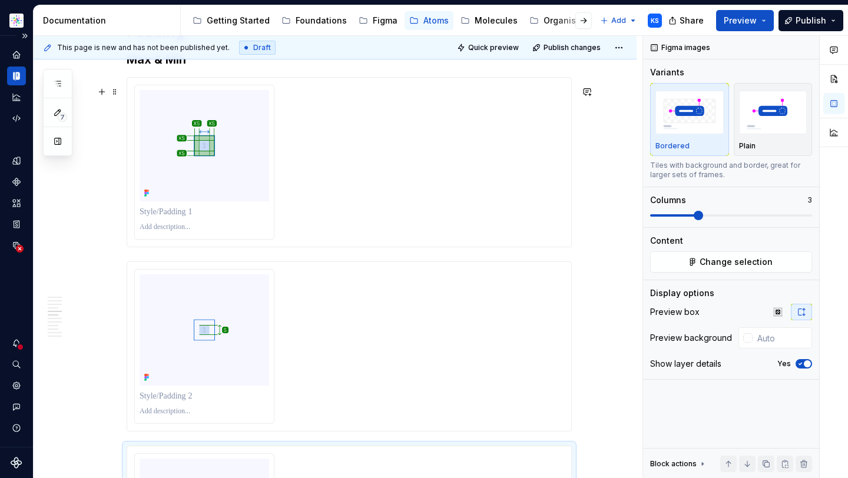
type textarea "*"
click at [184, 218] on p "To enrich screen reader interactions, please activate Accessibility in Grammarl…" at bounding box center [205, 212] width 130 height 12
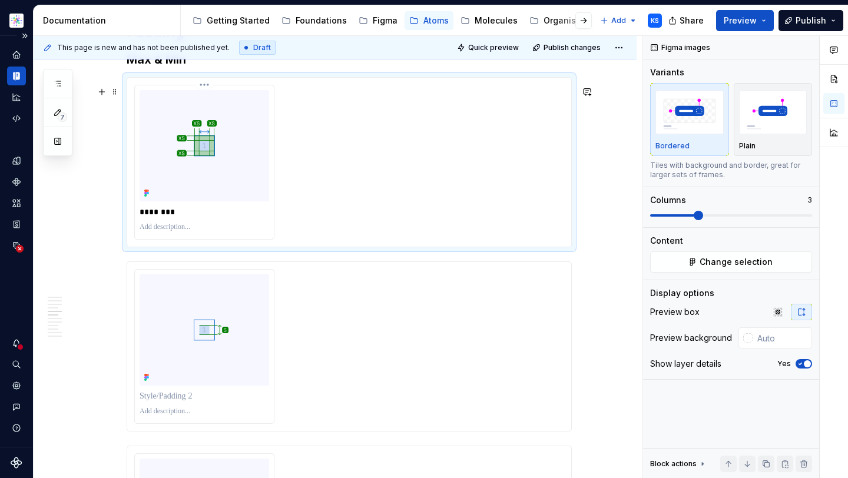
click at [196, 231] on div "To enrich screen reader interactions, please activate Accessibility in Grammarl…" at bounding box center [205, 227] width 130 height 14
click at [165, 232] on p "To enrich screen reader interactions, please activate Accessibility in Grammarl…" at bounding box center [205, 227] width 130 height 9
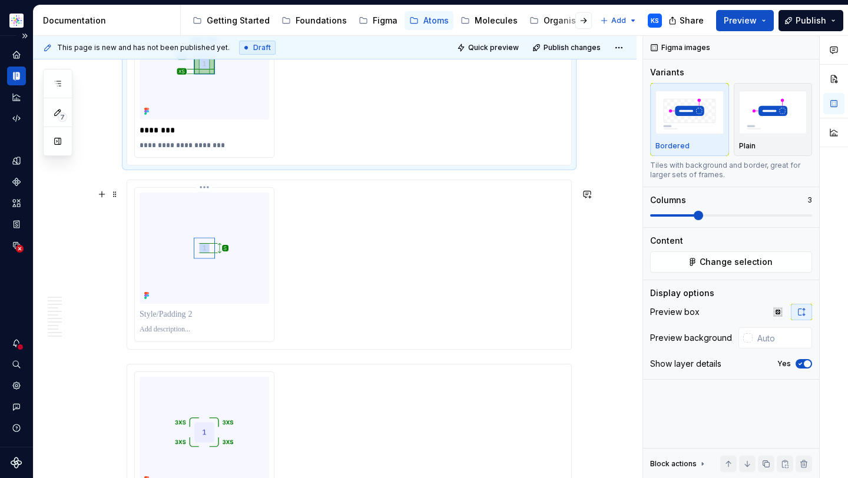
click at [186, 320] on p "To enrich screen reader interactions, please activate Accessibility in Grammarl…" at bounding box center [205, 315] width 130 height 12
click at [170, 335] on p "To enrich screen reader interactions, please activate Accessibility in Grammarl…" at bounding box center [205, 329] width 130 height 9
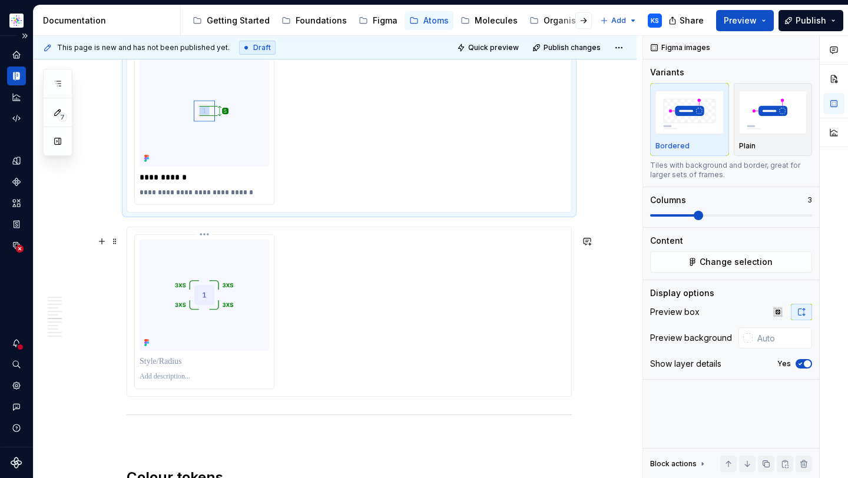
scroll to position [2077, 0]
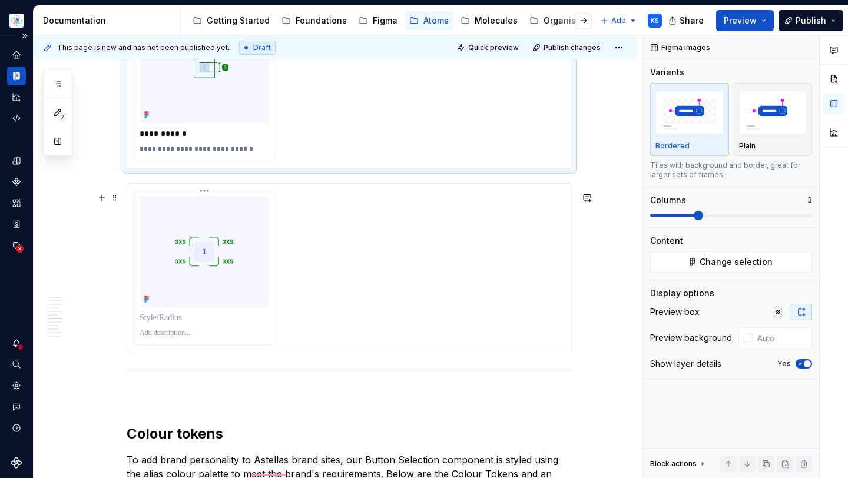
click at [156, 324] on p "To enrich screen reader interactions, please activate Accessibility in Grammarl…" at bounding box center [205, 318] width 130 height 12
click at [169, 338] on p "To enrich screen reader interactions, please activate Accessibility in Grammarl…" at bounding box center [205, 333] width 130 height 9
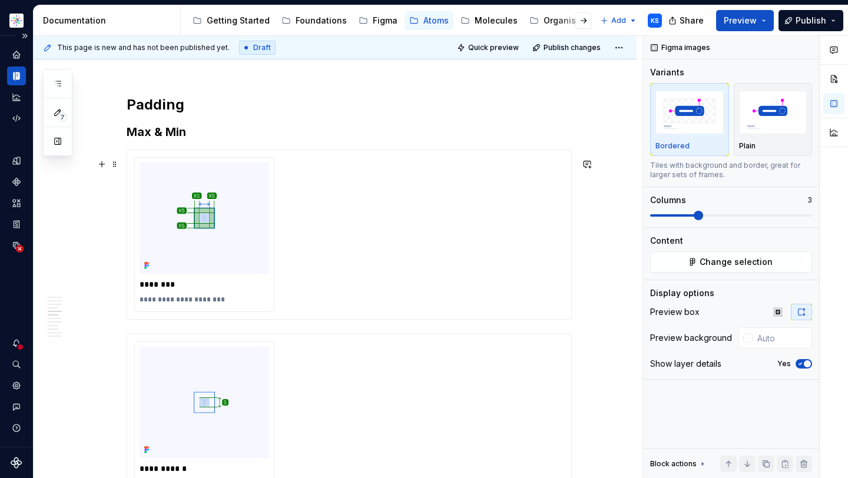
scroll to position [1725, 0]
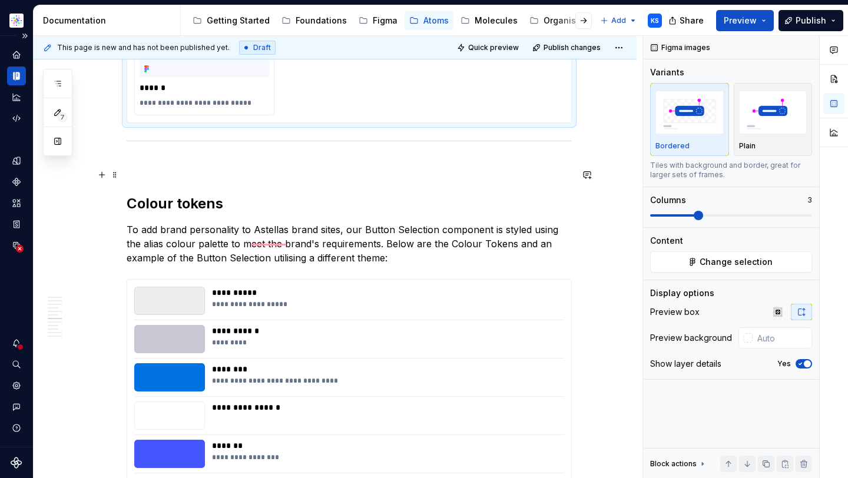
click at [228, 173] on p "To enrich screen reader interactions, please activate Accessibility in Grammarl…" at bounding box center [349, 166] width 445 height 14
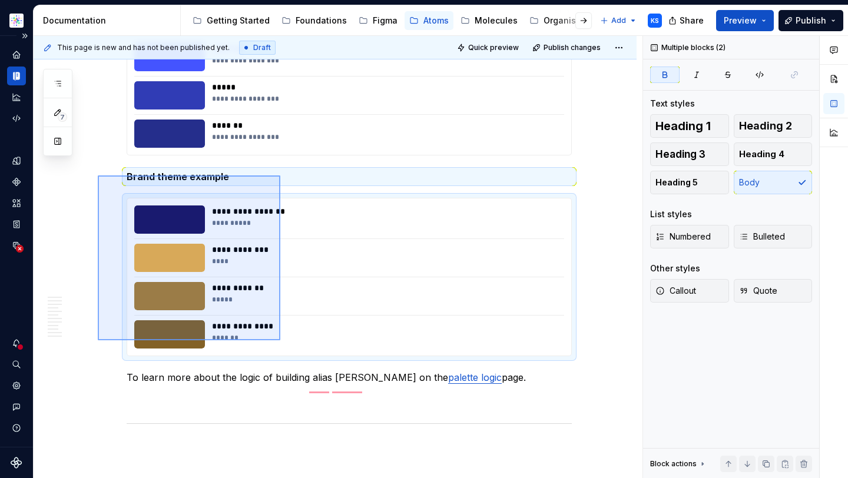
drag, startPoint x: 98, startPoint y: 340, endPoint x: 280, endPoint y: 176, distance: 246.0
click at [280, 176] on div "**********" at bounding box center [338, 257] width 609 height 443
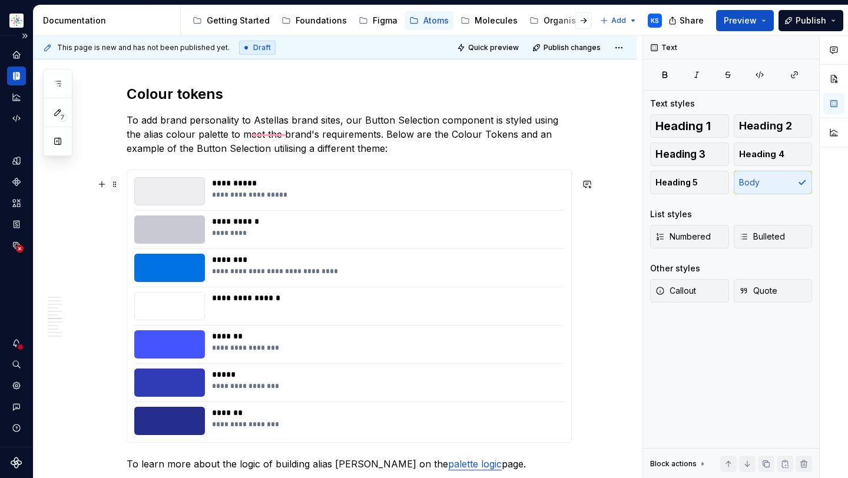
click at [117, 182] on span at bounding box center [114, 184] width 9 height 16
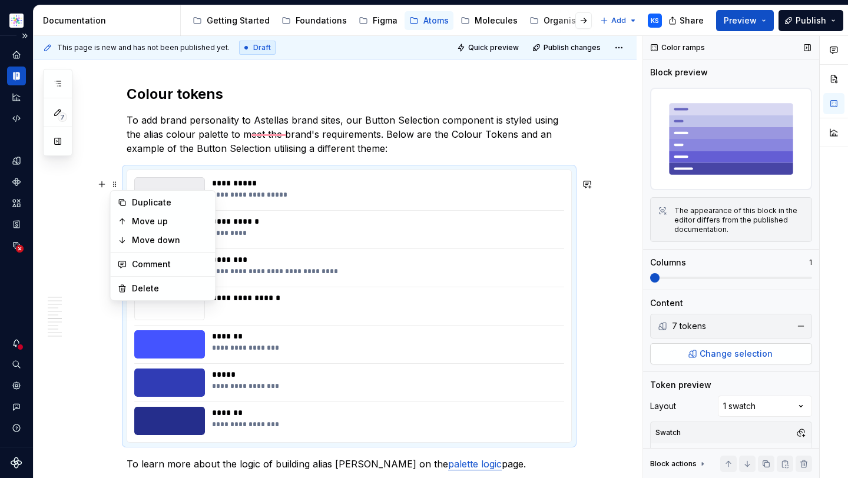
click at [704, 354] on span "Change selection" at bounding box center [736, 354] width 73 height 12
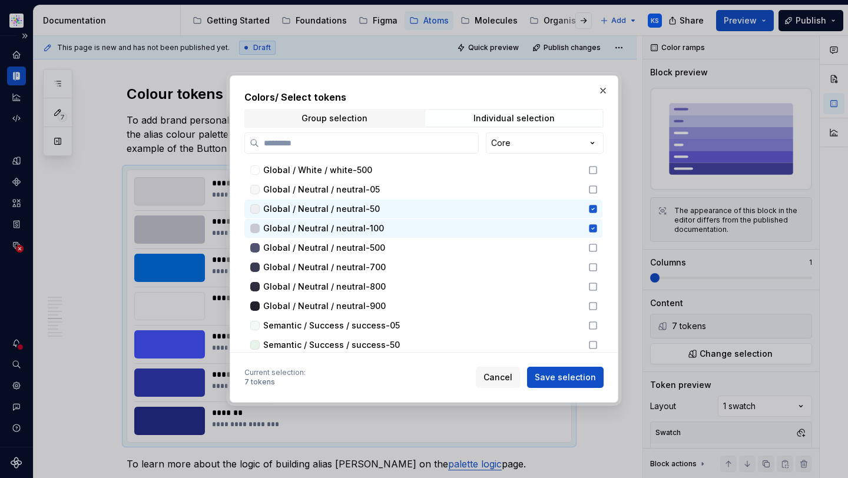
type textarea "*"
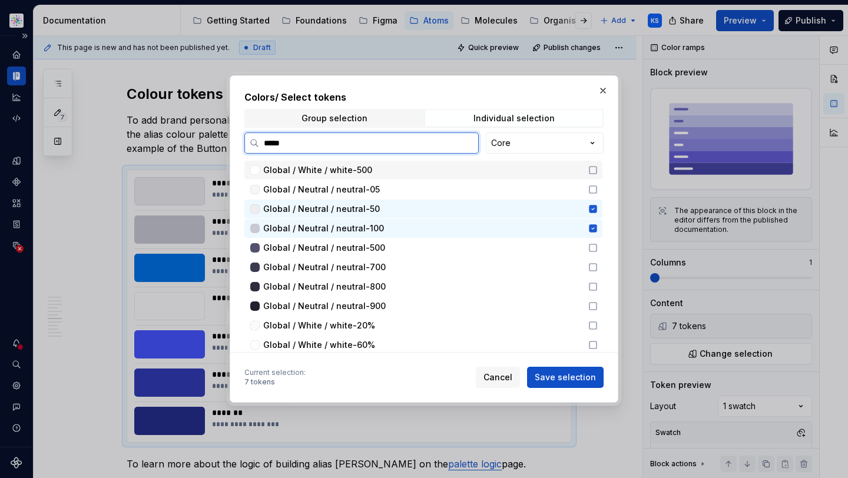
type input "******"
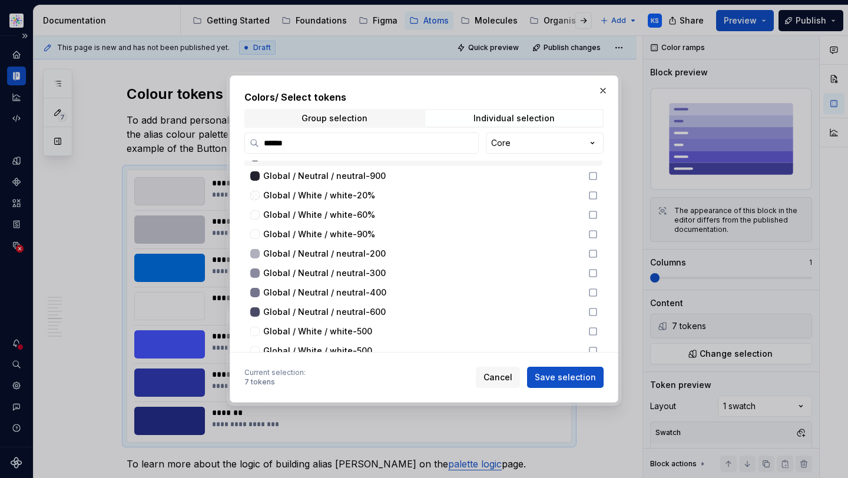
scroll to position [134, 0]
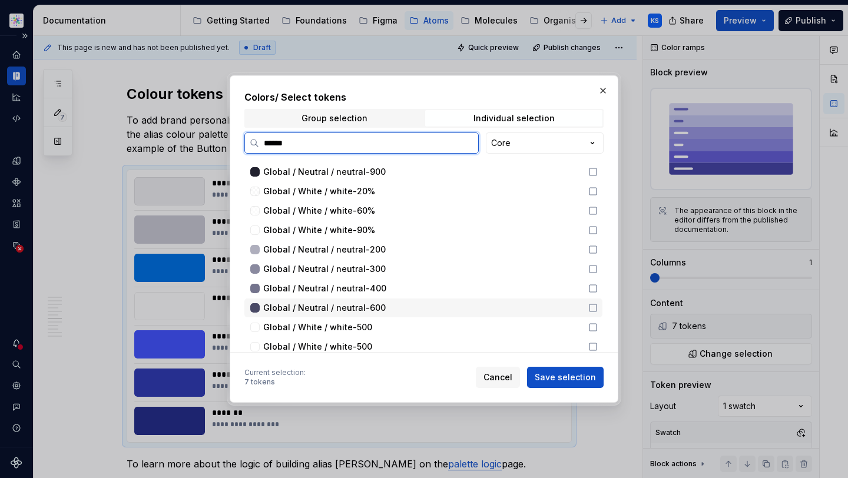
click at [590, 308] on icon at bounding box center [592, 307] width 9 height 9
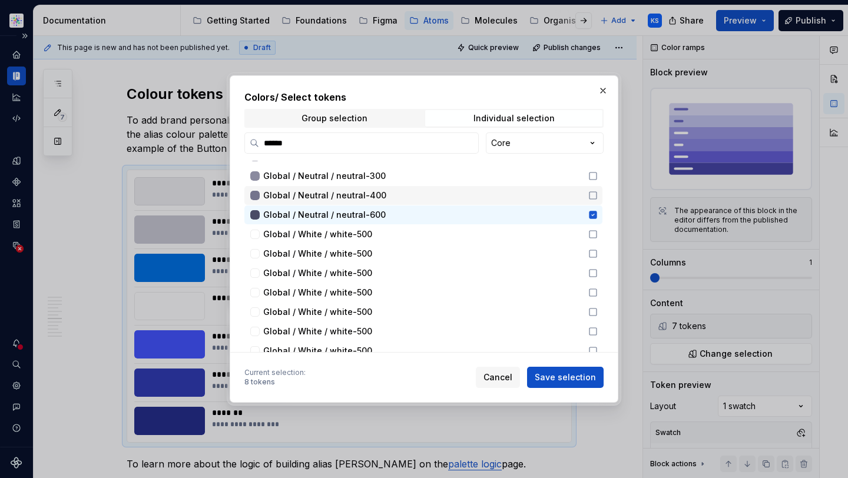
scroll to position [229, 0]
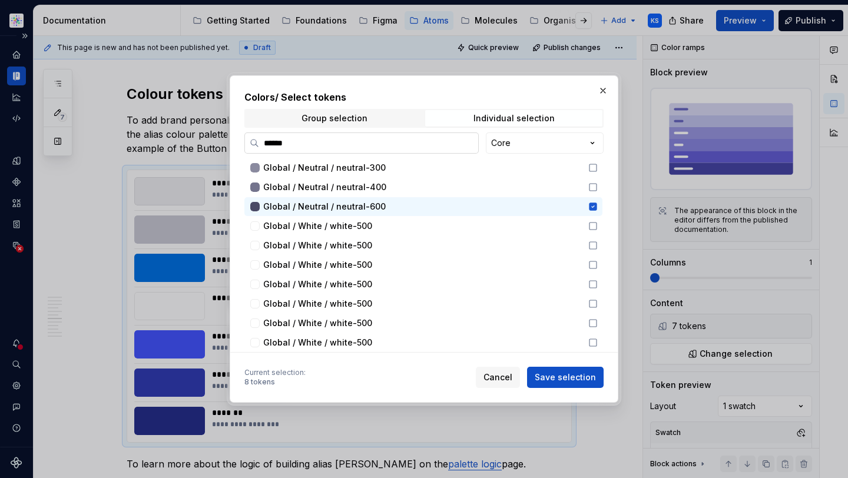
click at [465, 139] on input "******" at bounding box center [368, 143] width 219 height 12
click at [465, 141] on input "******" at bounding box center [368, 143] width 219 height 12
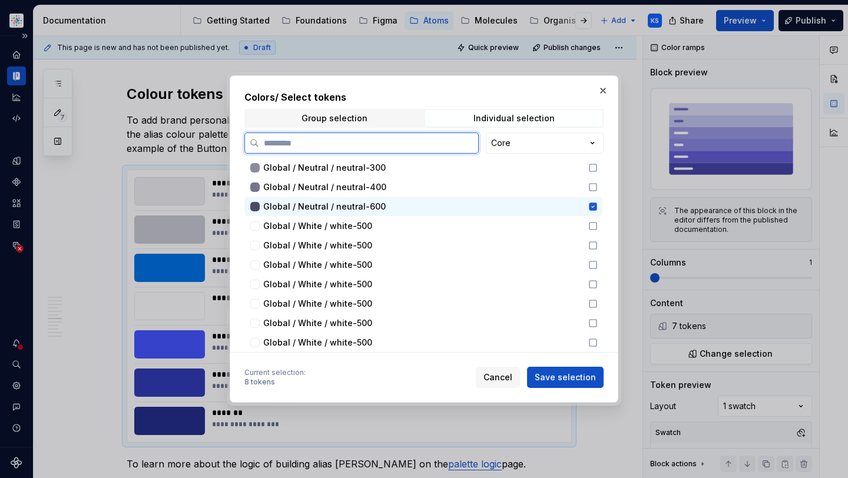
scroll to position [0, 0]
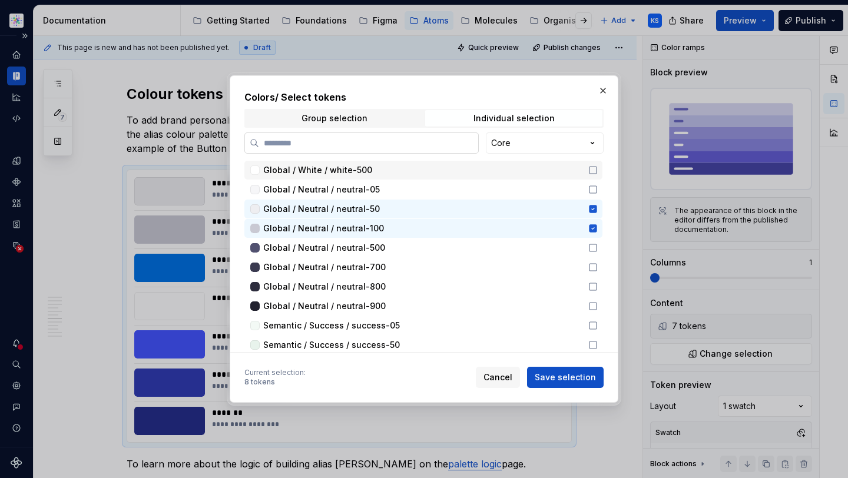
type textarea "*"
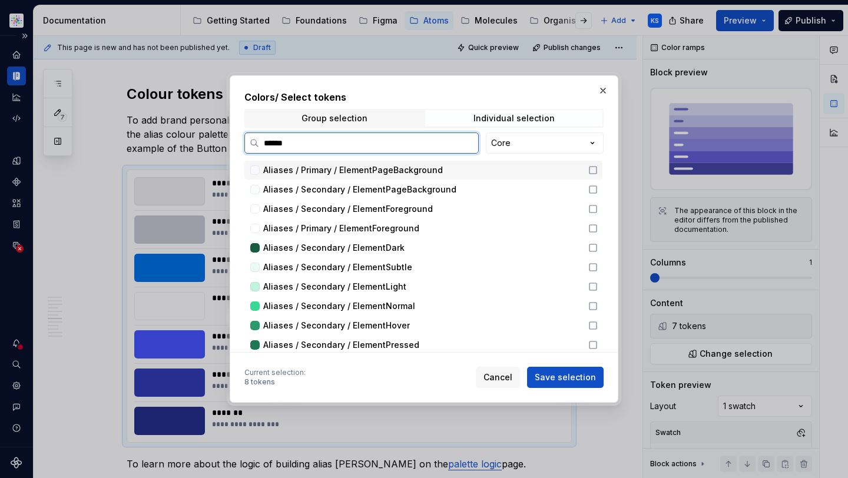
type input "*******"
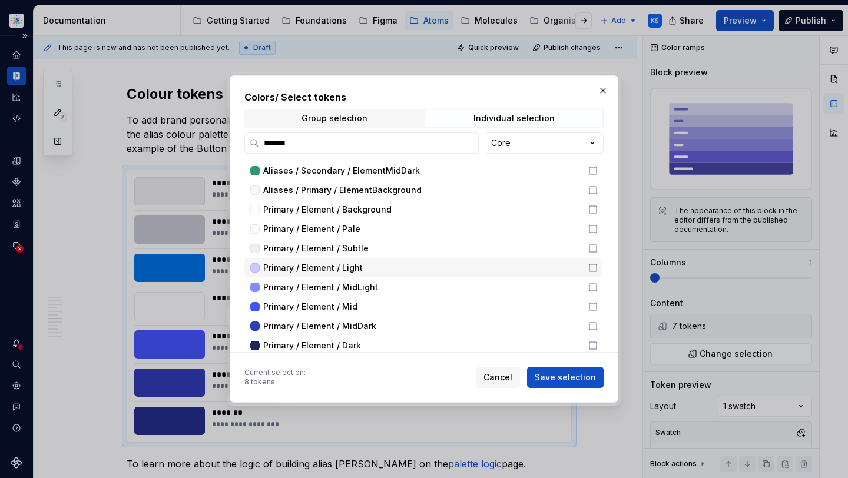
scroll to position [359, 0]
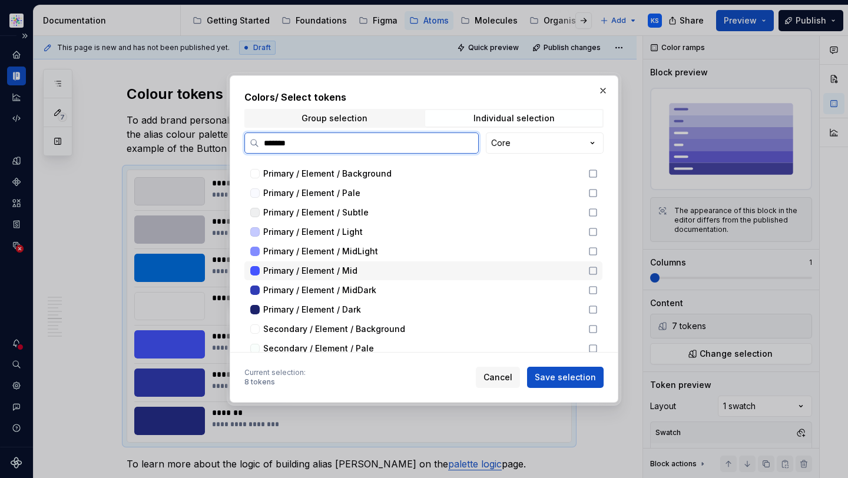
click at [595, 268] on icon at bounding box center [592, 270] width 9 height 9
click at [591, 292] on icon at bounding box center [592, 290] width 9 height 9
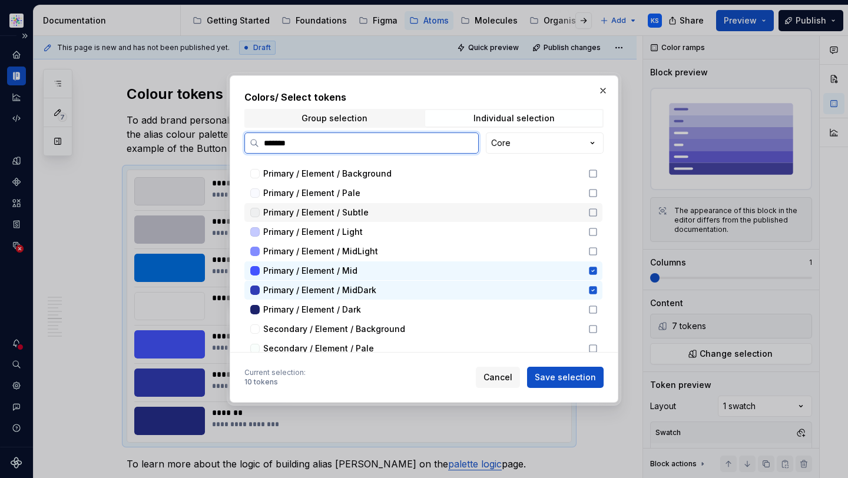
click at [594, 210] on icon at bounding box center [592, 212] width 9 height 9
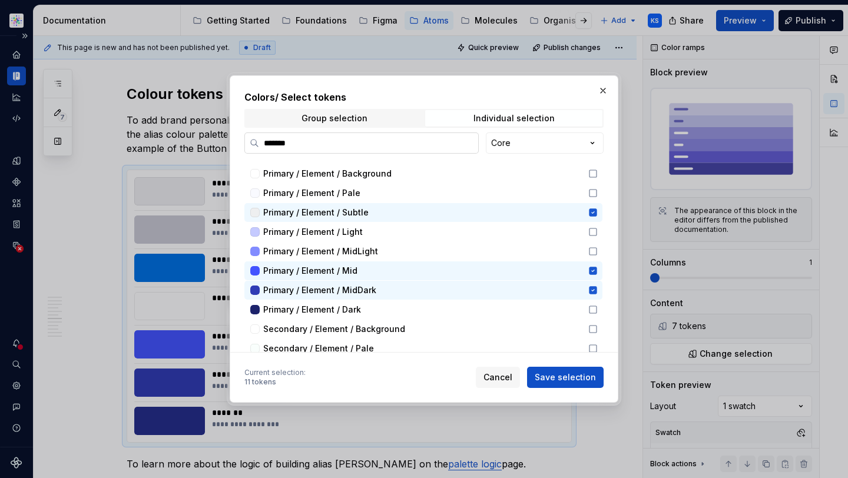
type textarea "*"
drag, startPoint x: 330, startPoint y: 144, endPoint x: 238, endPoint y: 143, distance: 91.9
click at [238, 143] on div "Colors / Select tokens Group selection Individual selection ******* Core Aliase…" at bounding box center [424, 238] width 389 height 327
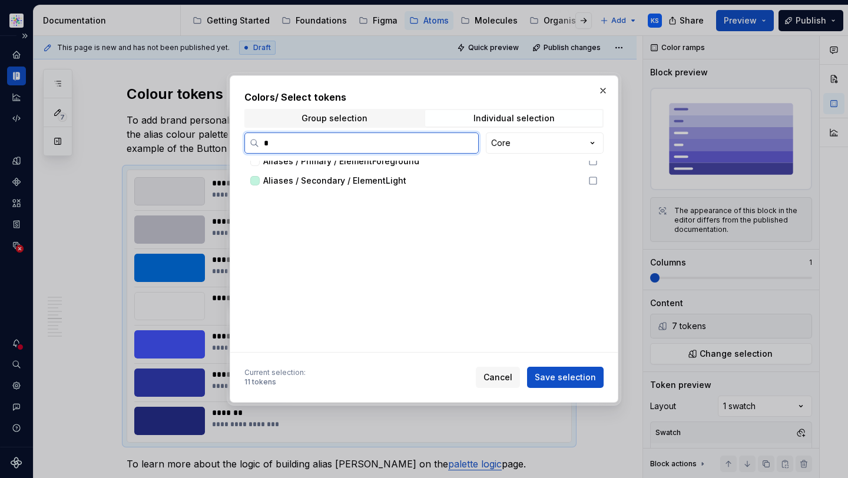
scroll to position [0, 0]
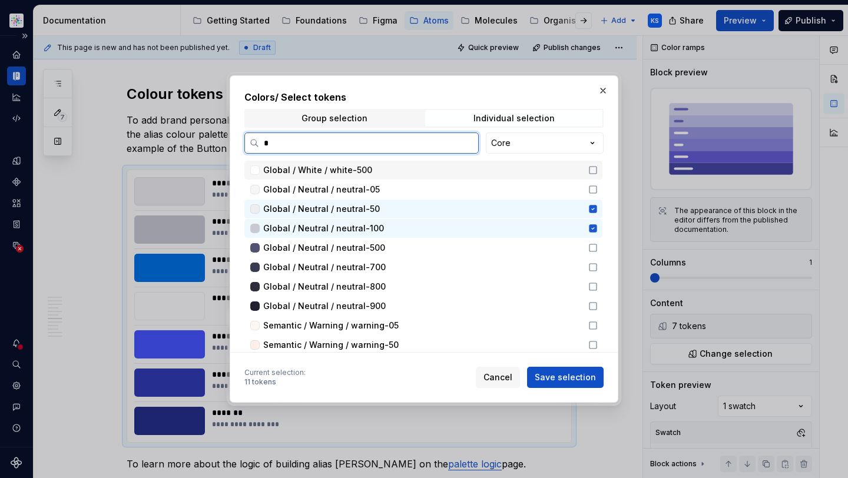
type input "**"
click at [590, 208] on icon at bounding box center [593, 209] width 8 height 8
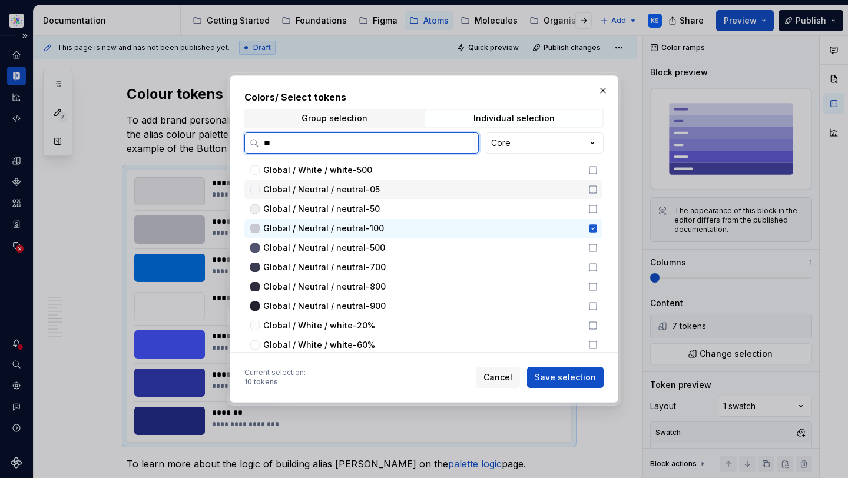
click at [591, 192] on icon at bounding box center [592, 189] width 9 height 9
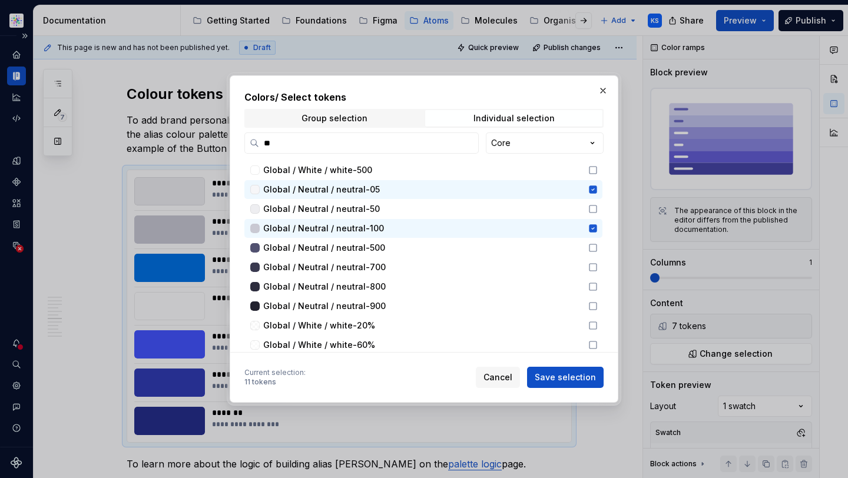
type textarea "*"
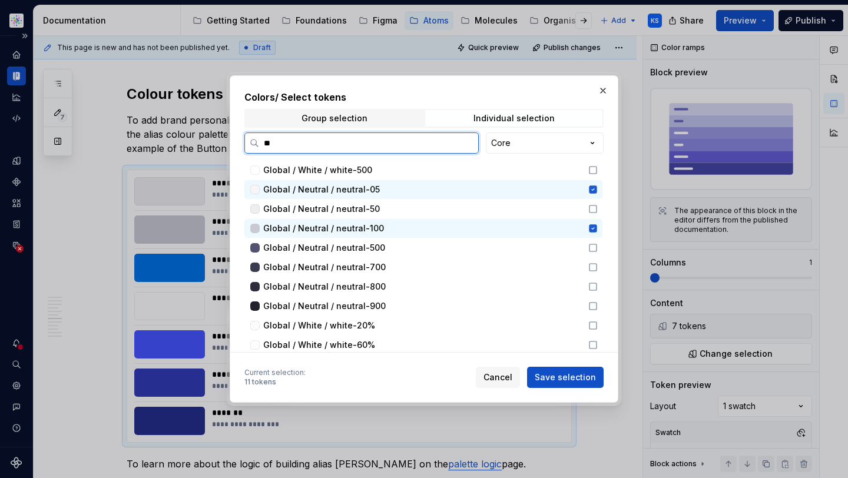
drag, startPoint x: 282, startPoint y: 147, endPoint x: 242, endPoint y: 147, distance: 39.5
click at [242, 147] on div "Colors / Select tokens Group selection Individual selection ** Core Global / Wh…" at bounding box center [424, 238] width 389 height 327
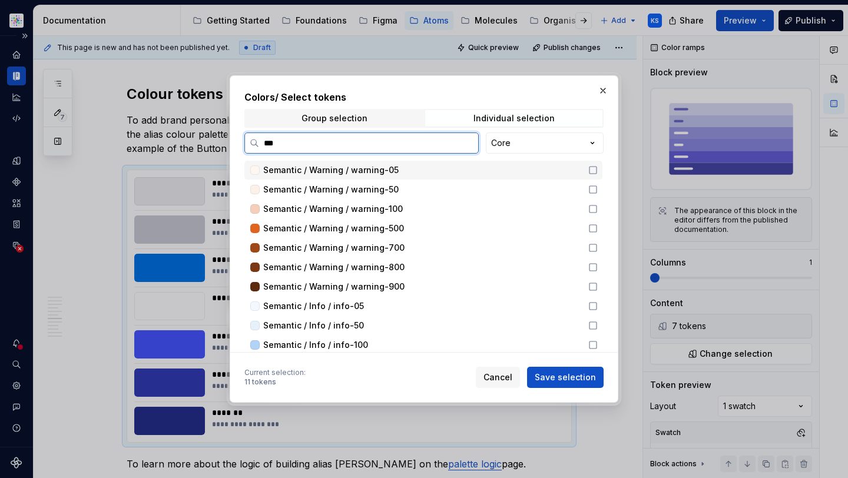
type input "****"
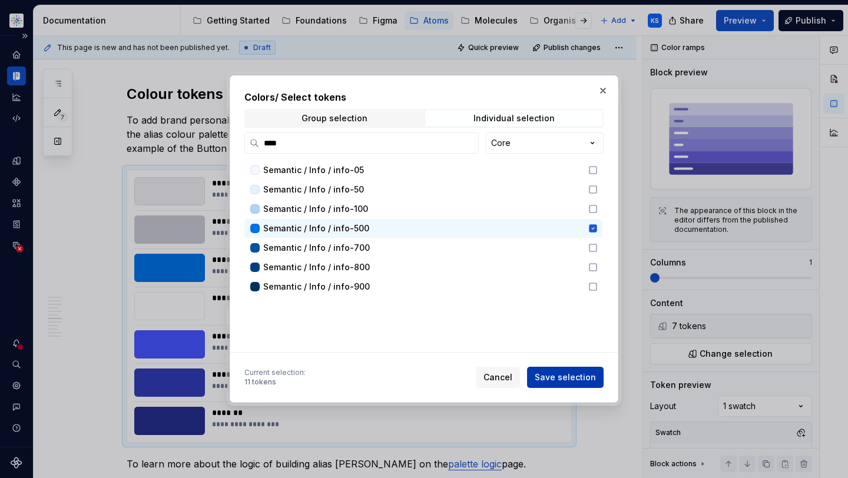
click at [580, 375] on span "Save selection" at bounding box center [565, 378] width 61 height 12
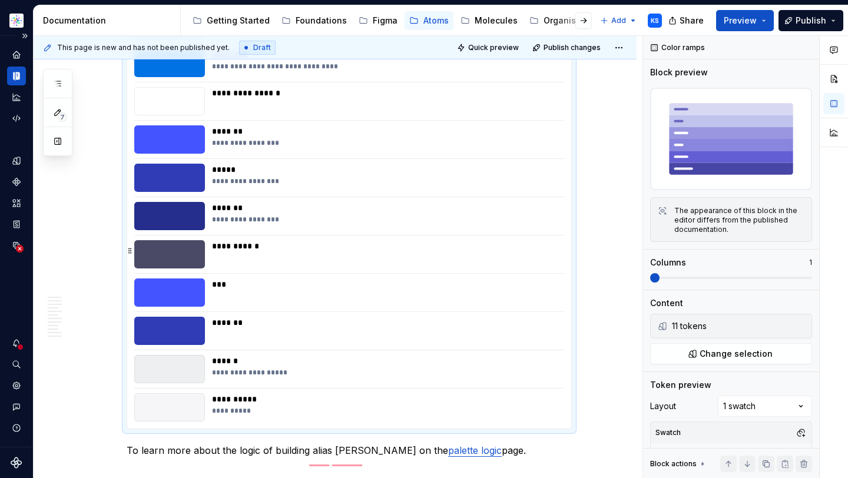
scroll to position [2501, 0]
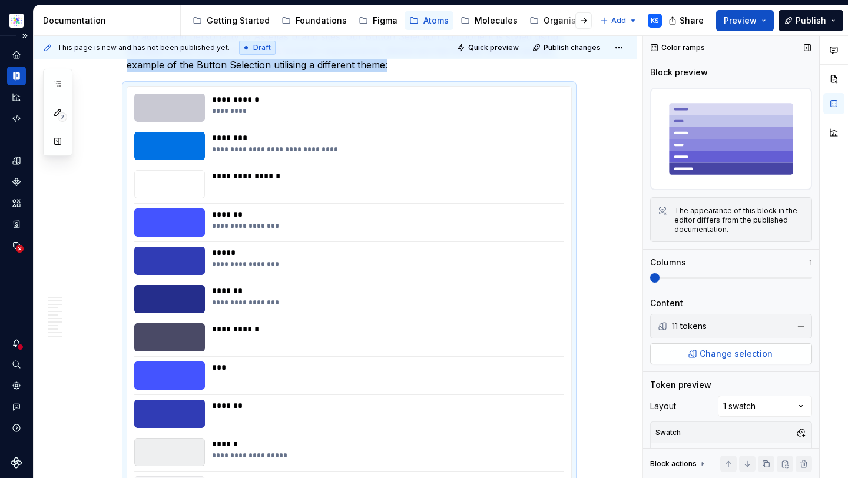
click at [733, 356] on button "Change selection" at bounding box center [731, 353] width 162 height 21
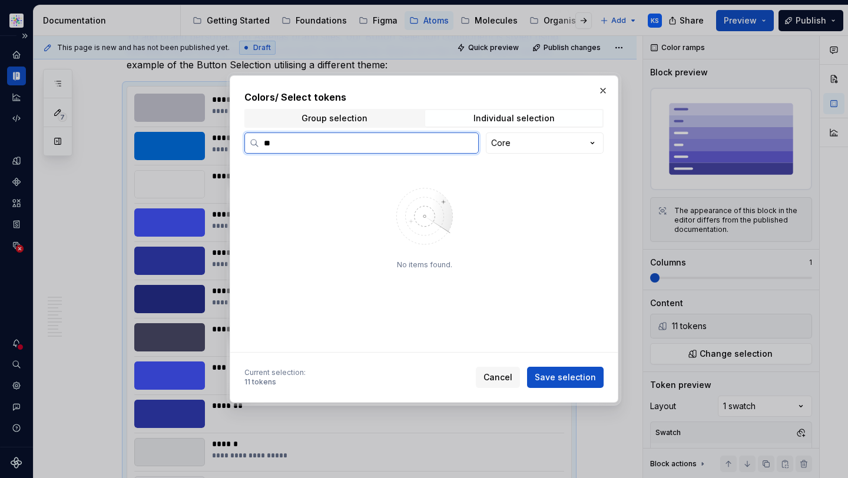
type input "**"
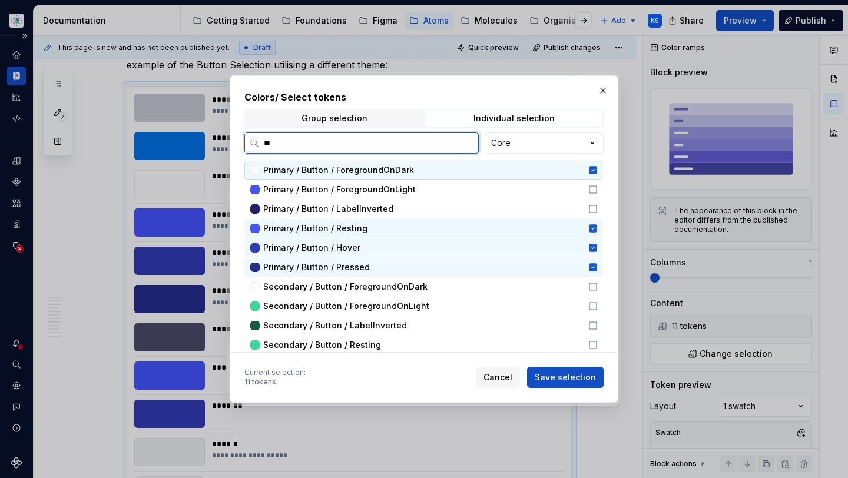
click at [595, 166] on icon at bounding box center [592, 170] width 9 height 9
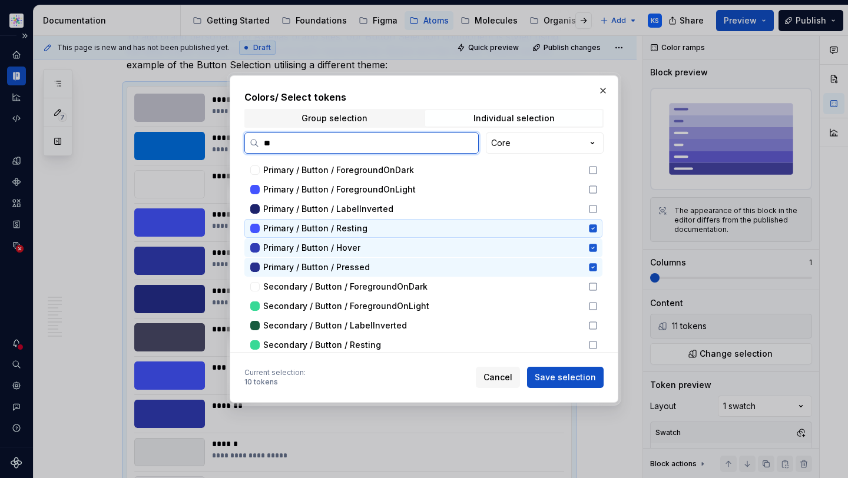
click at [591, 227] on icon at bounding box center [593, 228] width 8 height 8
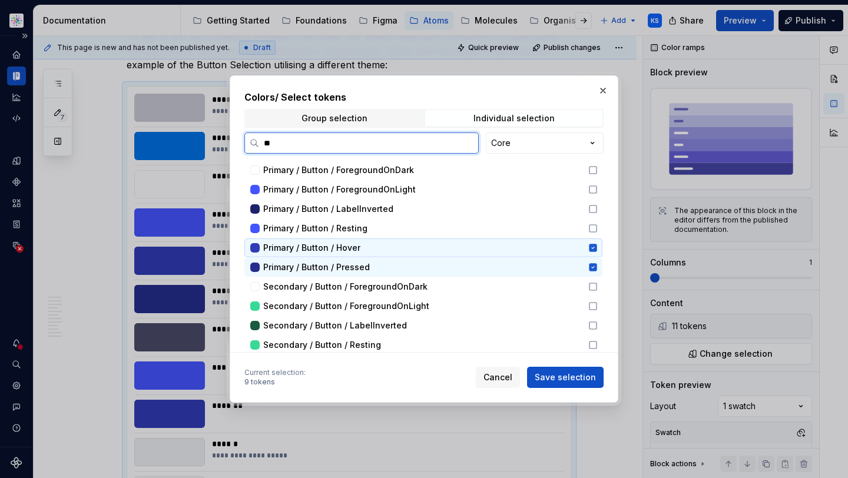
click at [591, 252] on icon at bounding box center [592, 247] width 9 height 9
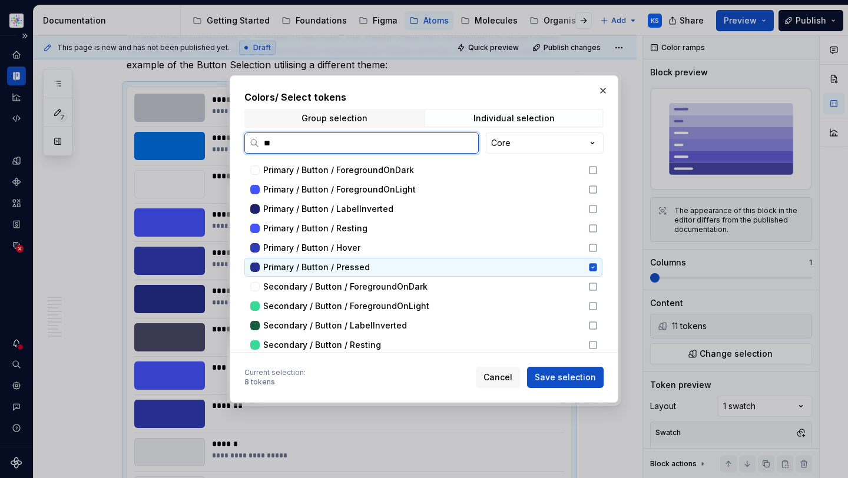
click at [591, 269] on icon at bounding box center [593, 267] width 8 height 8
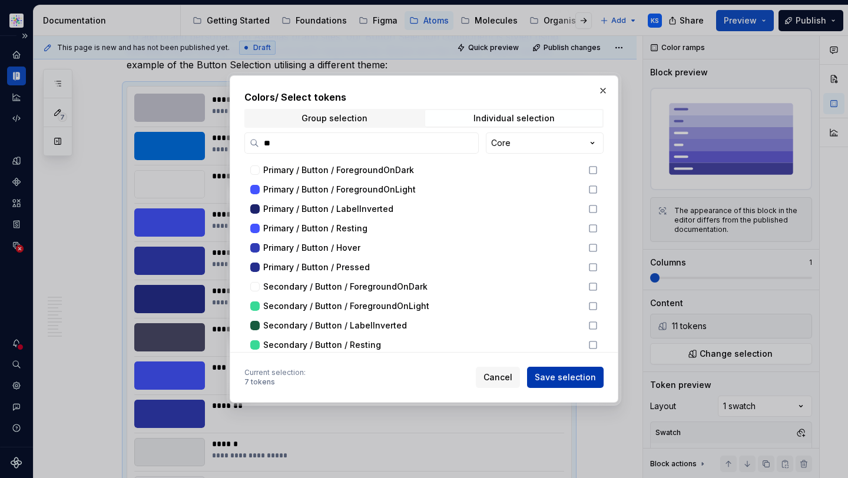
click at [556, 376] on span "Save selection" at bounding box center [565, 378] width 61 height 12
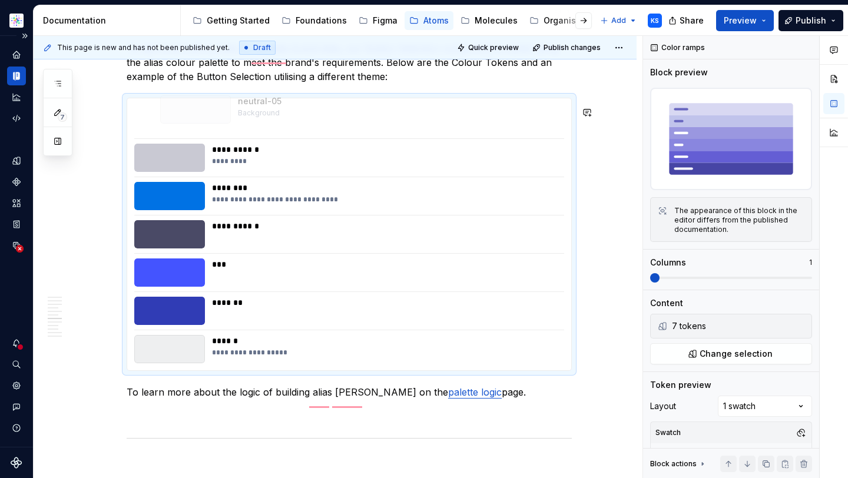
scroll to position [2440, 0]
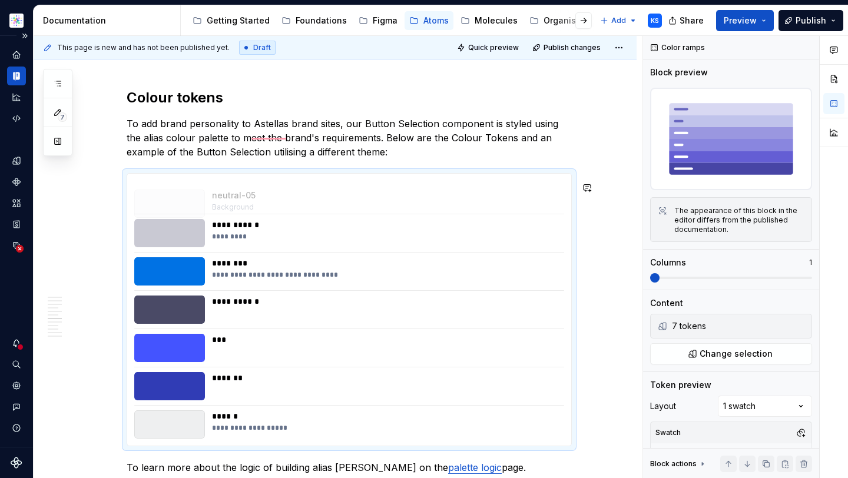
drag, startPoint x: 127, startPoint y: 340, endPoint x: 140, endPoint y: 188, distance: 153.1
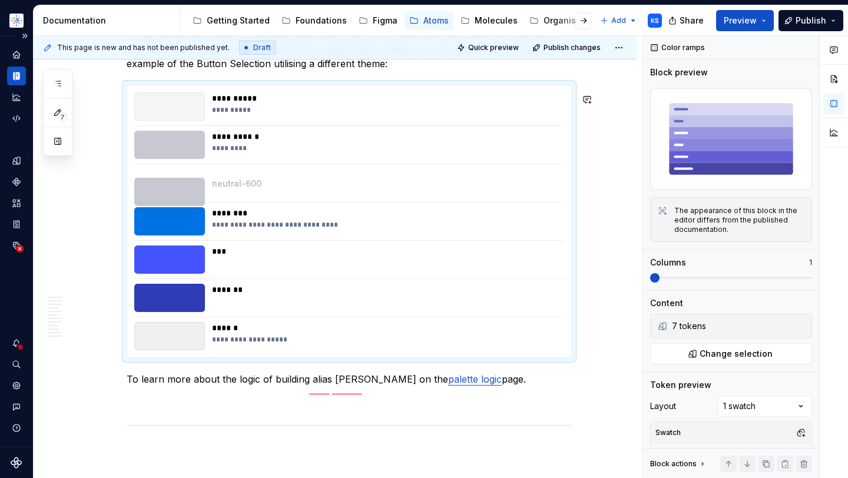
drag, startPoint x: 128, startPoint y: 226, endPoint x: 128, endPoint y: 194, distance: 31.2
click at [131, 267] on div "**********" at bounding box center [349, 221] width 444 height 272
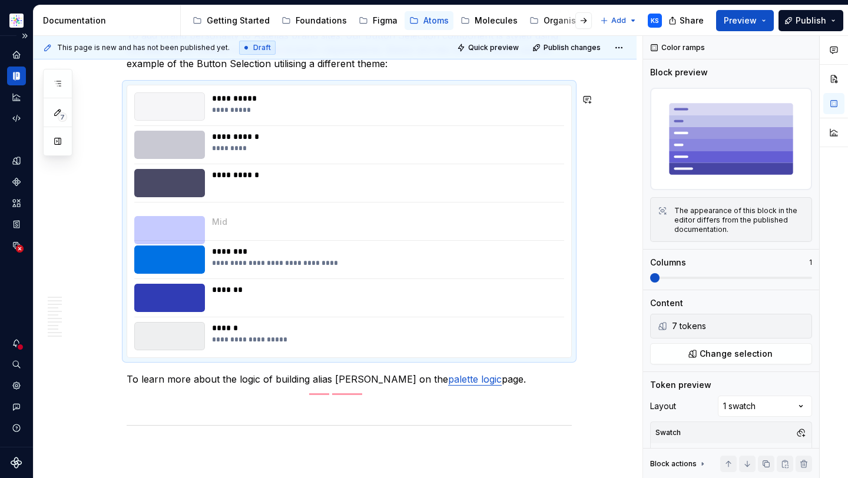
drag, startPoint x: 131, startPoint y: 265, endPoint x: 137, endPoint y: 216, distance: 49.8
click at [131, 306] on div "**********" at bounding box center [349, 221] width 444 height 272
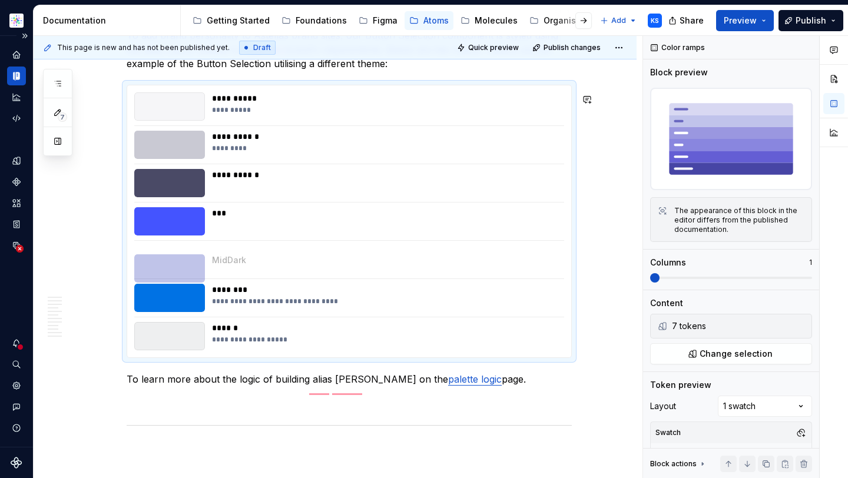
drag, startPoint x: 132, startPoint y: 304, endPoint x: 133, endPoint y: 271, distance: 33.0
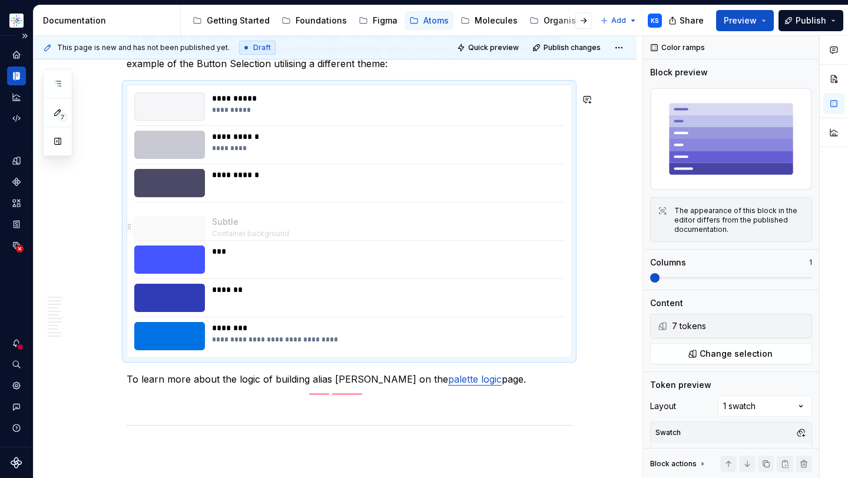
drag, startPoint x: 131, startPoint y: 343, endPoint x: 152, endPoint y: 221, distance: 123.7
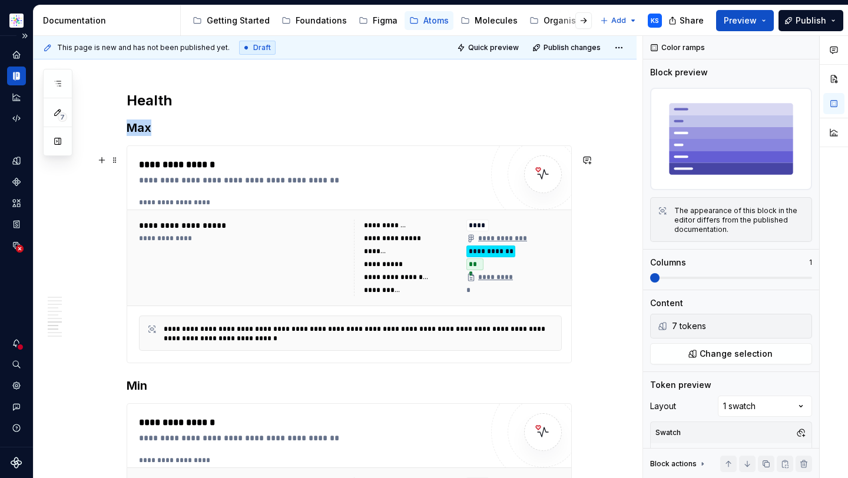
click at [422, 181] on div "**********" at bounding box center [310, 172] width 343 height 28
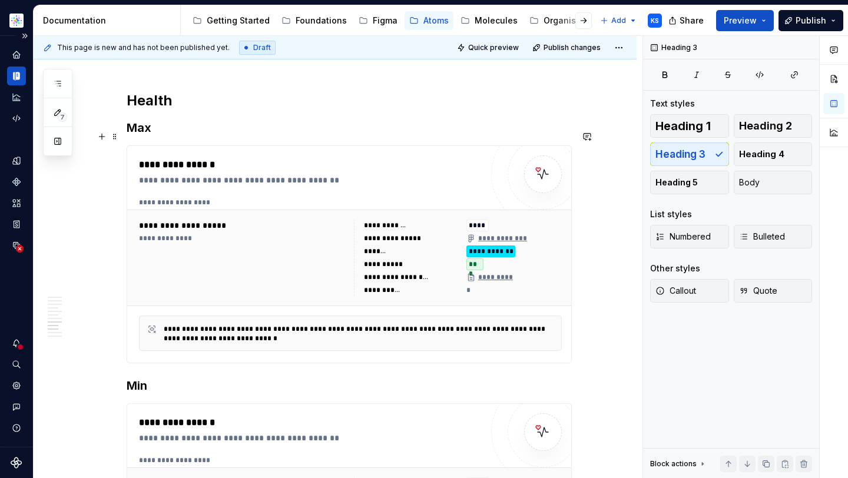
click at [237, 136] on h3 "Max" at bounding box center [349, 128] width 445 height 16
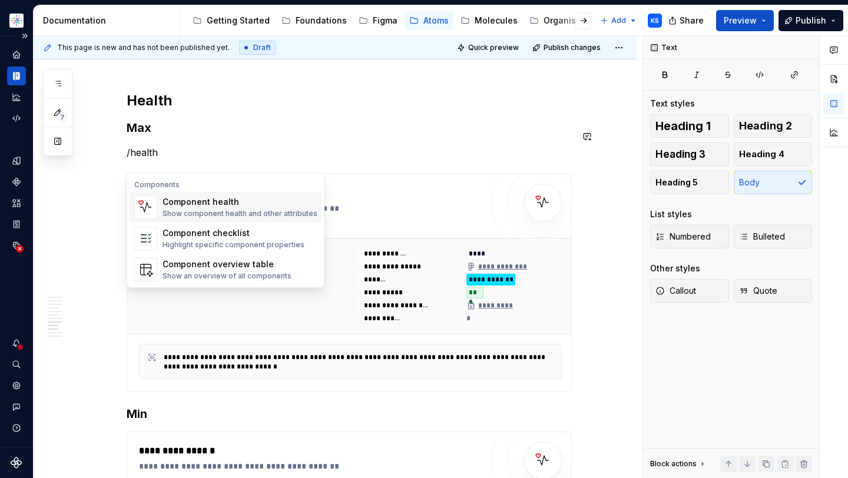
click at [216, 220] on span "Component health Show component health and other attributes" at bounding box center [226, 207] width 193 height 31
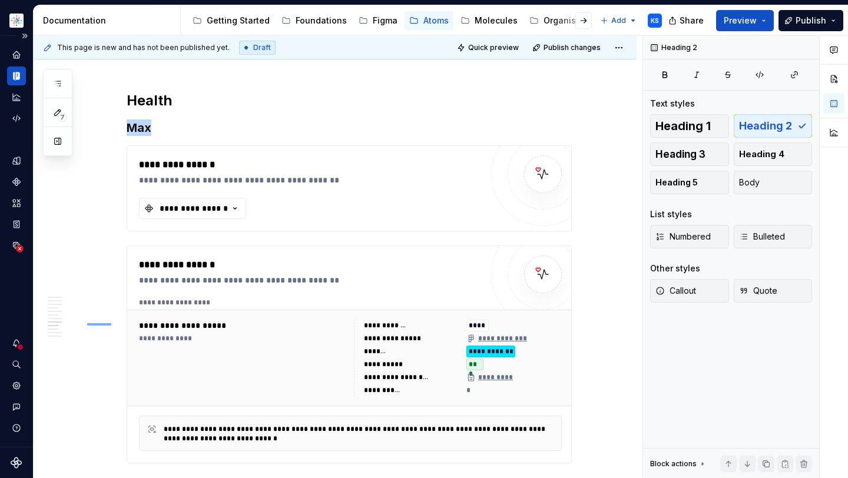
drag, startPoint x: 111, startPoint y: 323, endPoint x: 222, endPoint y: 346, distance: 113.0
click at [222, 346] on div "**********" at bounding box center [338, 257] width 609 height 443
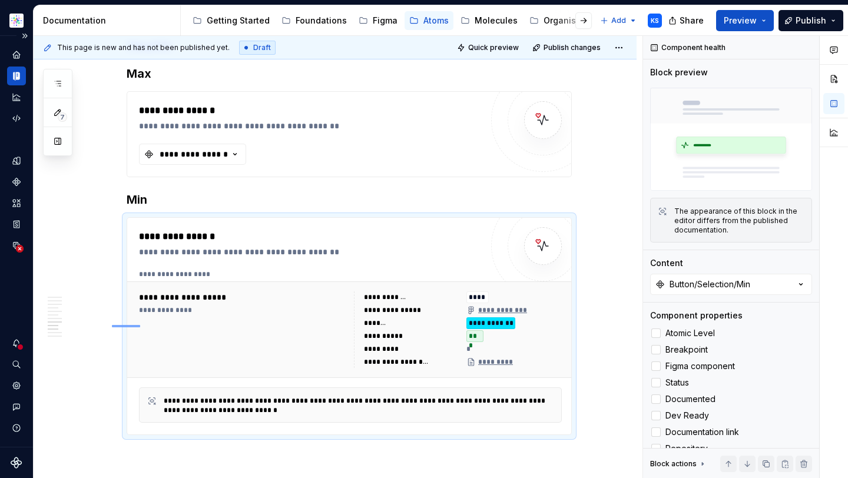
drag, startPoint x: 112, startPoint y: 325, endPoint x: 160, endPoint y: 324, distance: 48.3
click at [160, 325] on div "**********" at bounding box center [338, 257] width 609 height 443
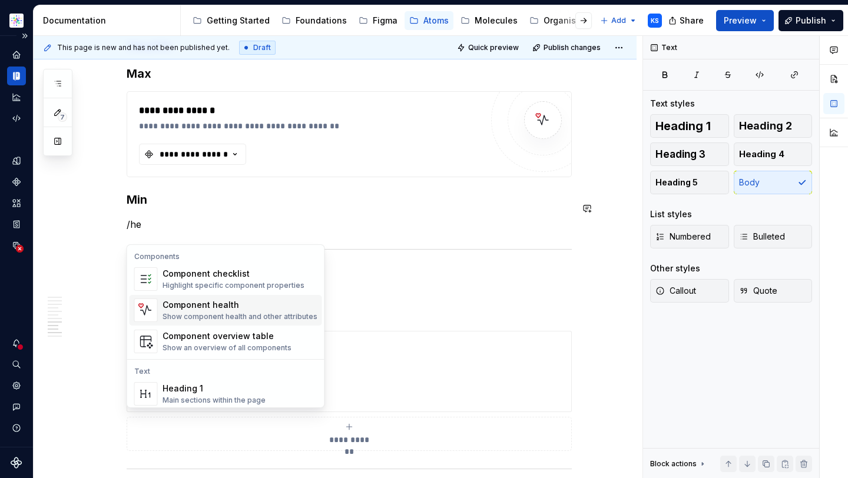
click at [246, 314] on div "Show component health and other attributes" at bounding box center [240, 316] width 155 height 9
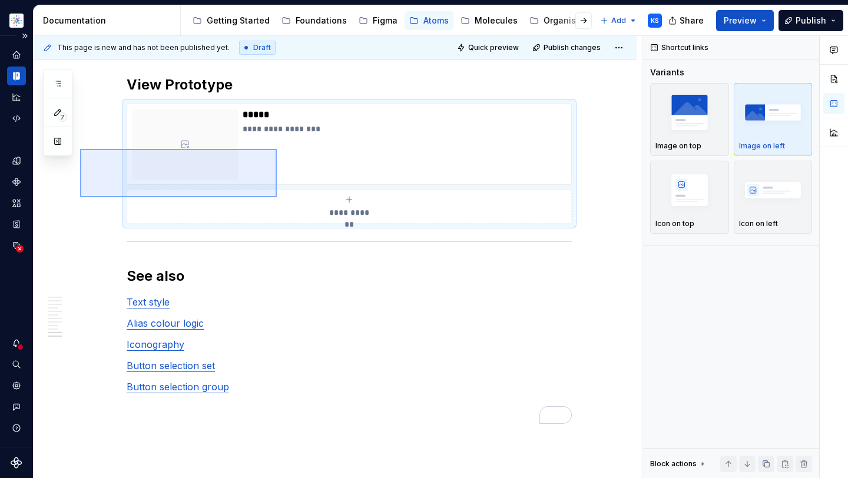
drag, startPoint x: 83, startPoint y: 197, endPoint x: 277, endPoint y: 149, distance: 199.6
click at [277, 149] on div "**********" at bounding box center [338, 257] width 609 height 443
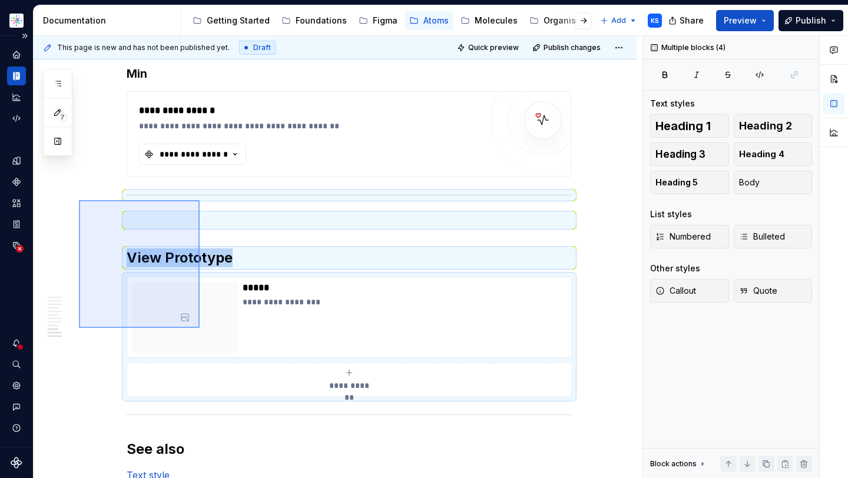
drag, startPoint x: 79, startPoint y: 200, endPoint x: 200, endPoint y: 328, distance: 175.8
click at [200, 328] on div "**********" at bounding box center [338, 257] width 609 height 443
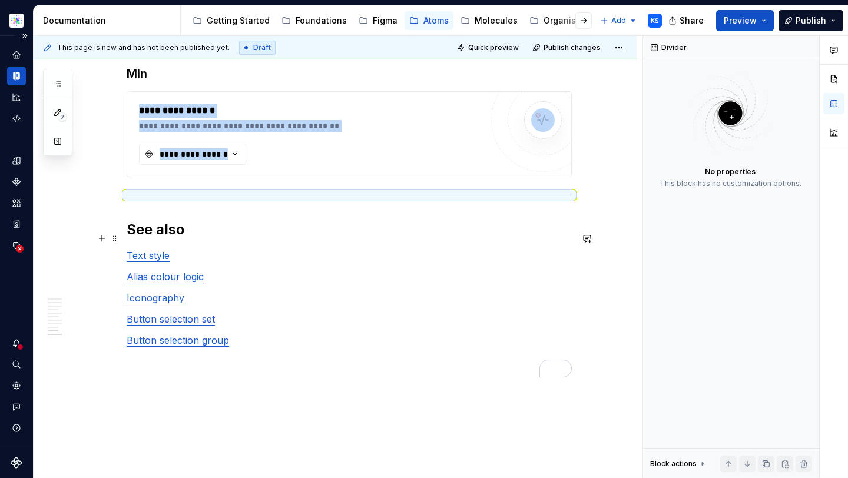
click at [234, 239] on h2 "See also" at bounding box center [349, 229] width 445 height 19
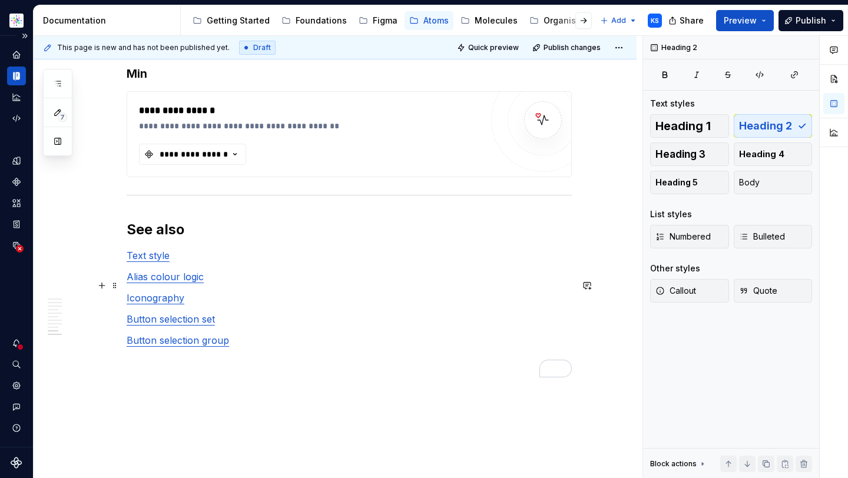
click at [244, 284] on p "Alias colour logic" at bounding box center [349, 277] width 445 height 14
click at [234, 305] on p "Iconography" at bounding box center [349, 298] width 445 height 14
click at [253, 326] on p "Button selection set" at bounding box center [349, 319] width 445 height 14
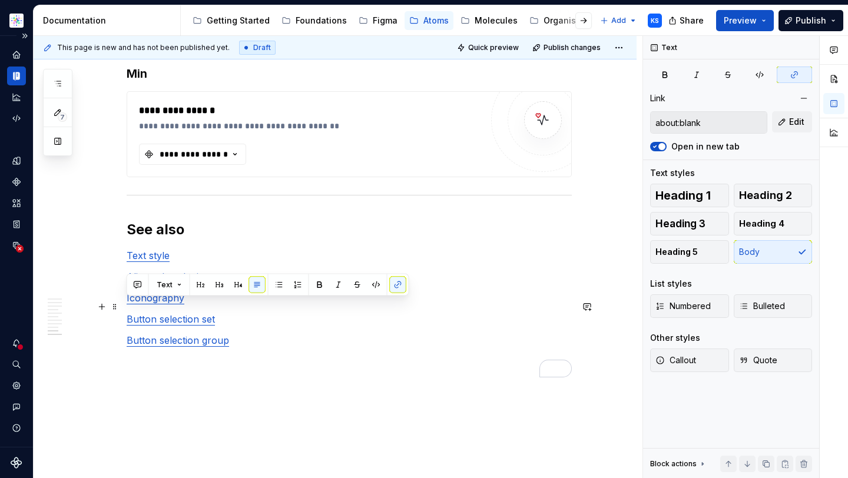
drag, startPoint x: 231, startPoint y: 298, endPoint x: 120, endPoint y: 307, distance: 111.7
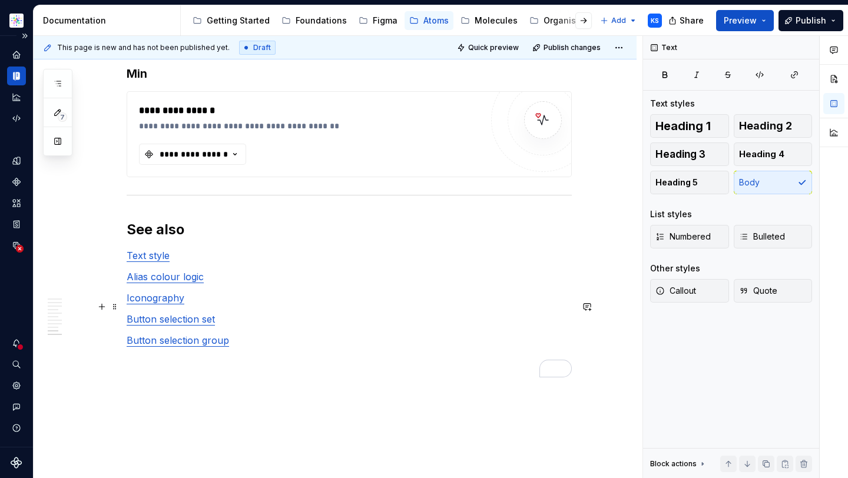
click at [197, 304] on p "Iconography" at bounding box center [349, 298] width 445 height 14
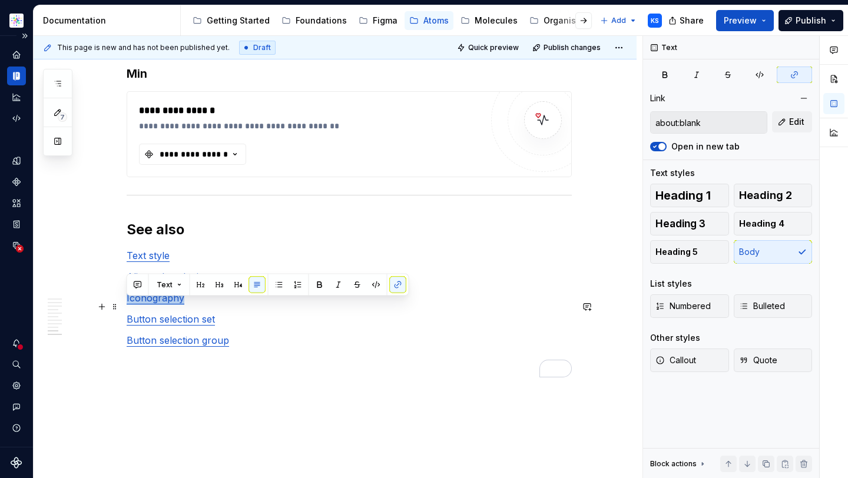
drag, startPoint x: 217, startPoint y: 304, endPoint x: 124, endPoint y: 302, distance: 92.5
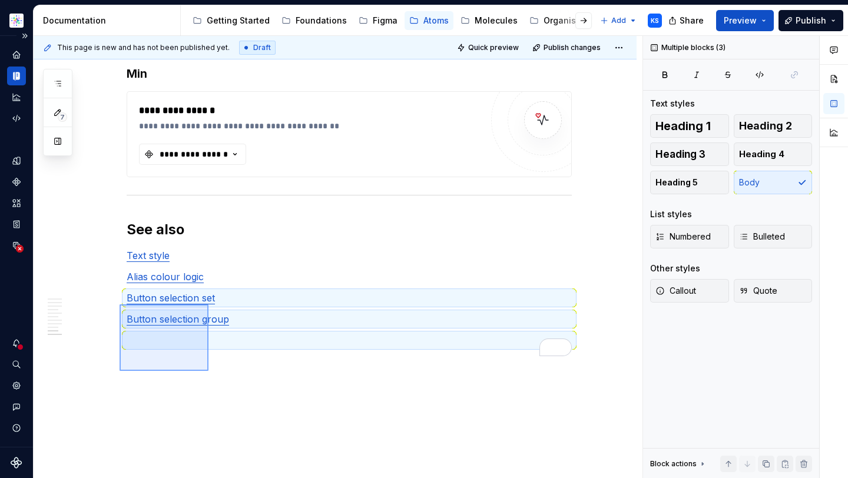
drag, startPoint x: 209, startPoint y: 371, endPoint x: 120, endPoint y: 302, distance: 112.5
click at [120, 303] on div "**********" at bounding box center [338, 257] width 609 height 443
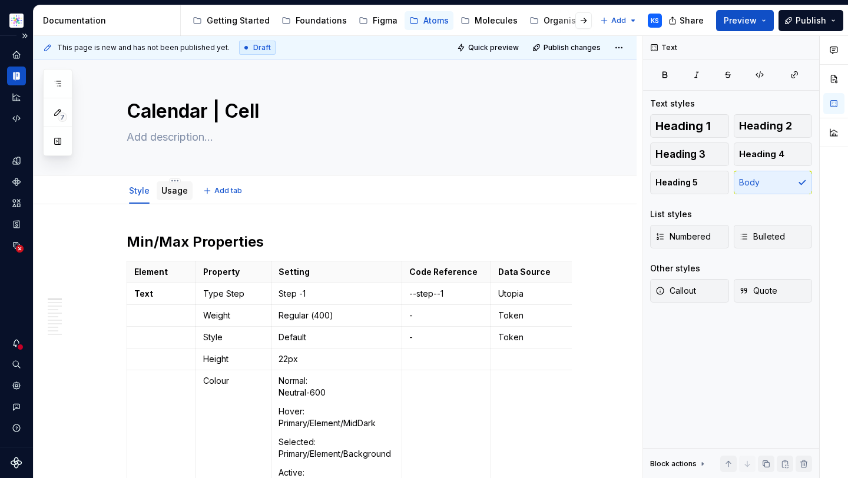
click at [173, 188] on link "Usage" at bounding box center [174, 191] width 27 height 10
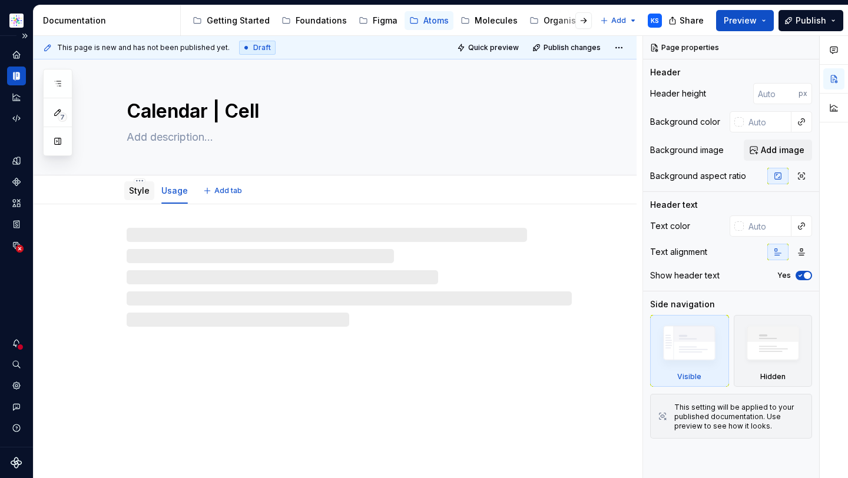
click at [140, 193] on link "Style" at bounding box center [139, 191] width 21 height 10
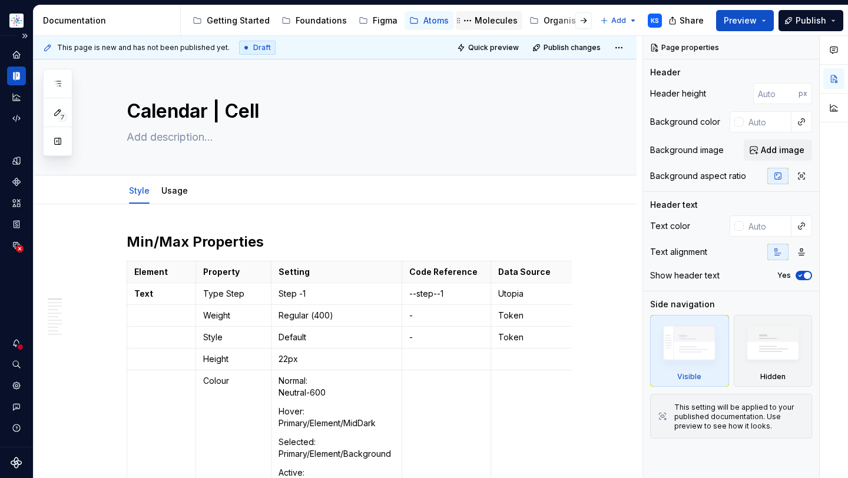
click at [486, 16] on div "Molecules" at bounding box center [496, 21] width 43 height 12
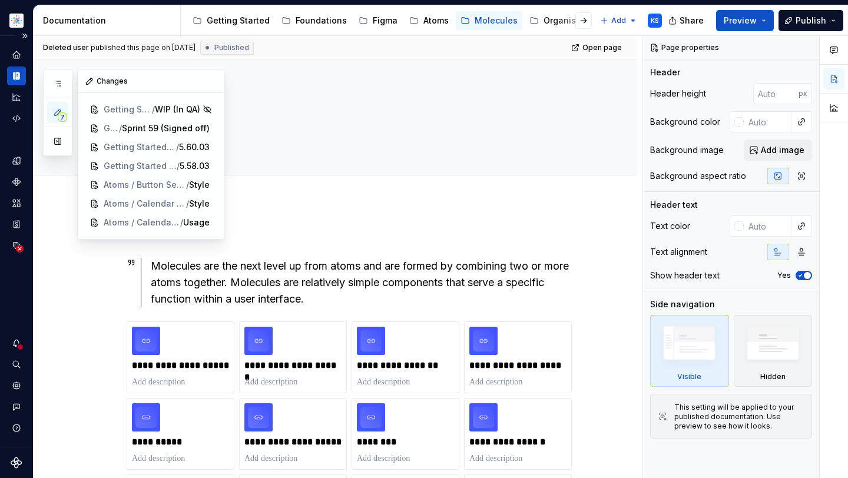
click at [57, 113] on icon "button" at bounding box center [57, 112] width 9 height 9
type textarea "*"
click at [62, 83] on button "button" at bounding box center [57, 83] width 21 height 21
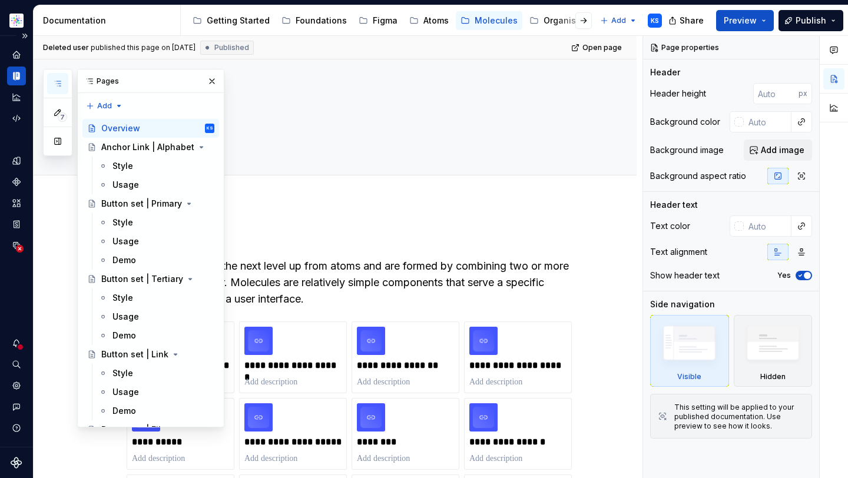
click at [94, 101] on div "7 Pages Add Accessibility guide for tree Page tree. Navigate the tree with the …" at bounding box center [133, 248] width 181 height 359
click at [134, 123] on div "New page" at bounding box center [142, 129] width 77 height 12
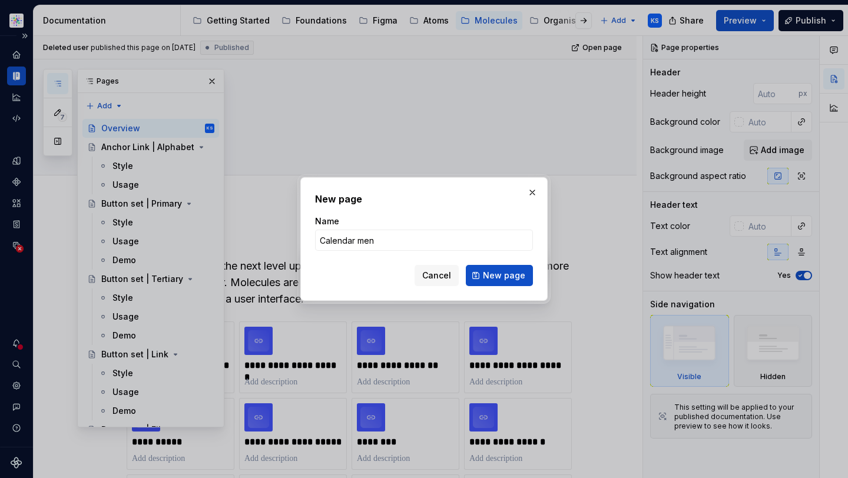
type input "Calendar menu"
click at [520, 280] on span "New page" at bounding box center [504, 276] width 42 height 12
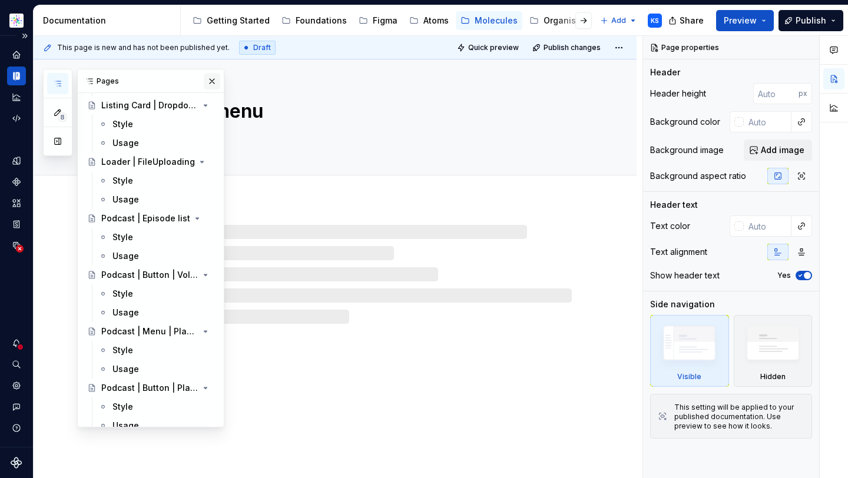
click at [204, 79] on button "button" at bounding box center [212, 81] width 16 height 16
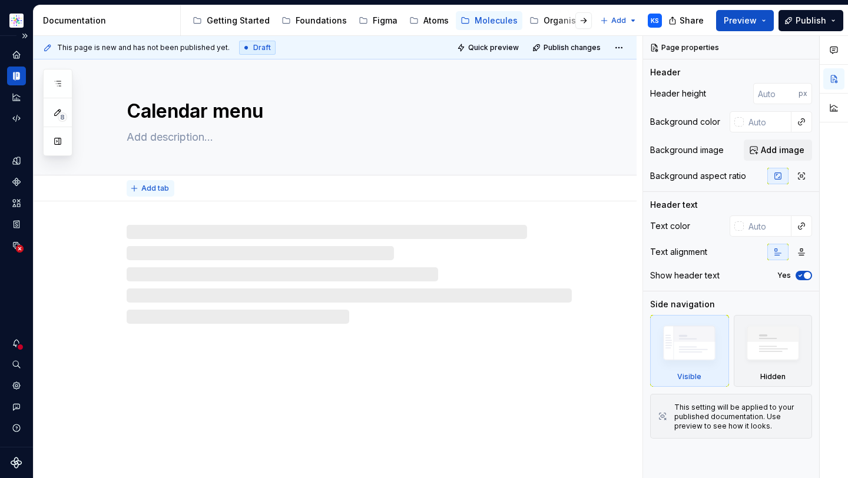
click at [145, 188] on span "Add tab" at bounding box center [155, 188] width 28 height 9
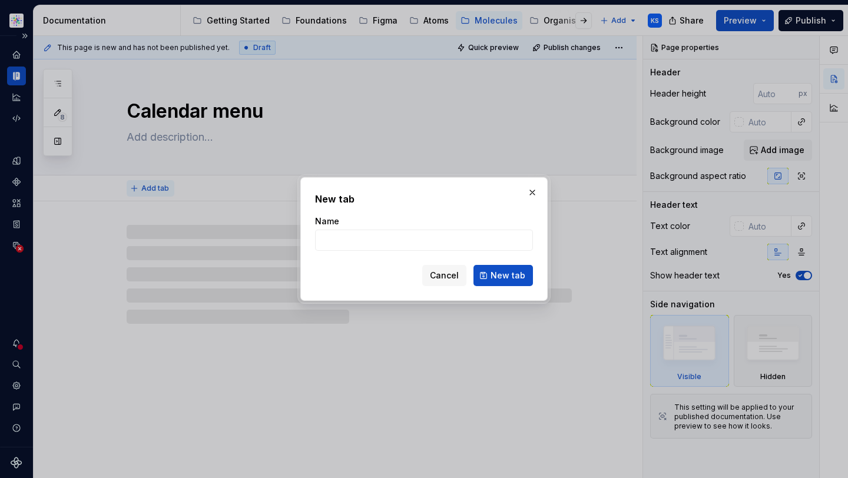
type textarea "*"
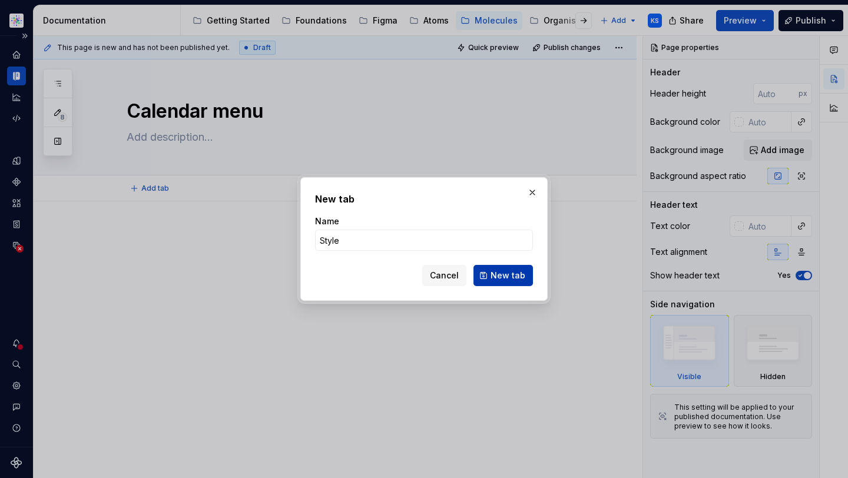
type input "Style"
click at [508, 280] on span "New tab" at bounding box center [508, 276] width 35 height 12
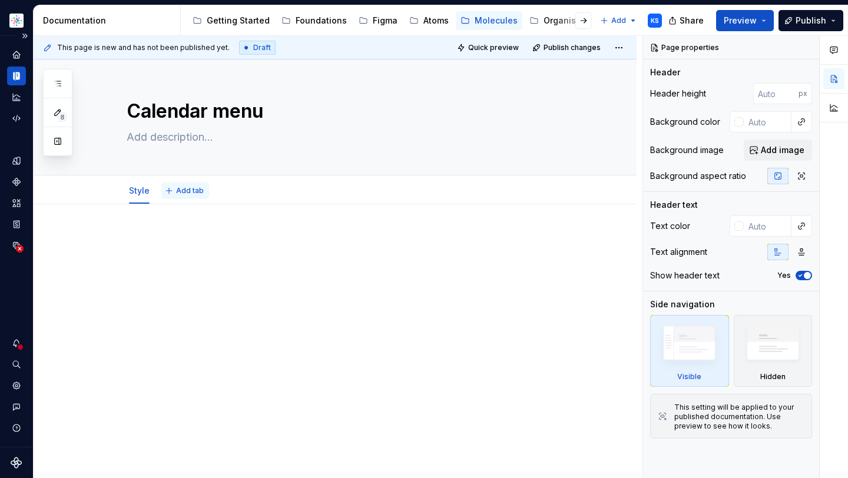
click at [191, 188] on span "Add tab" at bounding box center [190, 190] width 28 height 9
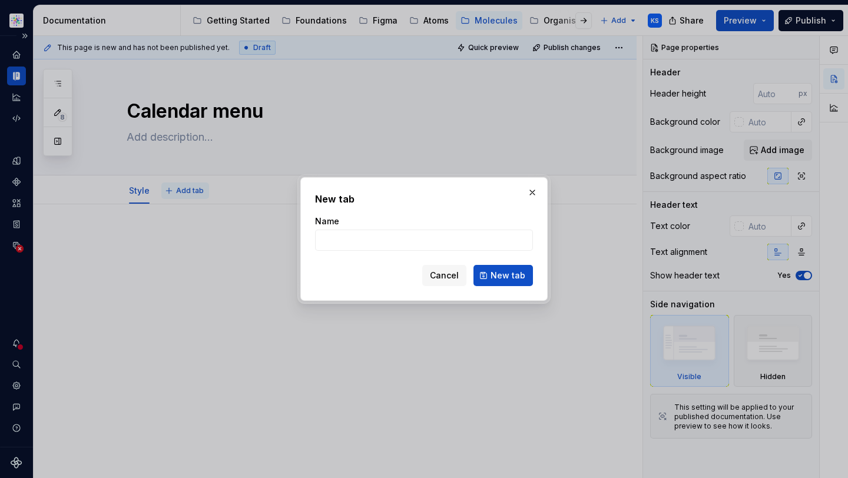
type textarea "*"
type input "Usage"
click at [499, 267] on button "New tab" at bounding box center [503, 275] width 59 height 21
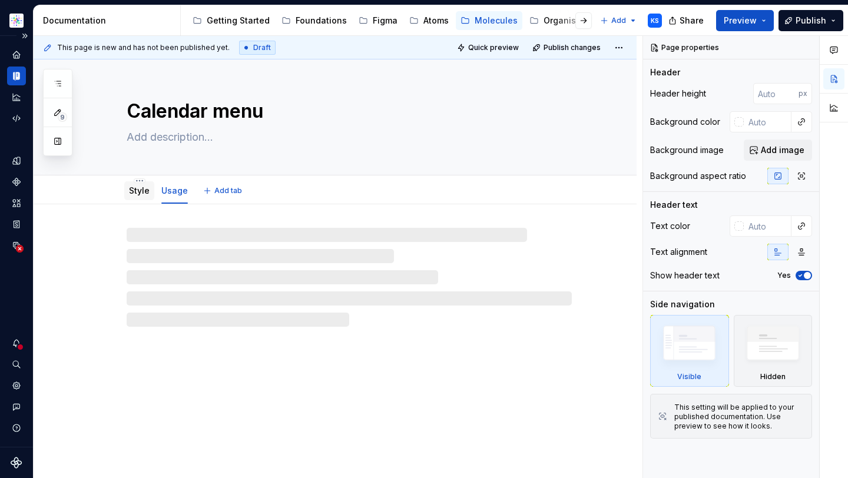
click at [141, 197] on div "Style" at bounding box center [139, 191] width 21 height 14
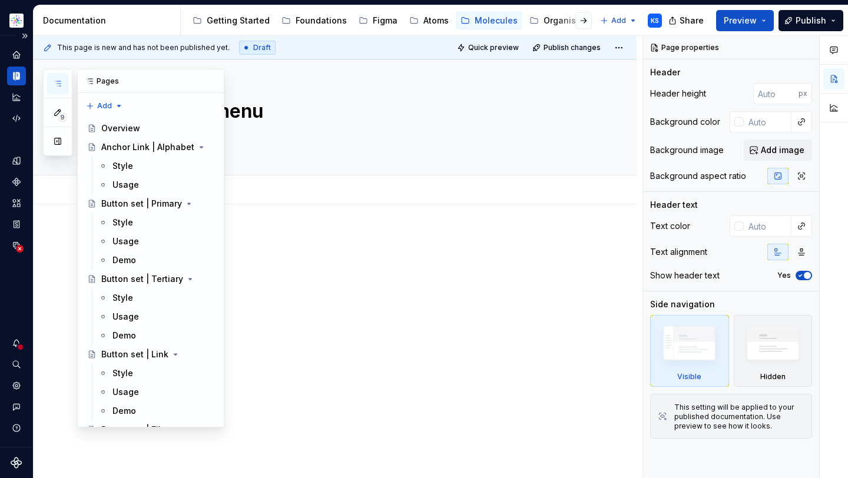
click at [58, 88] on icon "button" at bounding box center [57, 83] width 9 height 9
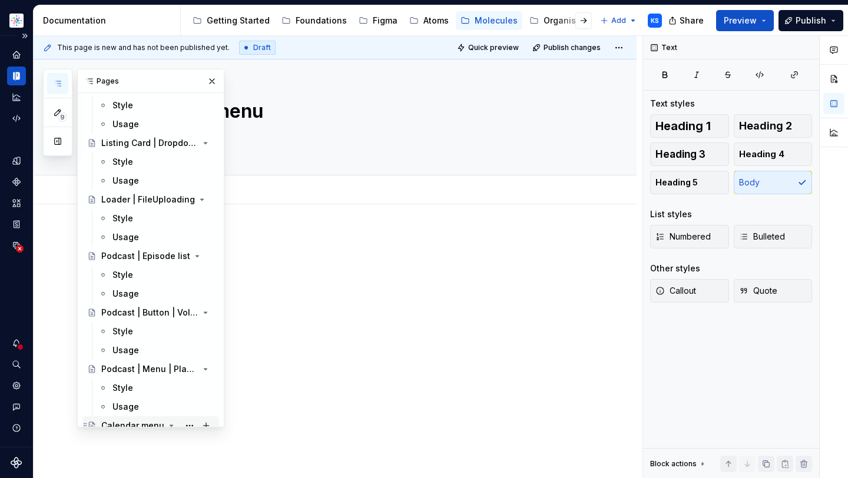
scroll to position [4442, 0]
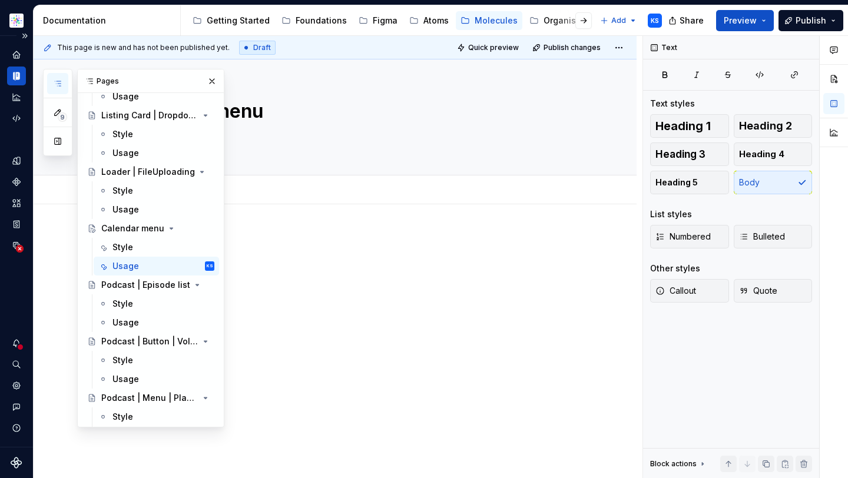
type textarea "*"
